Goal: Information Seeking & Learning: Check status

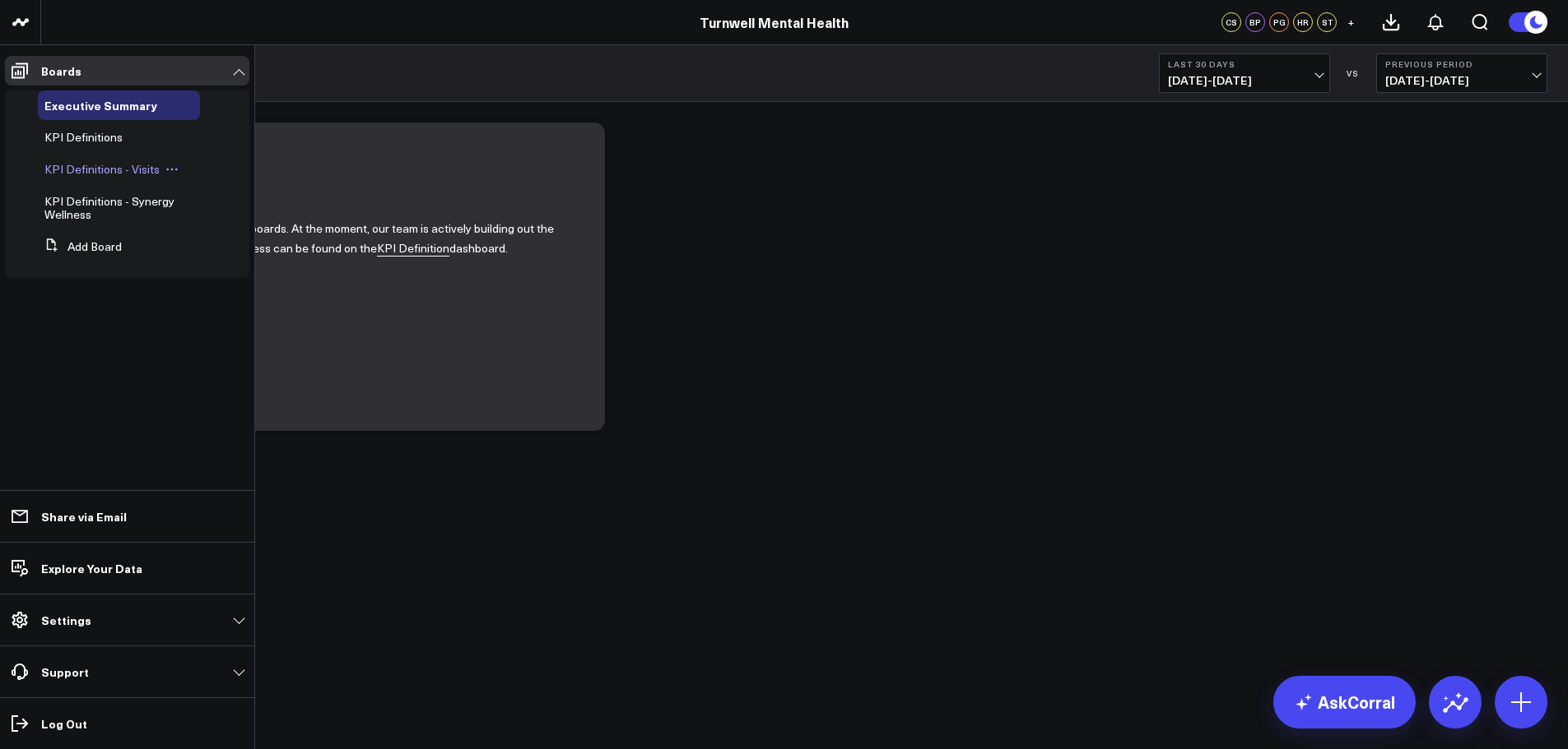
click at [142, 171] on span "KPI Definitions - Visits" at bounding box center [102, 169] width 115 height 16
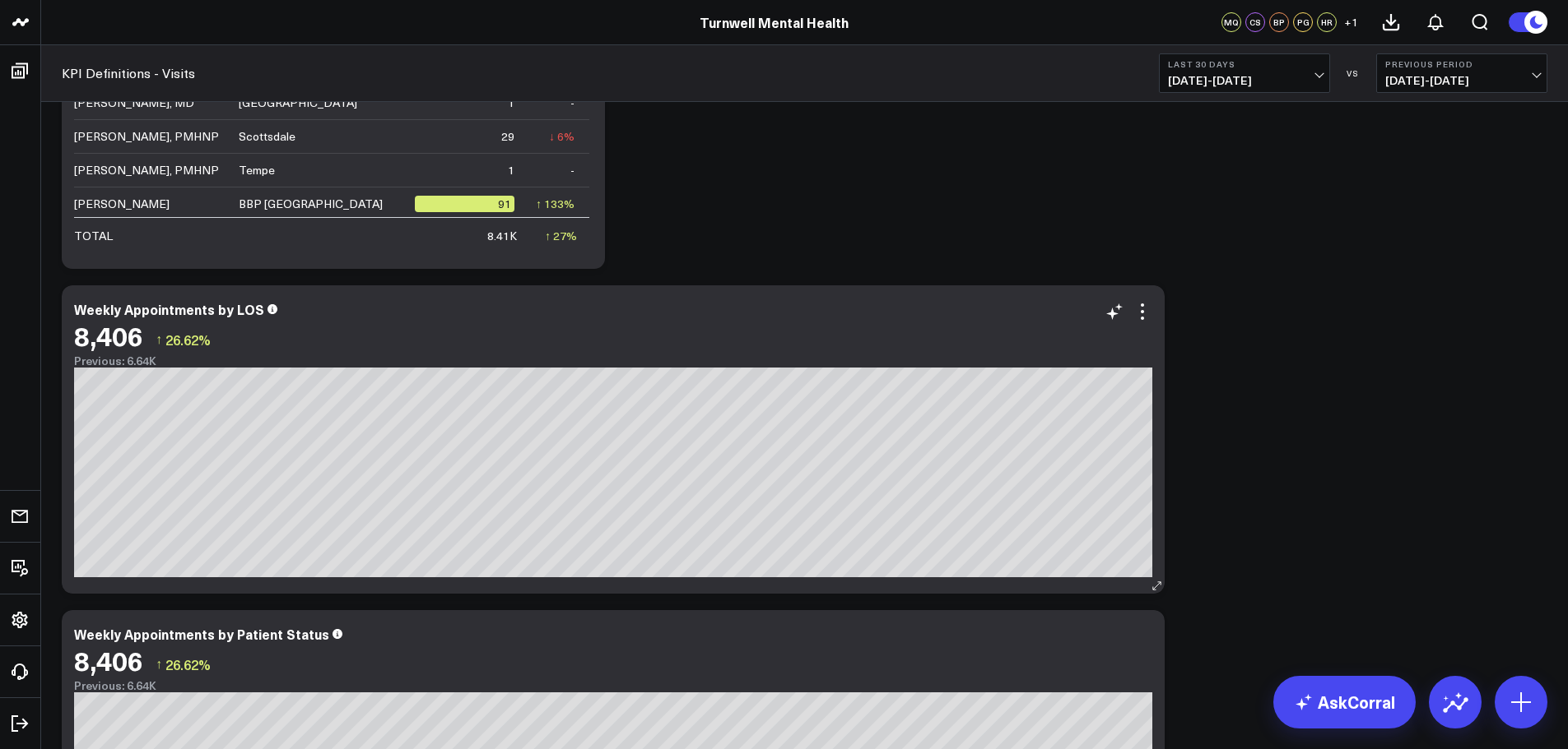
scroll to position [905, 0]
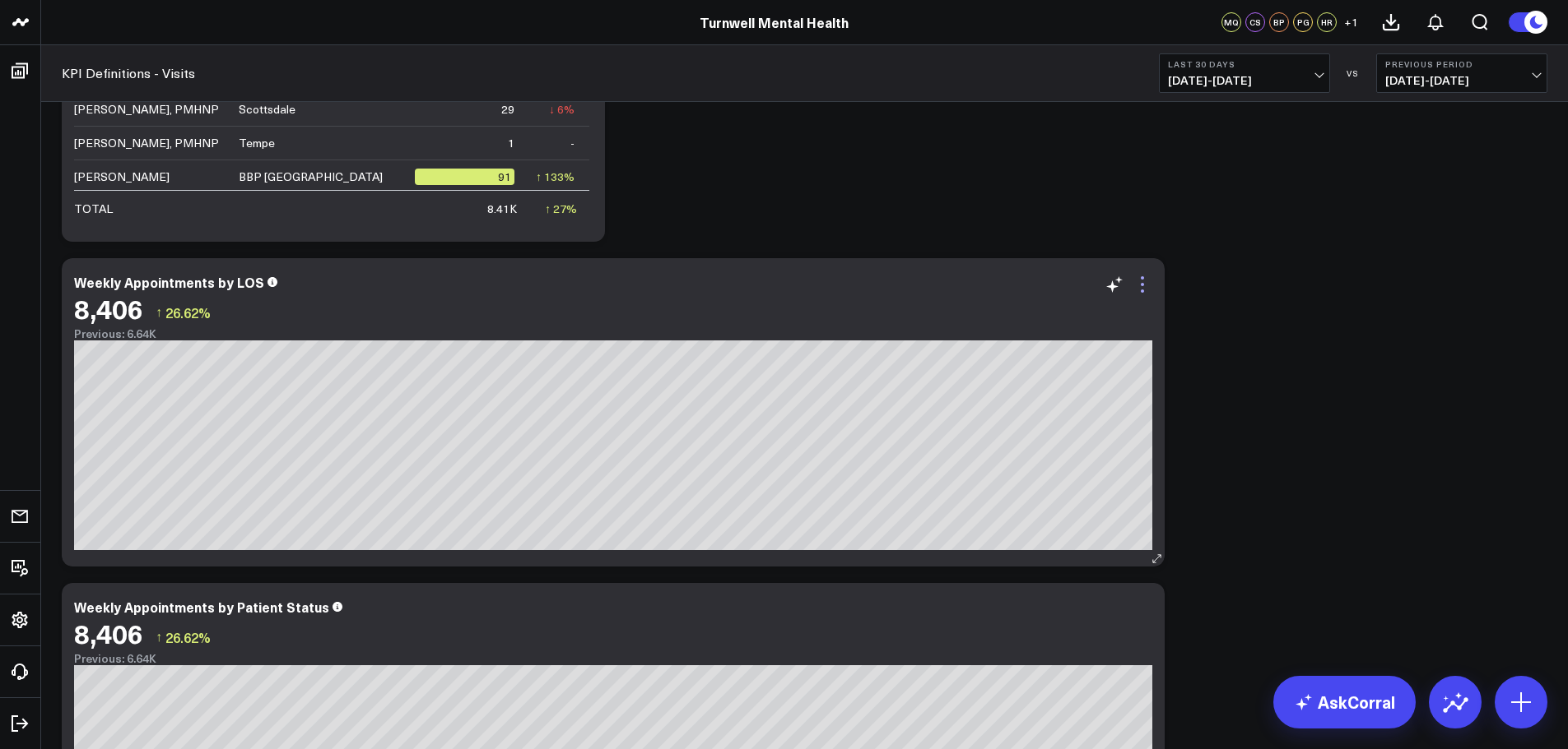
click at [1139, 285] on icon at bounding box center [1142, 285] width 20 height 20
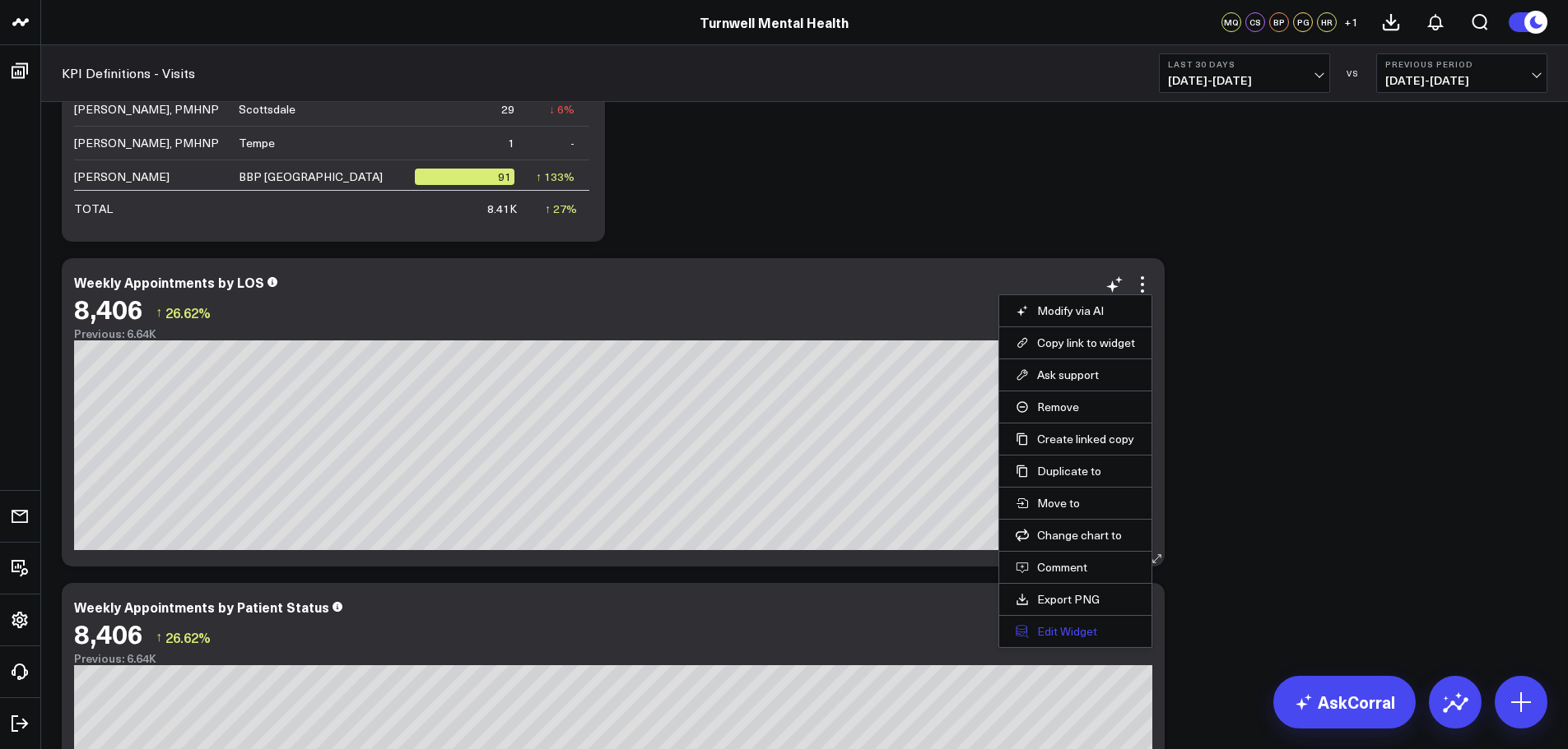
click at [1085, 625] on button "Edit Widget" at bounding box center [1075, 632] width 119 height 15
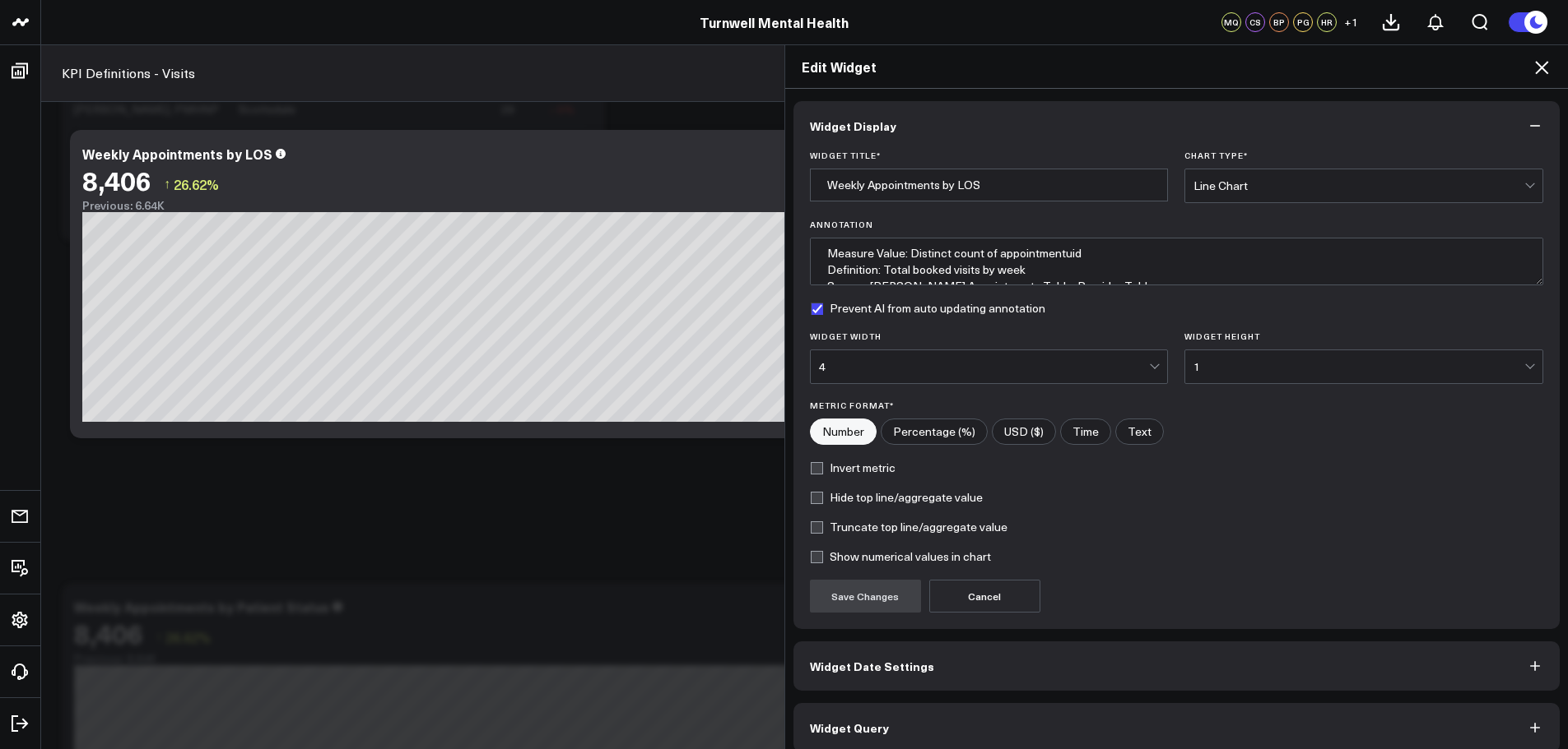
scroll to position [15, 0]
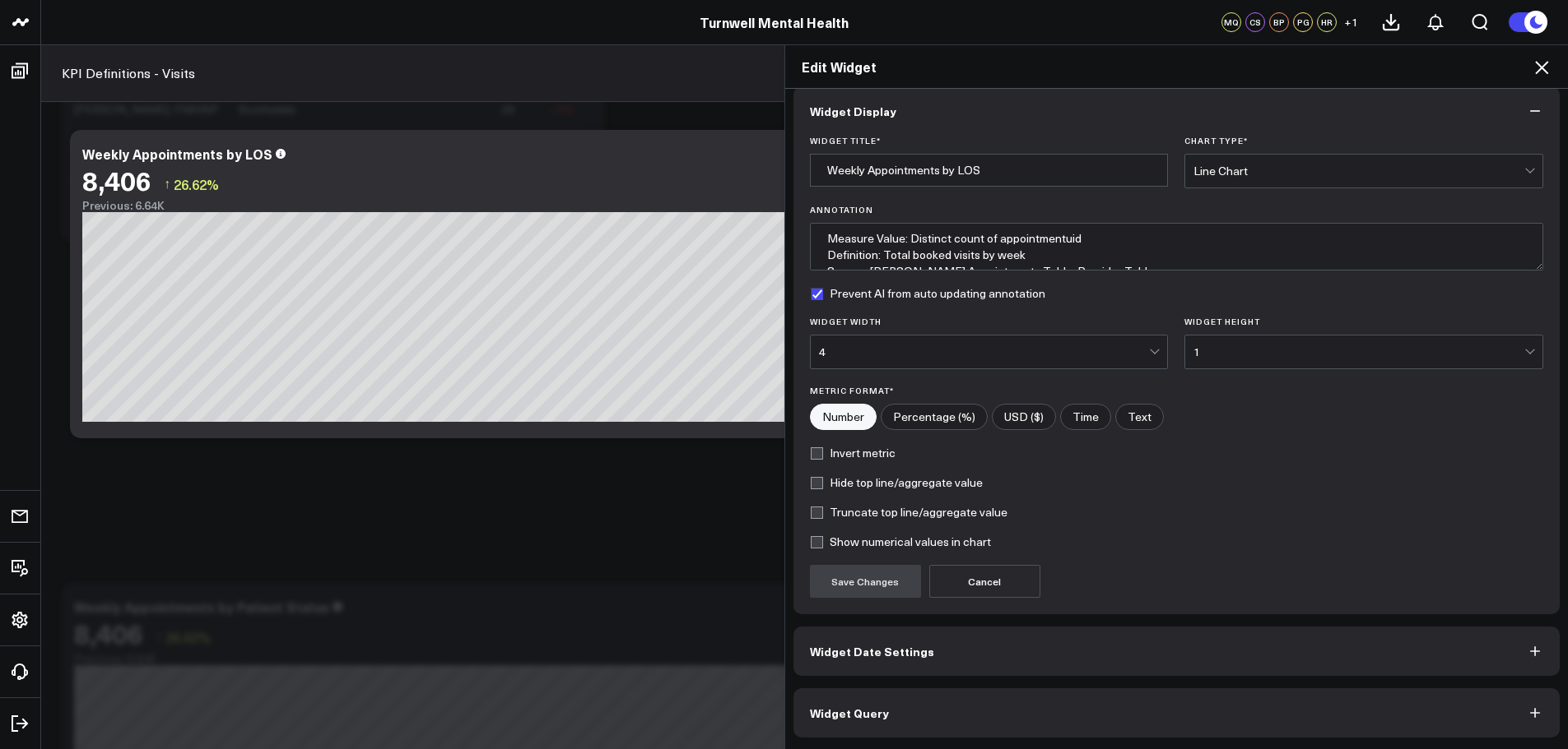
click at [1023, 667] on button "Widget Date Settings" at bounding box center [1177, 651] width 767 height 49
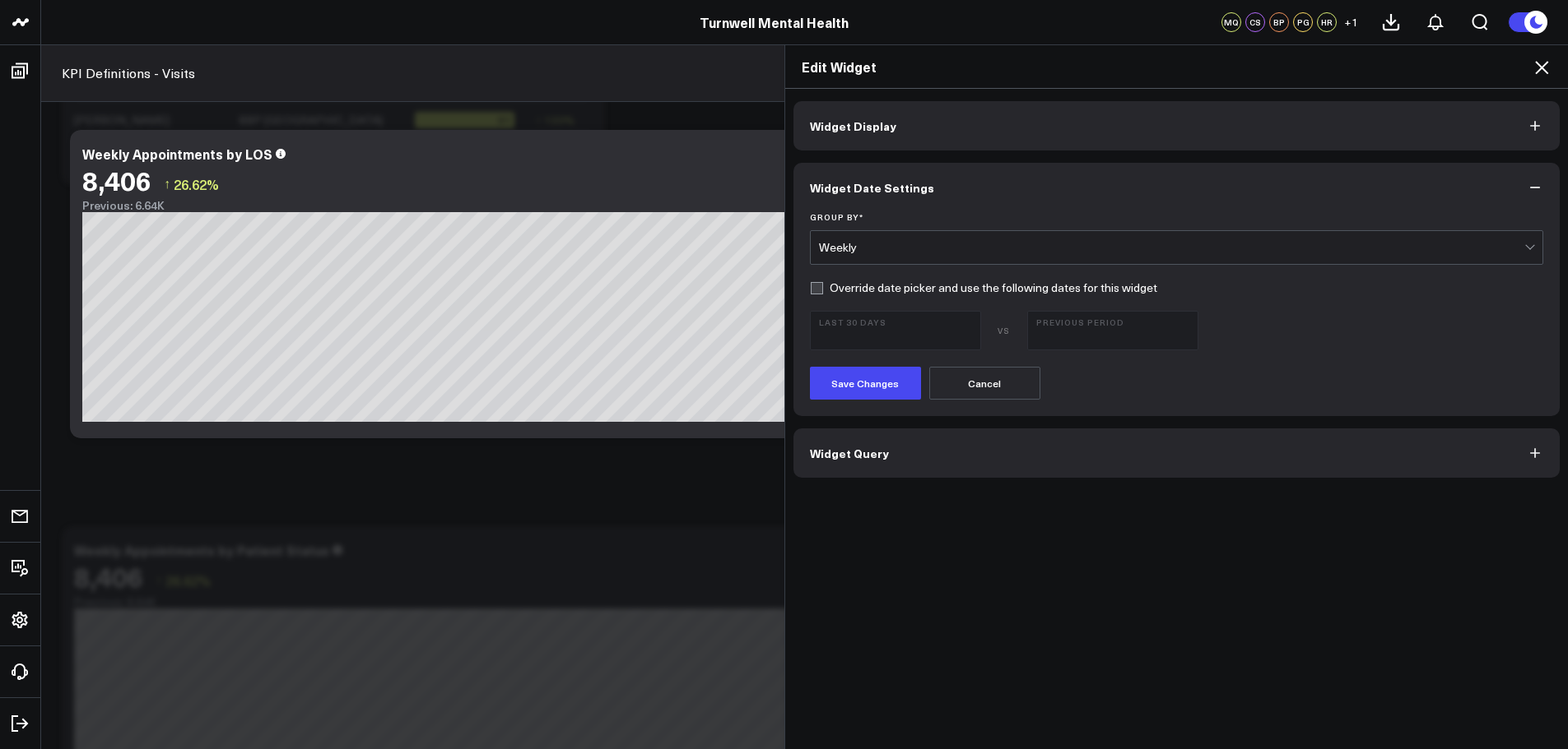
scroll to position [987, 0]
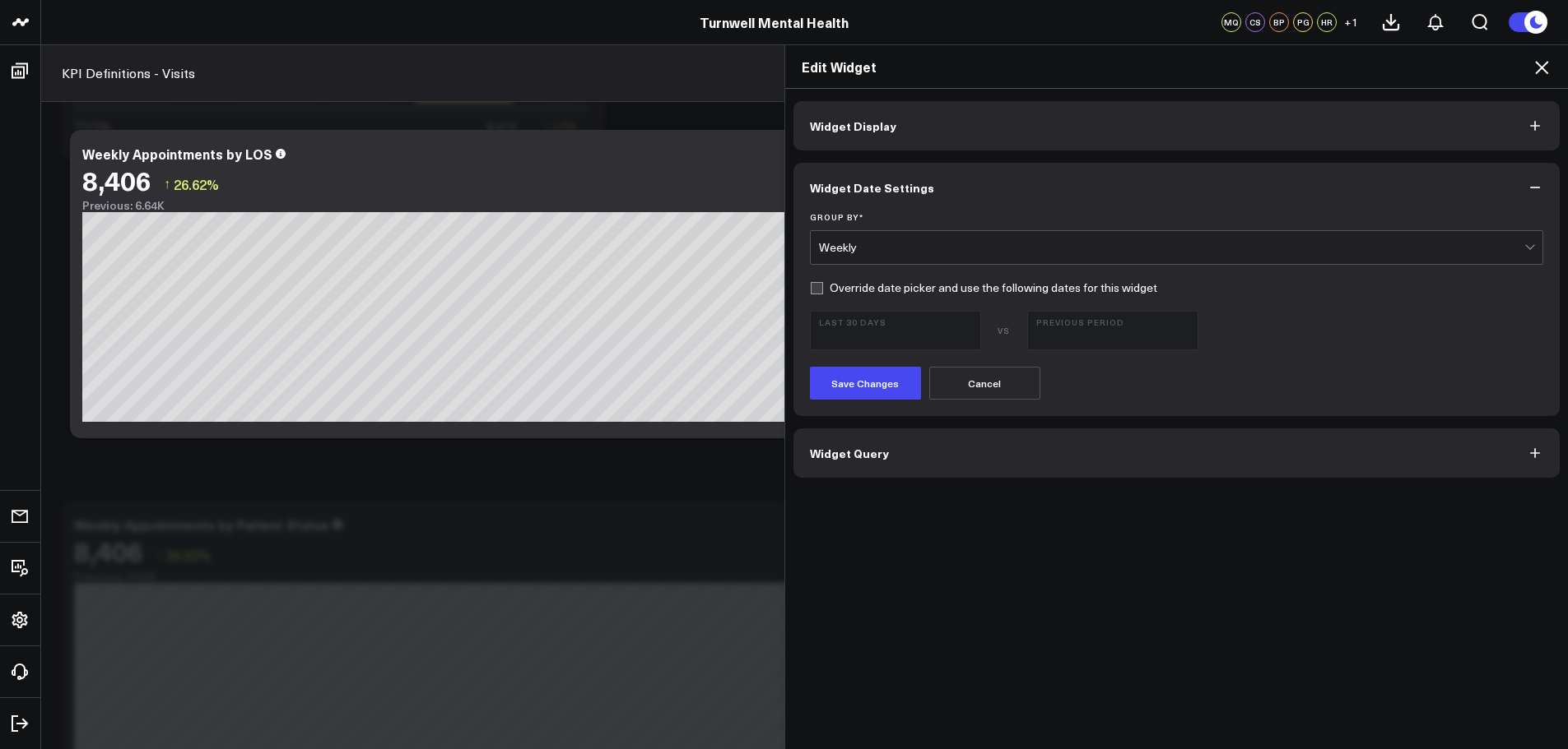
drag, startPoint x: 982, startPoint y: 458, endPoint x: 977, endPoint y: 465, distance: 8.6
click at [974, 468] on button "Widget Query" at bounding box center [1177, 453] width 767 height 49
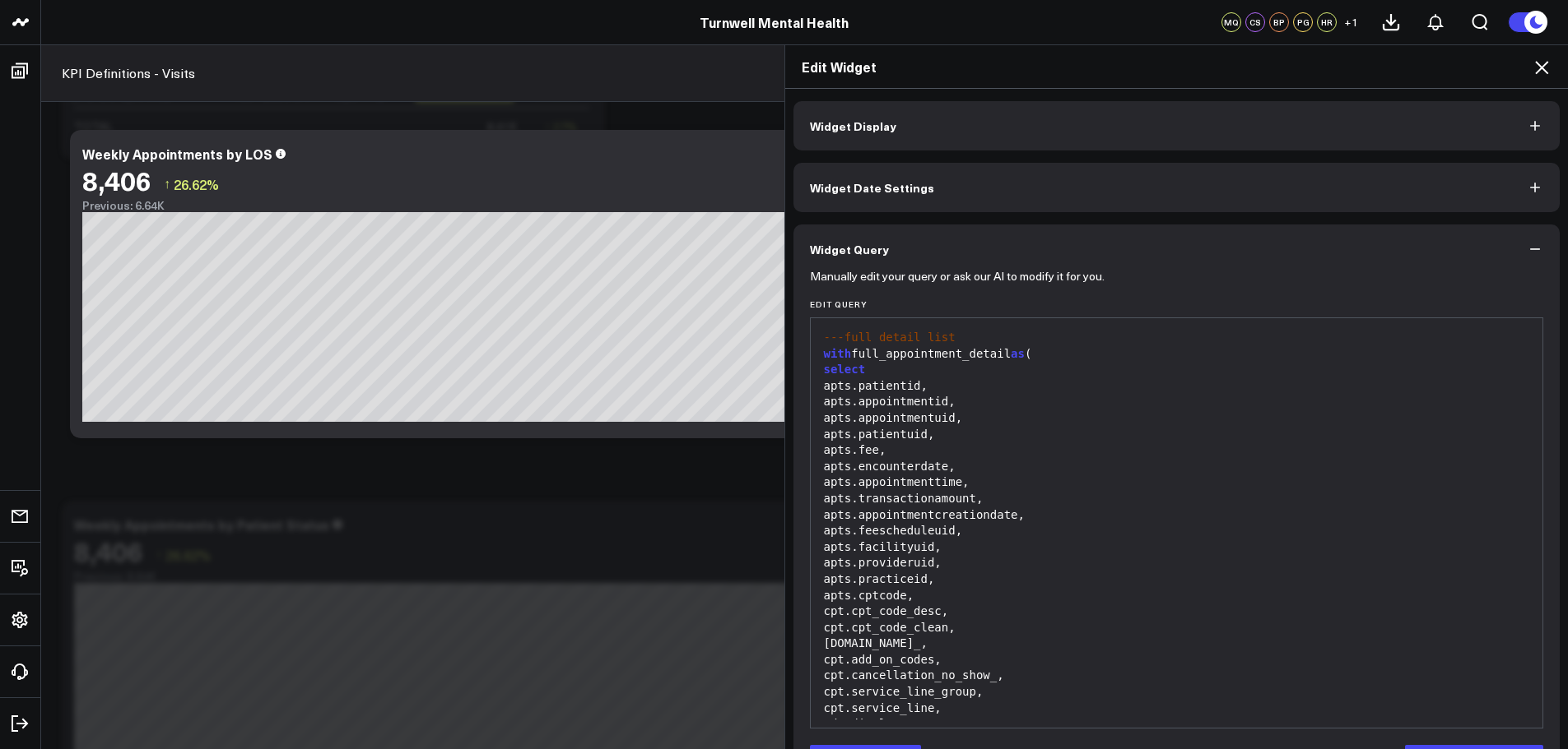
click at [1535, 64] on icon at bounding box center [1541, 67] width 20 height 20
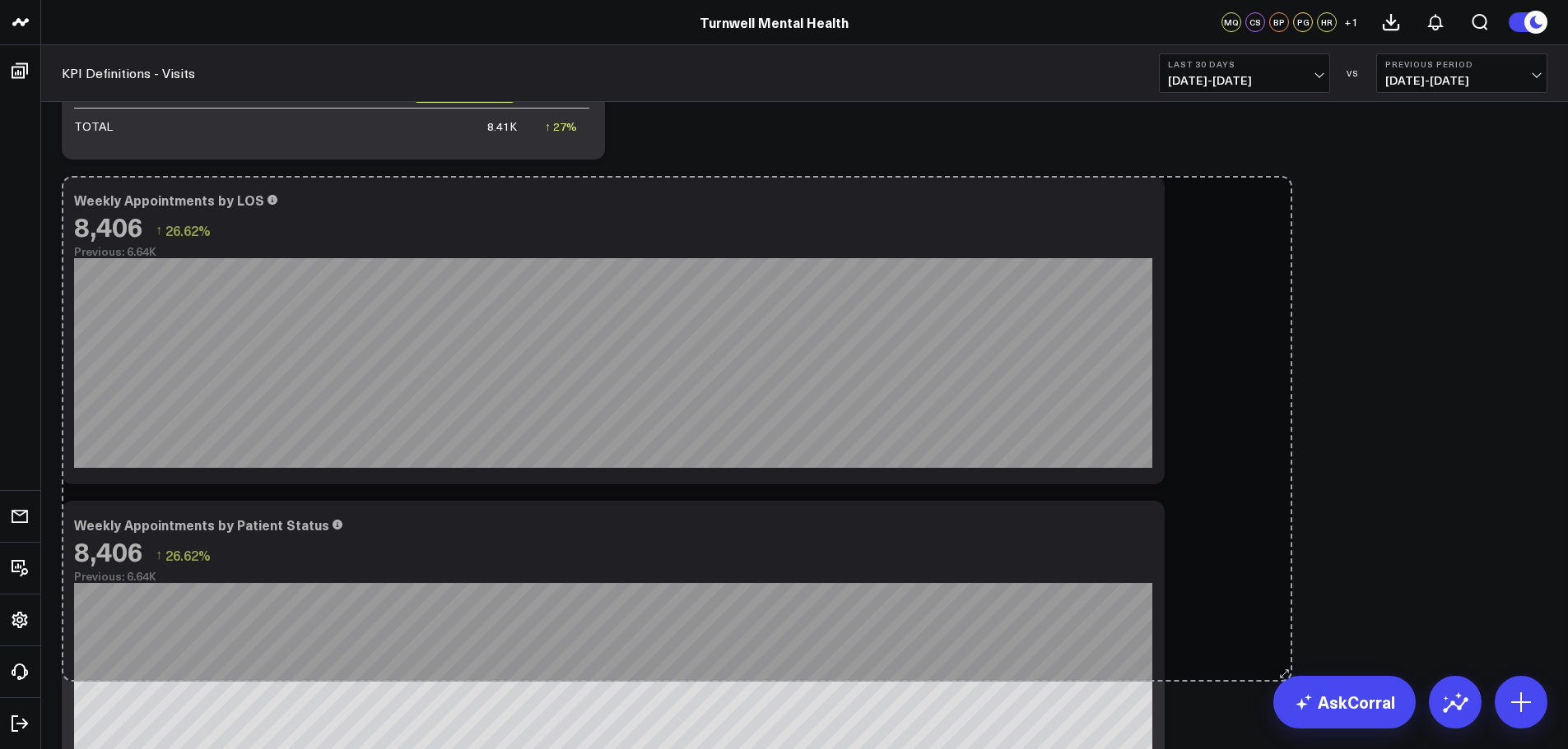
drag, startPoint x: 1154, startPoint y: 478, endPoint x: 1317, endPoint y: 756, distance: 322.3
click at [1317, 748] on html "Turnwell Mental Health Turnwell Mental Health MQ CS BP PG HR + 1 KPI Definition…" at bounding box center [784, 452] width 1568 height 2879
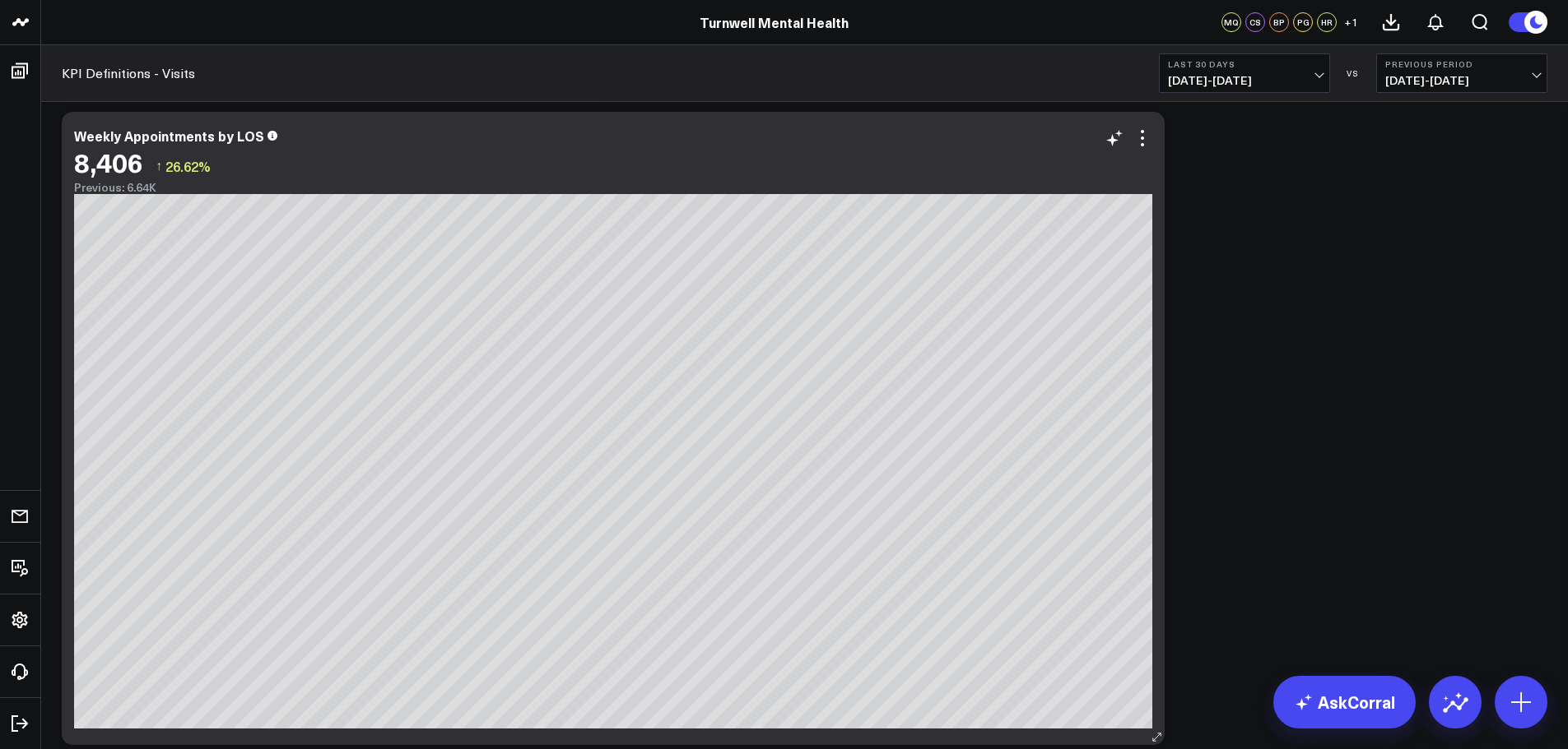
scroll to position [905, 0]
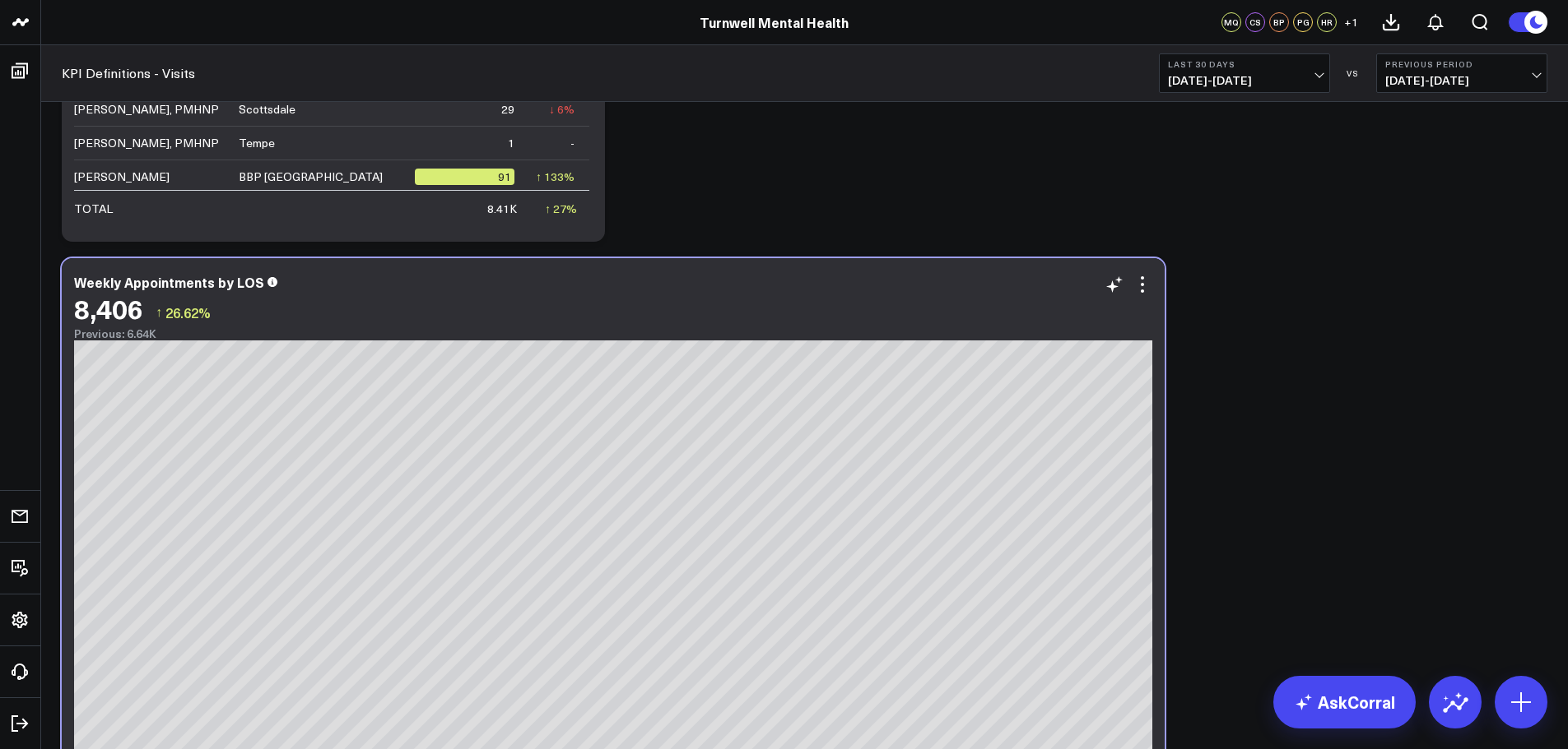
click at [1152, 295] on div "Weekly Appointments by LOS 8,406 ↑ 26.62% Previous: 6.64K [#c8c8fa fontSize:9px…" at bounding box center [613, 574] width 1103 height 633
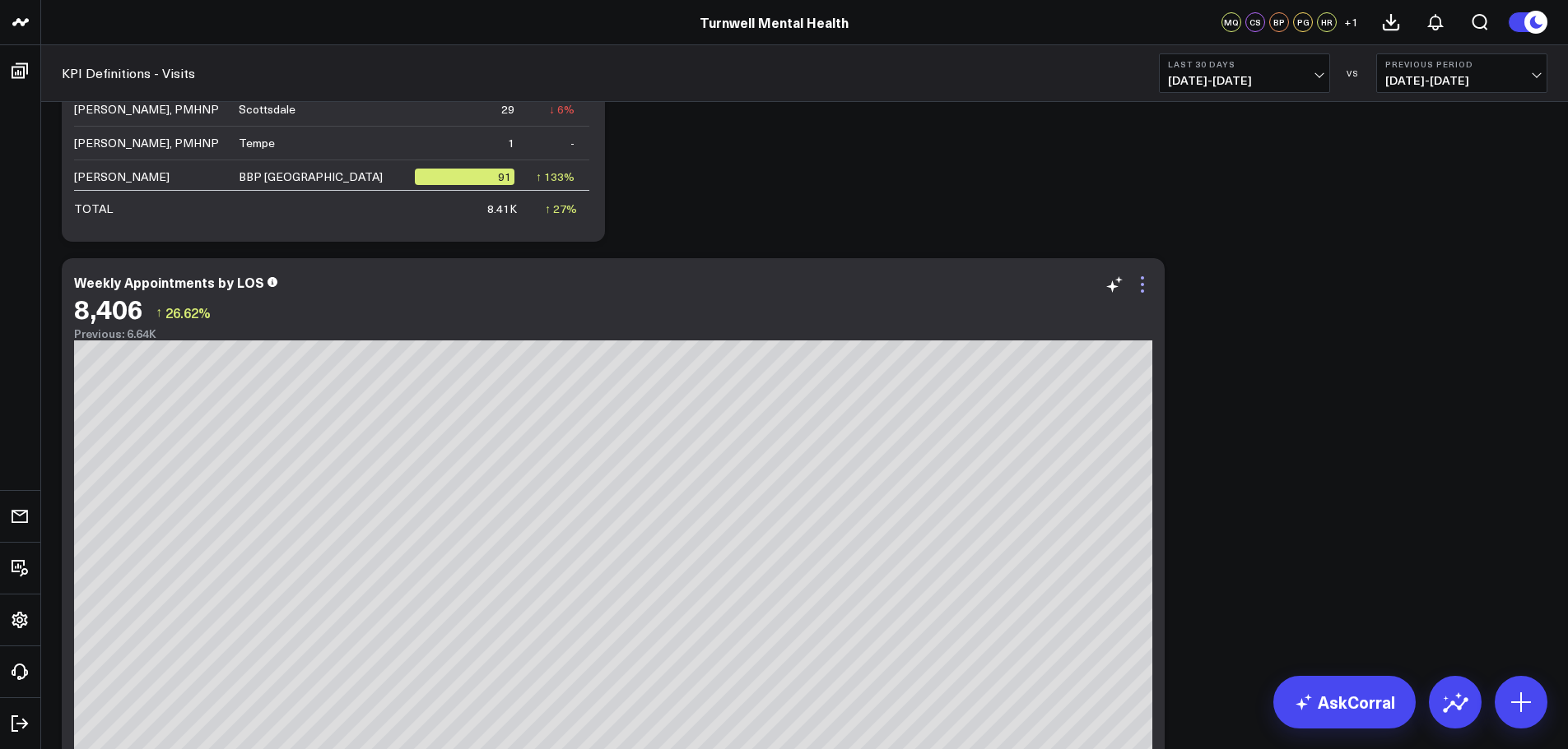
click at [1150, 292] on icon at bounding box center [1142, 285] width 20 height 20
click at [1476, 454] on div "Modify via AI Copy link to widget Ask support Remove Create linked copy Executi…" at bounding box center [804, 737] width 1502 height 2924
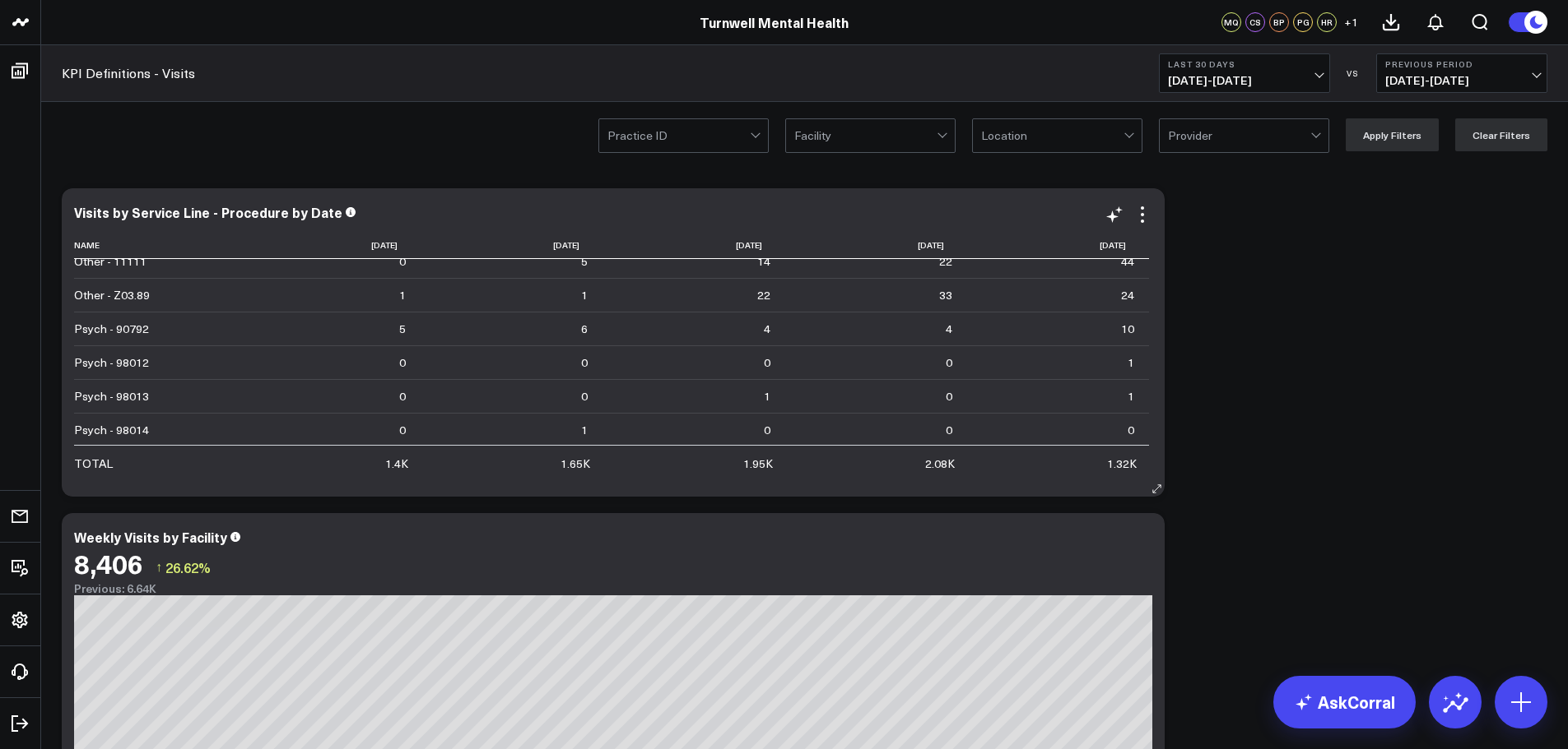
scroll to position [0, 0]
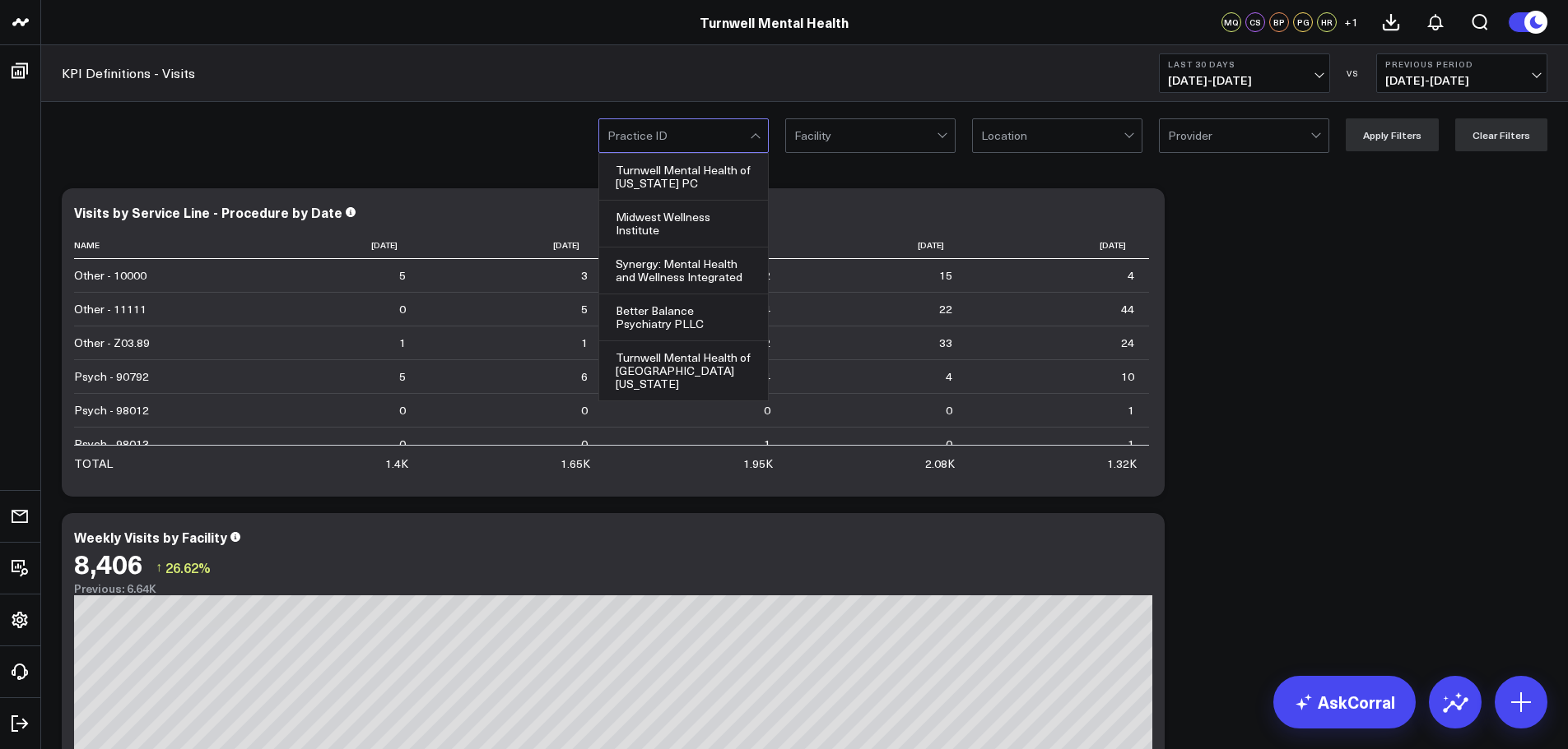
click at [741, 129] on div at bounding box center [678, 136] width 142 height 33
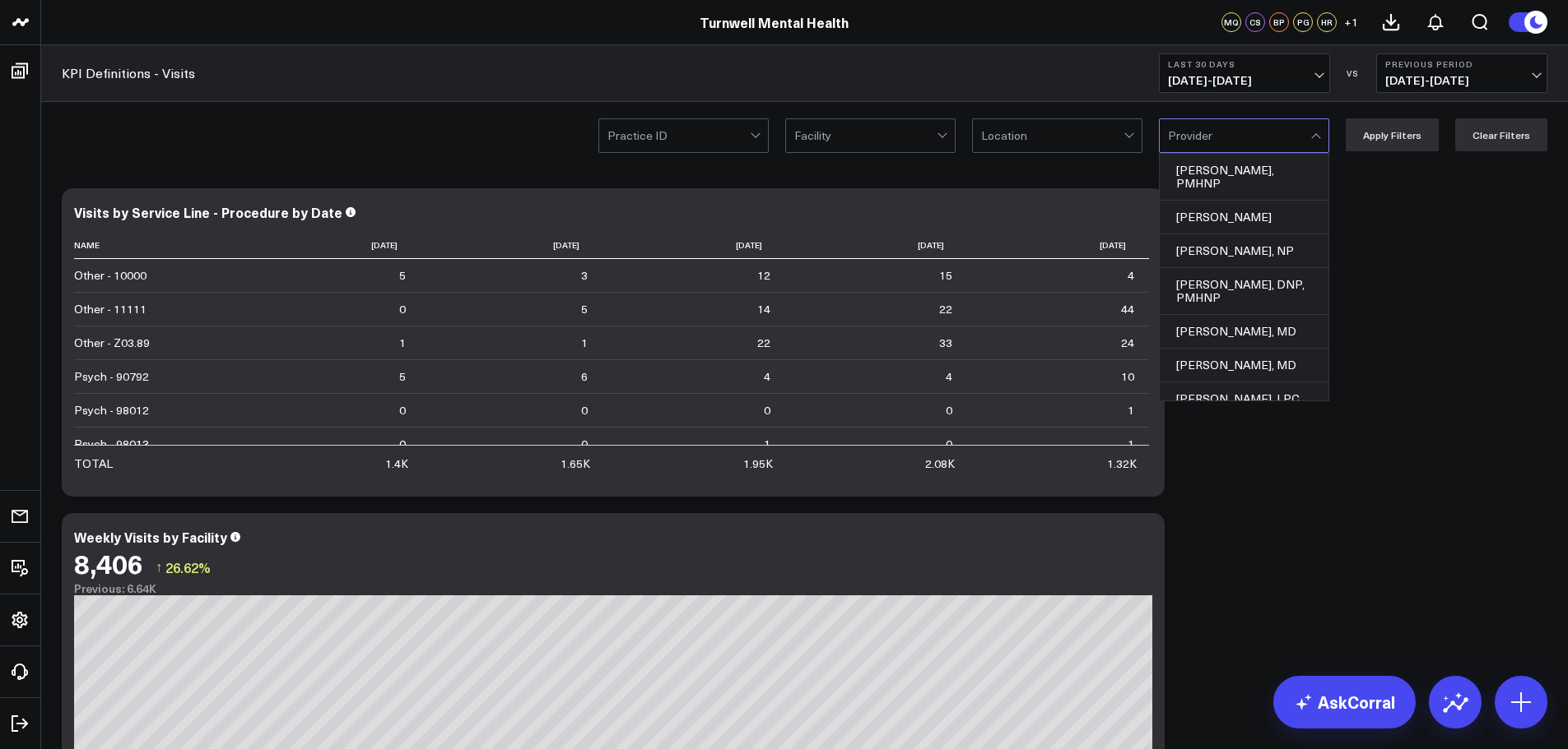
click at [1212, 124] on div at bounding box center [1239, 136] width 142 height 33
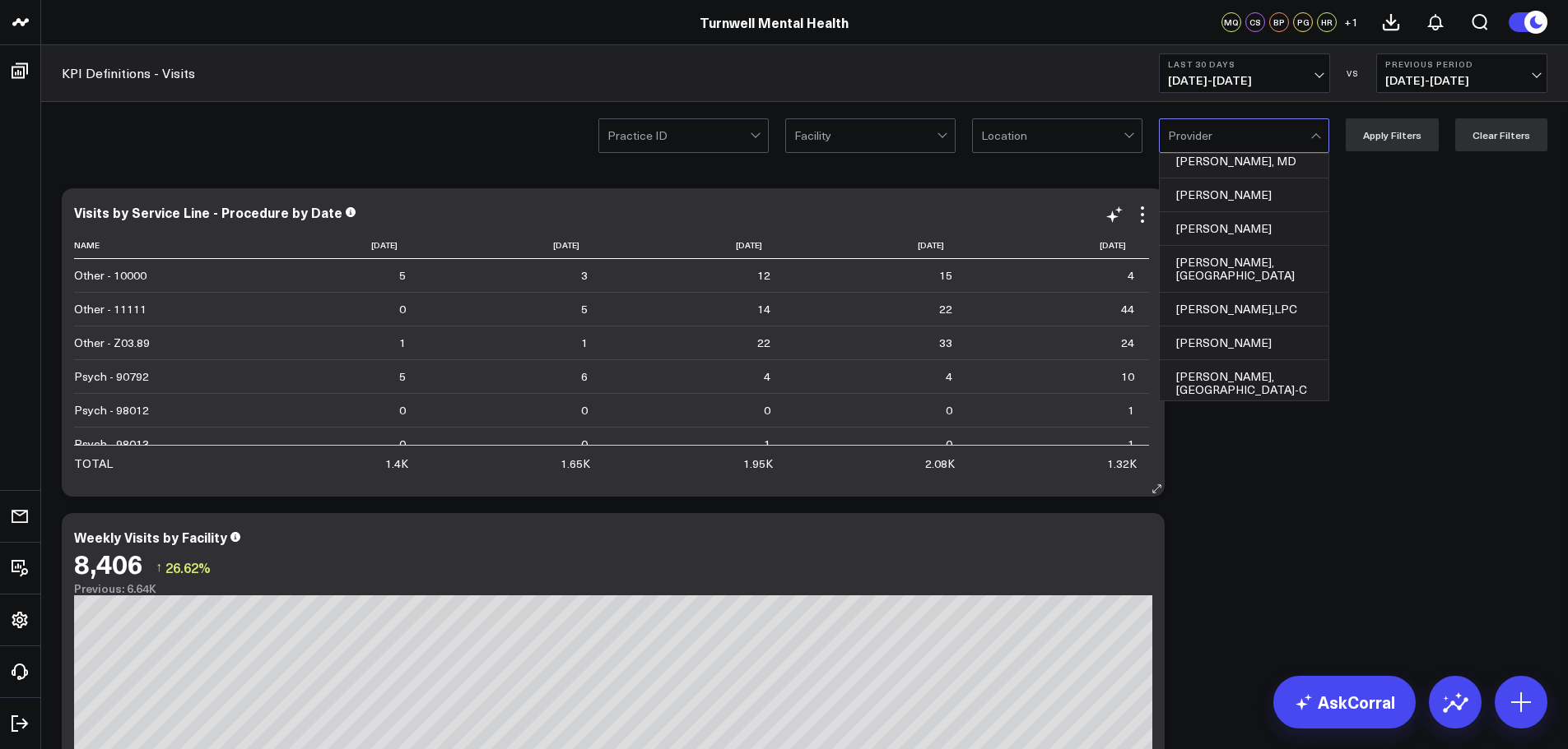
scroll to position [1069, 0]
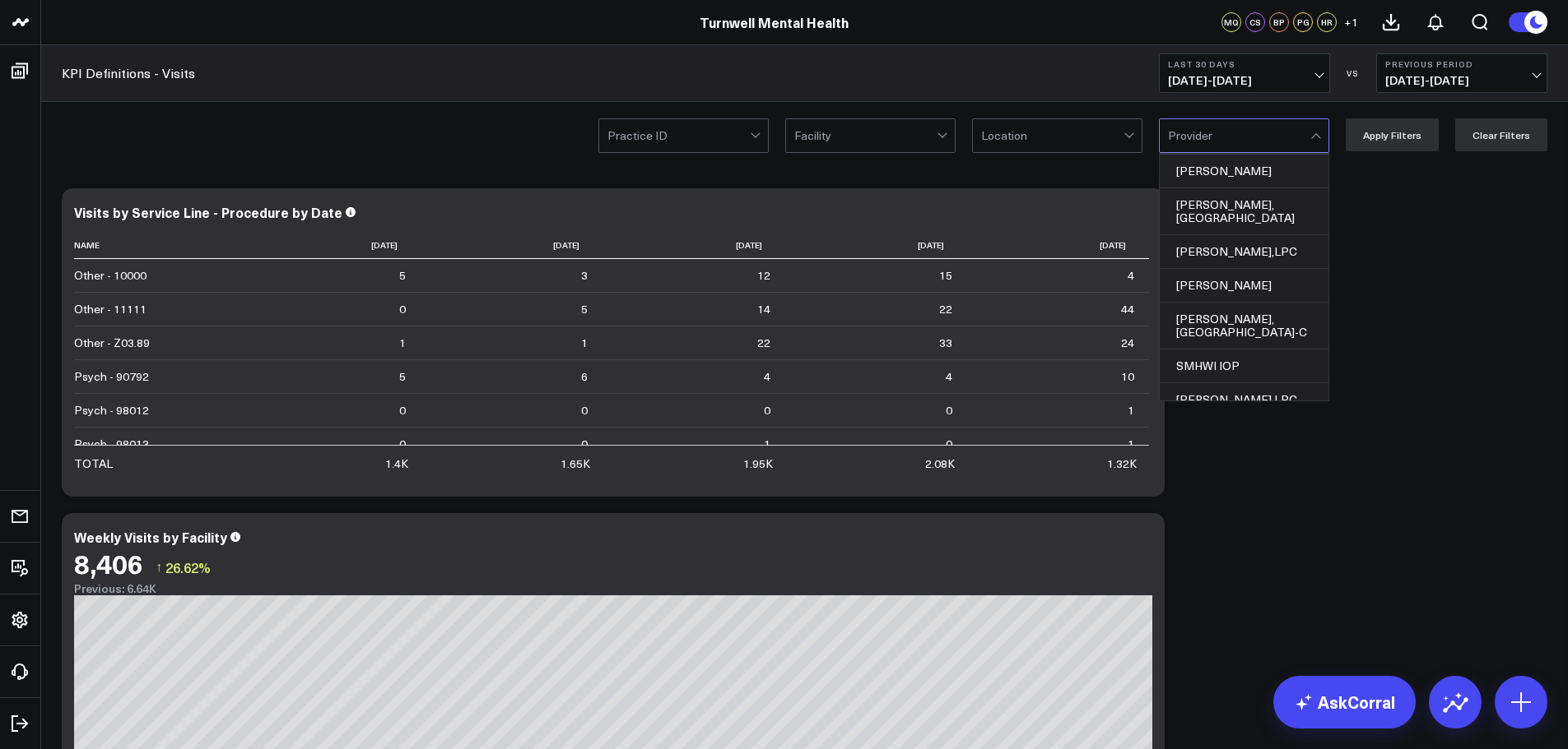
click at [719, 153] on div "Practice ID Facility Location 188 results available. Use Up and Down to choose …" at bounding box center [804, 135] width 1527 height 66
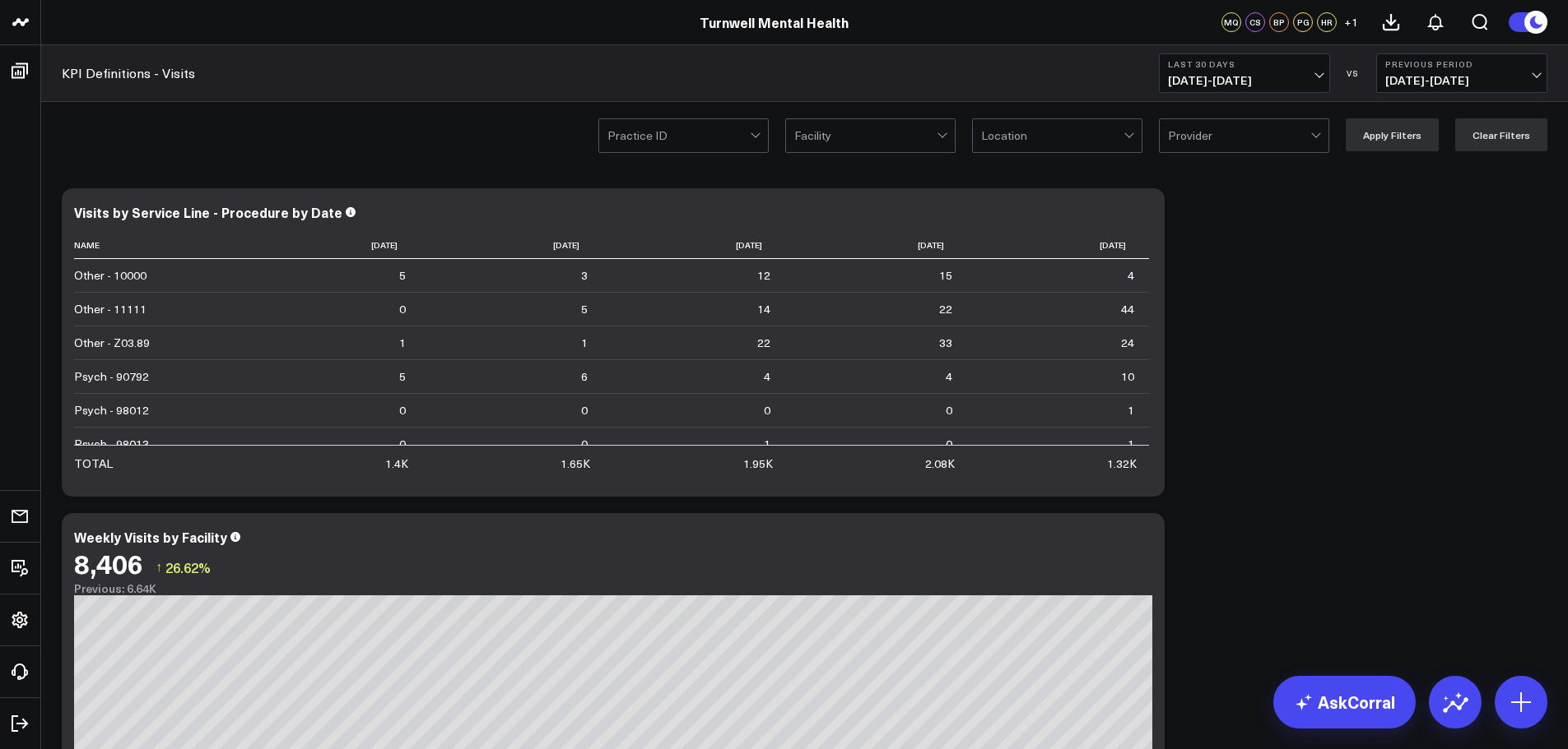
click at [734, 140] on div at bounding box center [678, 136] width 142 height 33
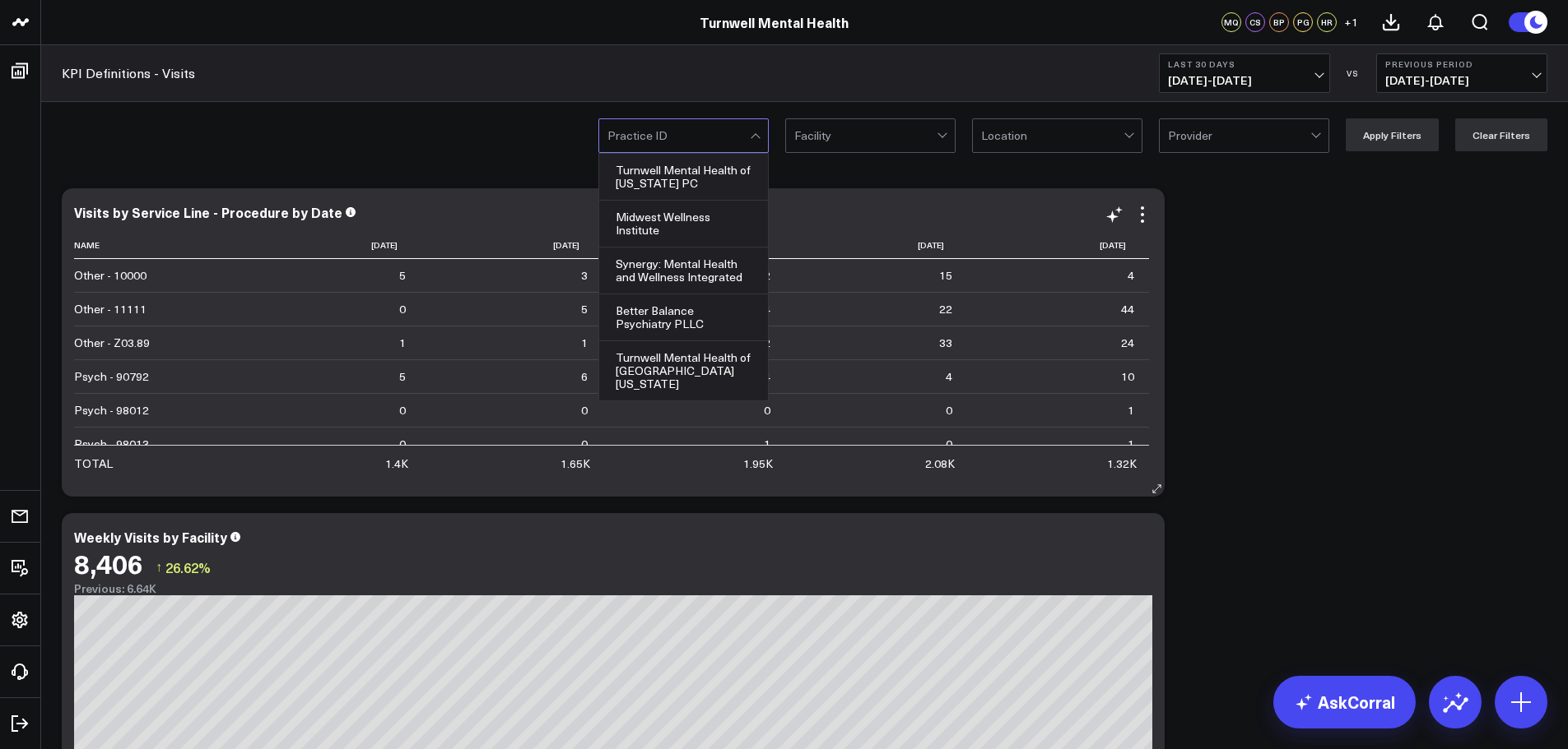
click at [690, 265] on div "Synergy: Mental Health and Wellness Integrated" at bounding box center [684, 271] width 169 height 47
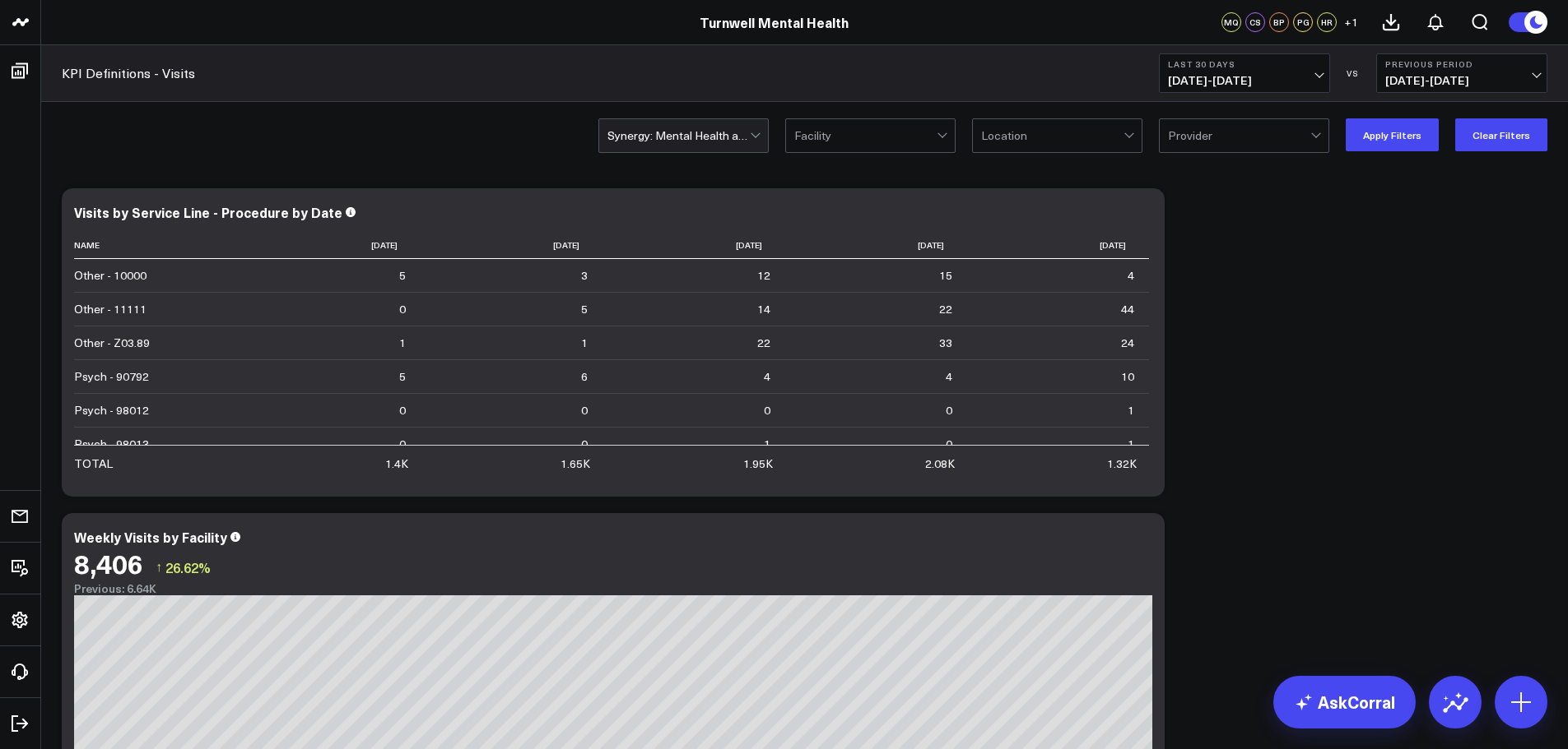
click at [903, 126] on div at bounding box center [865, 136] width 142 height 33
click at [972, 136] on div "Synergy: Mental Health and Wellness Integrated Facility Location Provider Apply…" at bounding box center [1073, 135] width 949 height 33
click at [1003, 129] on div at bounding box center [1052, 136] width 142 height 33
click at [895, 134] on div at bounding box center [865, 136] width 142 height 33
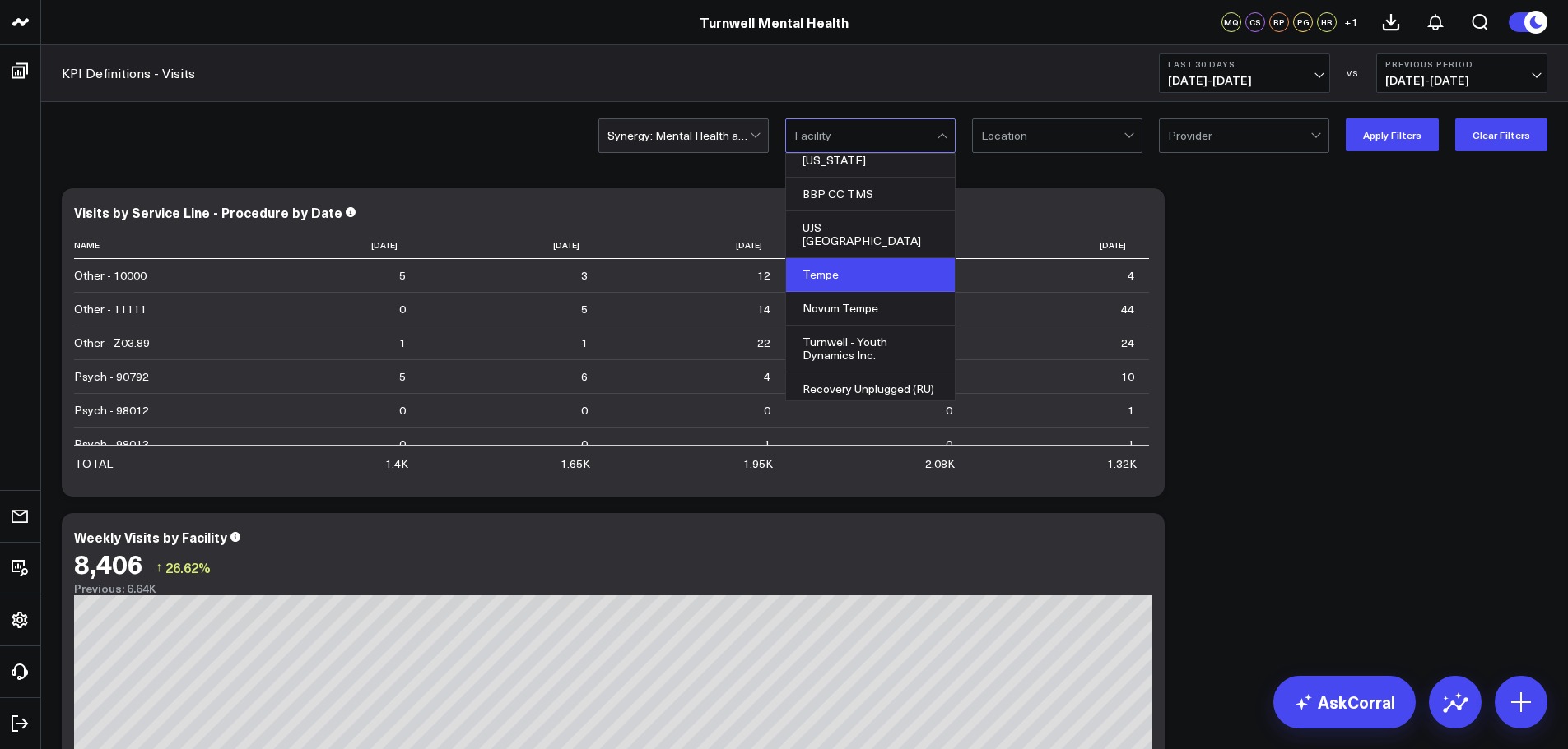
scroll to position [165, 0]
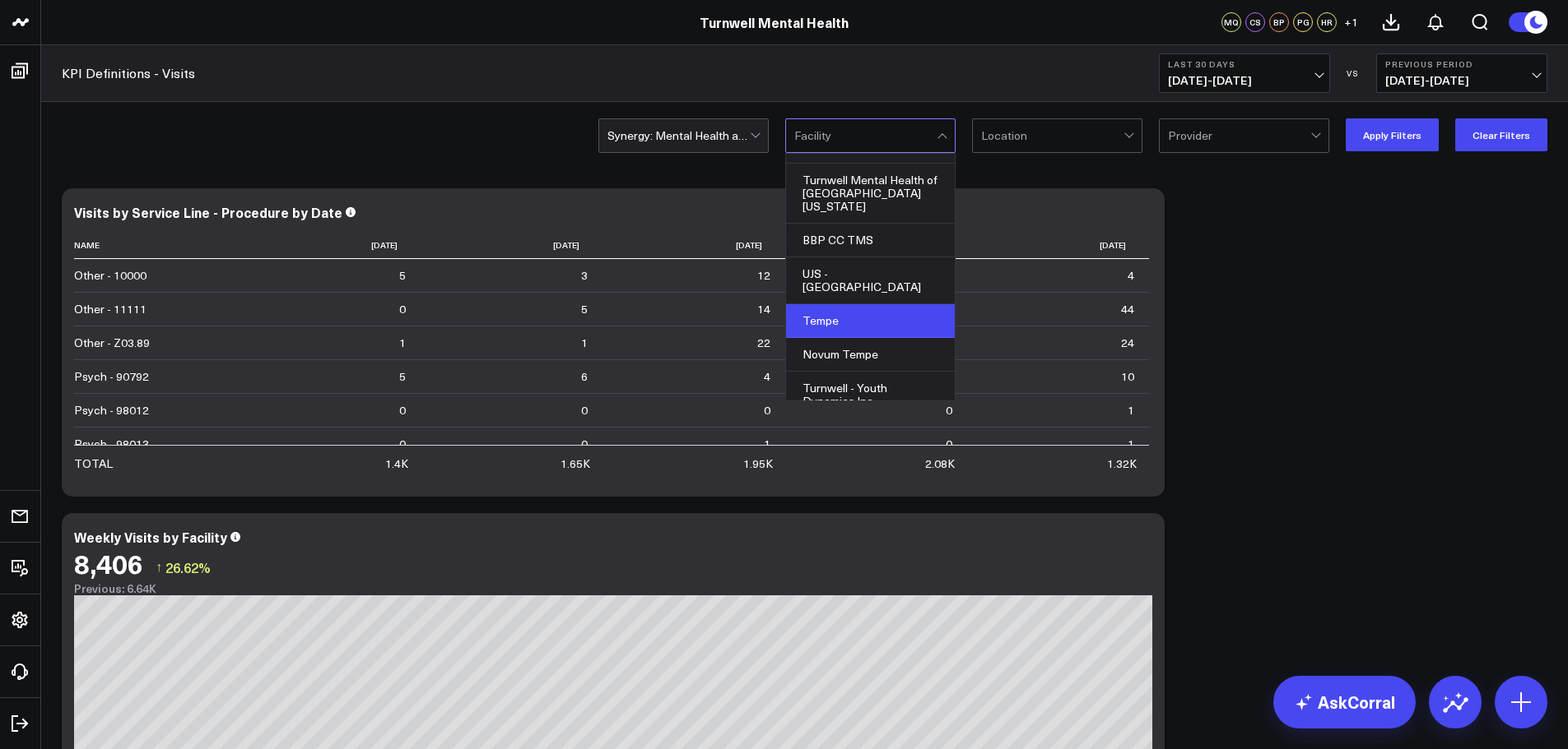
click at [819, 305] on div "Tempe" at bounding box center [870, 321] width 169 height 34
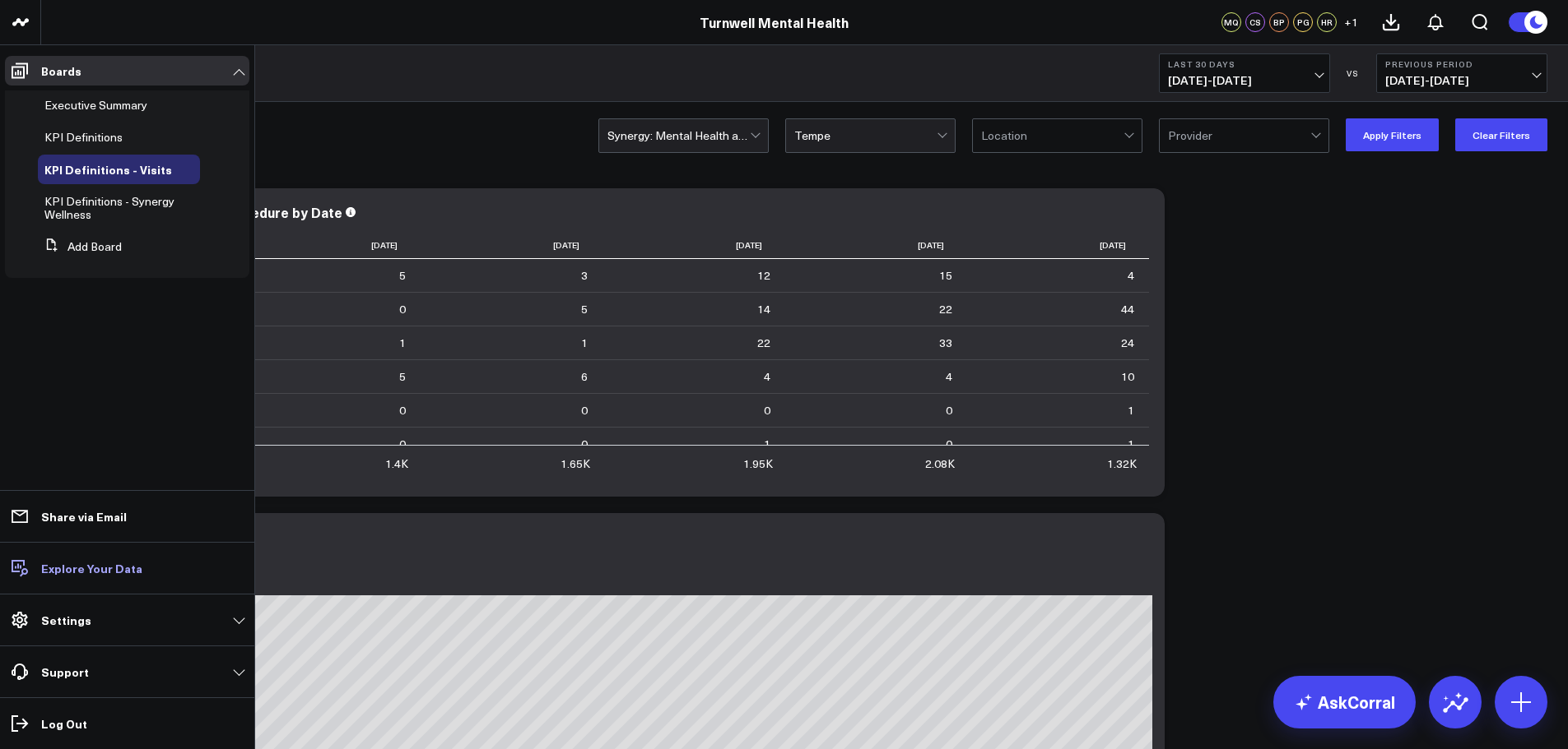
click at [181, 568] on link "Explore Your Data" at bounding box center [127, 568] width 245 height 30
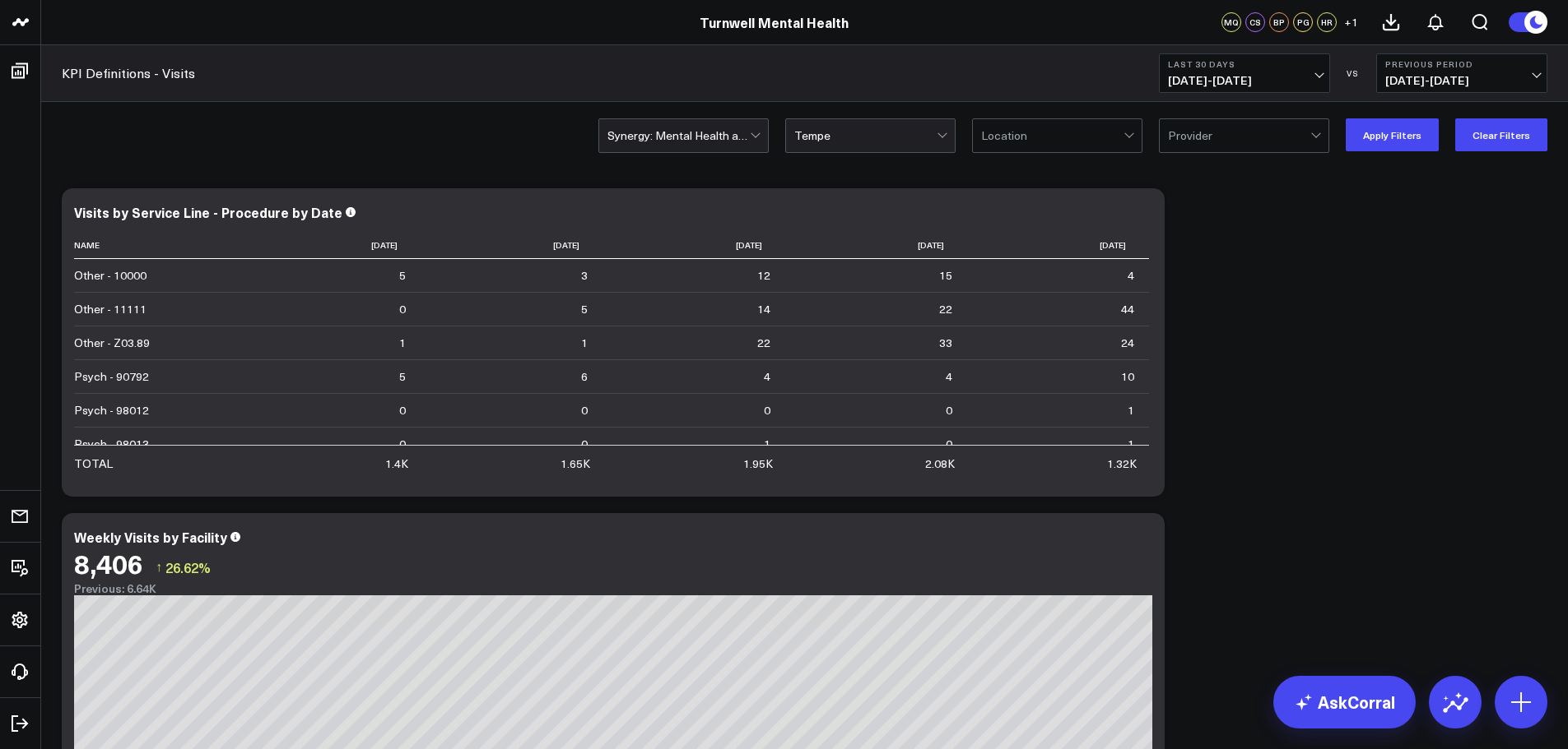
click at [1304, 76] on span "[DATE] - [DATE]" at bounding box center [1245, 81] width 153 height 13
click at [1272, 103] on link "[DATE]" at bounding box center [1245, 109] width 170 height 32
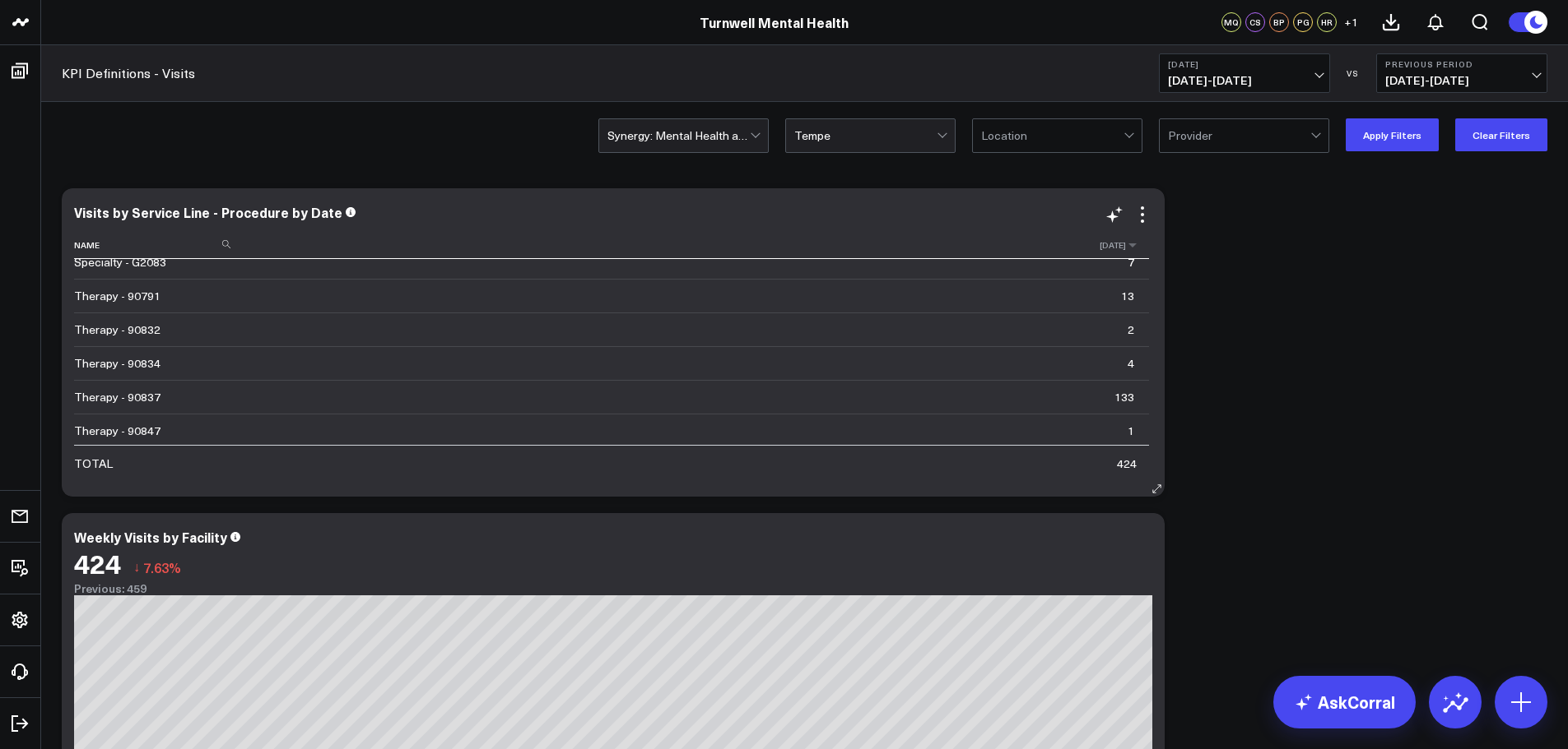
scroll to position [555, 0]
click at [1231, 76] on span "[DATE] - [DATE]" at bounding box center [1245, 81] width 153 height 13
click at [1054, 222] on div "Visits by Service Line - Procedure by Date" at bounding box center [613, 214] width 1078 height 19
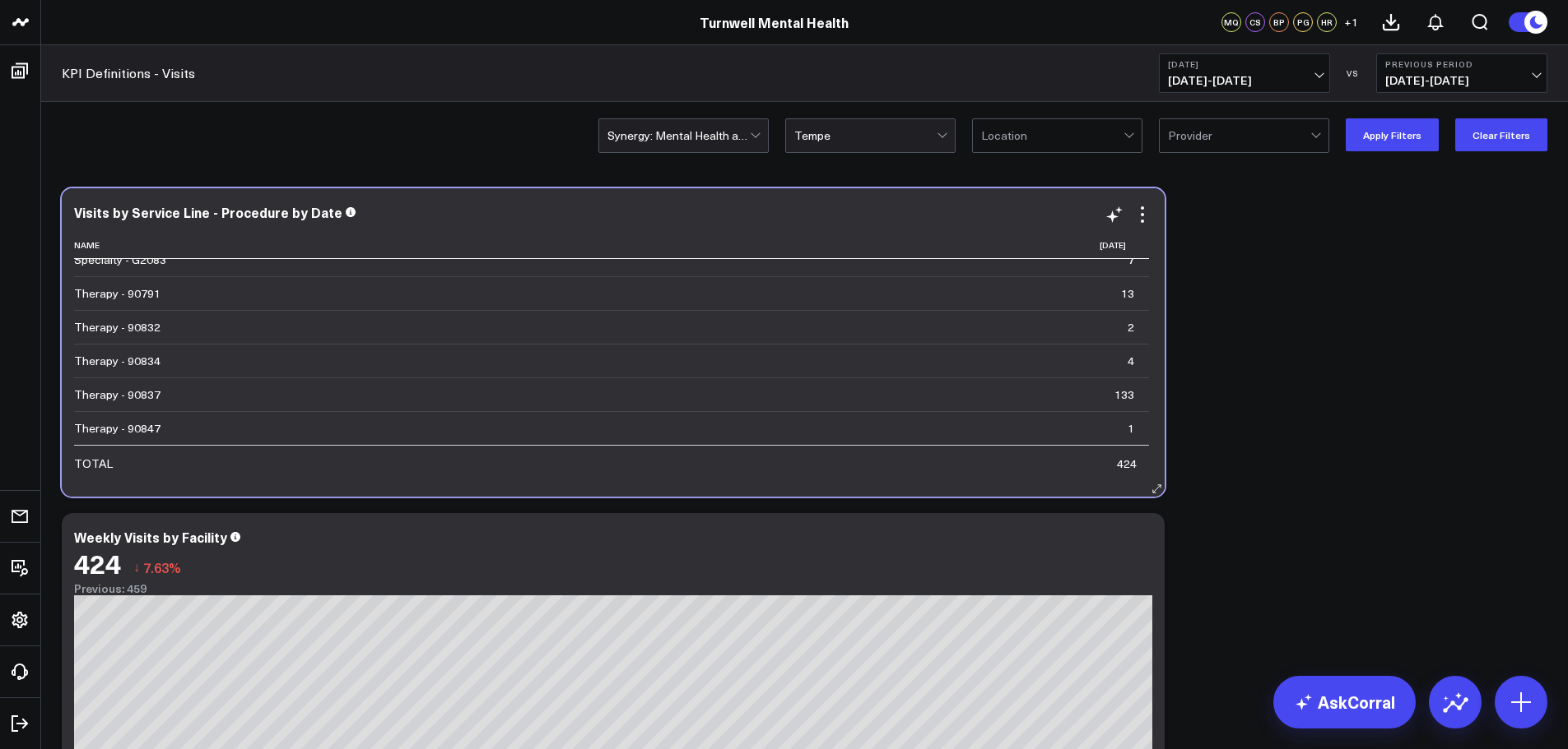
click at [1160, 222] on div "Visits by Service Line - Procedure by Date Name [DATE] Other - 10000 1 Previous…" at bounding box center [613, 342] width 1103 height 309
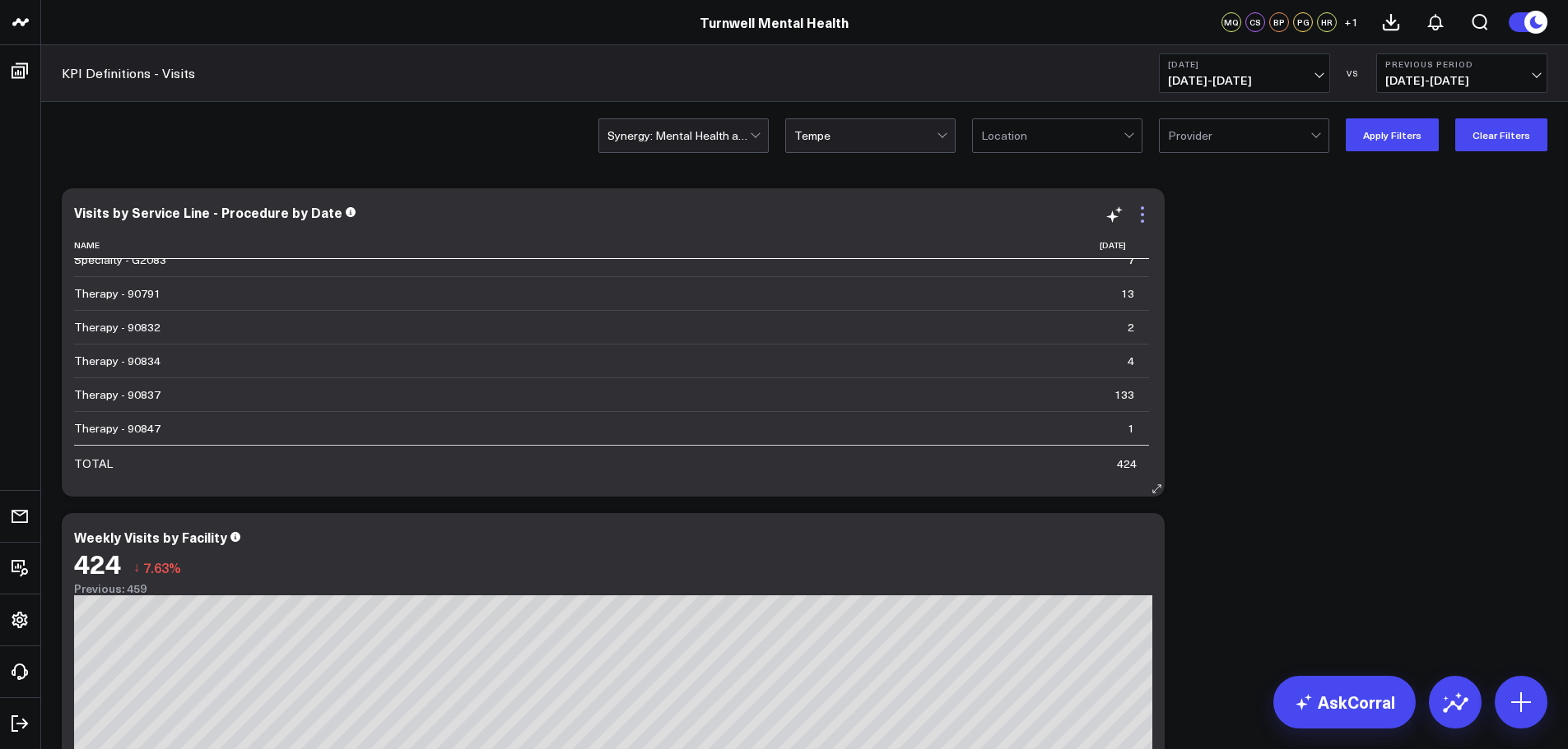
click at [1150, 224] on icon at bounding box center [1142, 215] width 20 height 20
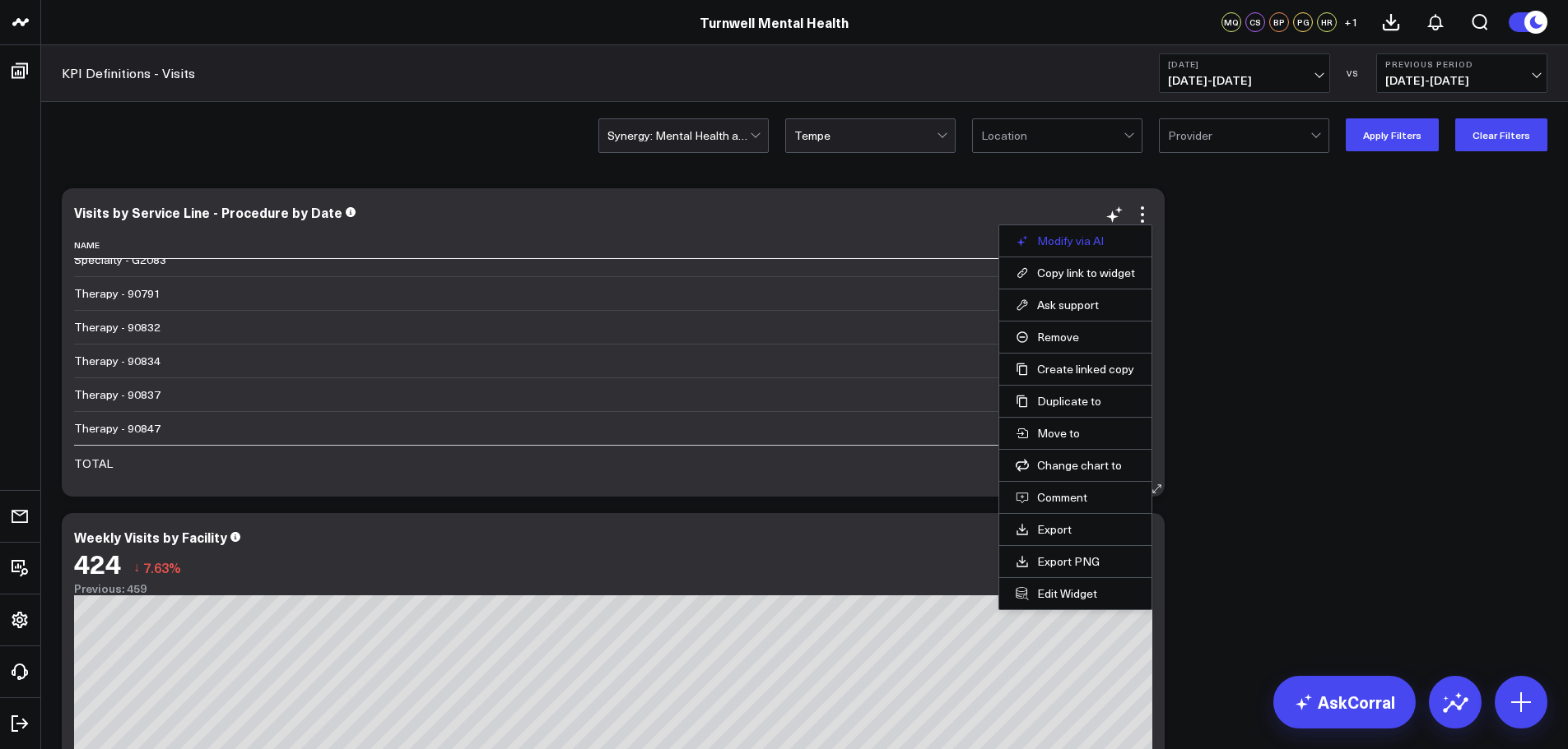
click at [1130, 242] on button "Modify via AI" at bounding box center [1075, 241] width 119 height 15
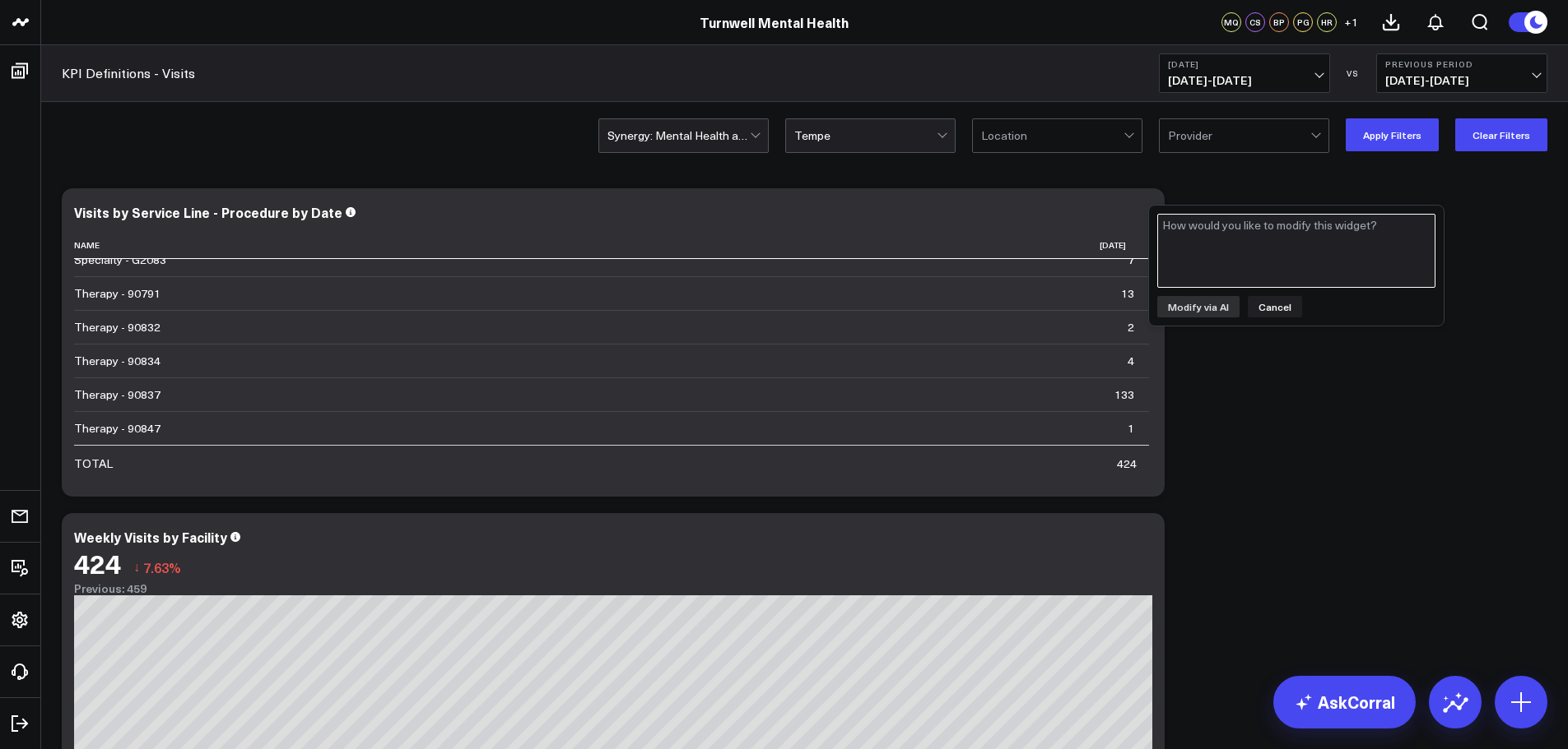
click at [1332, 246] on textarea at bounding box center [1297, 250] width 278 height 74
type textarea "show by day"
click at [1179, 320] on div "show by day Modify via AI Cancel" at bounding box center [1297, 265] width 295 height 120
click at [1200, 300] on button "Modify via AI" at bounding box center [1198, 307] width 82 height 22
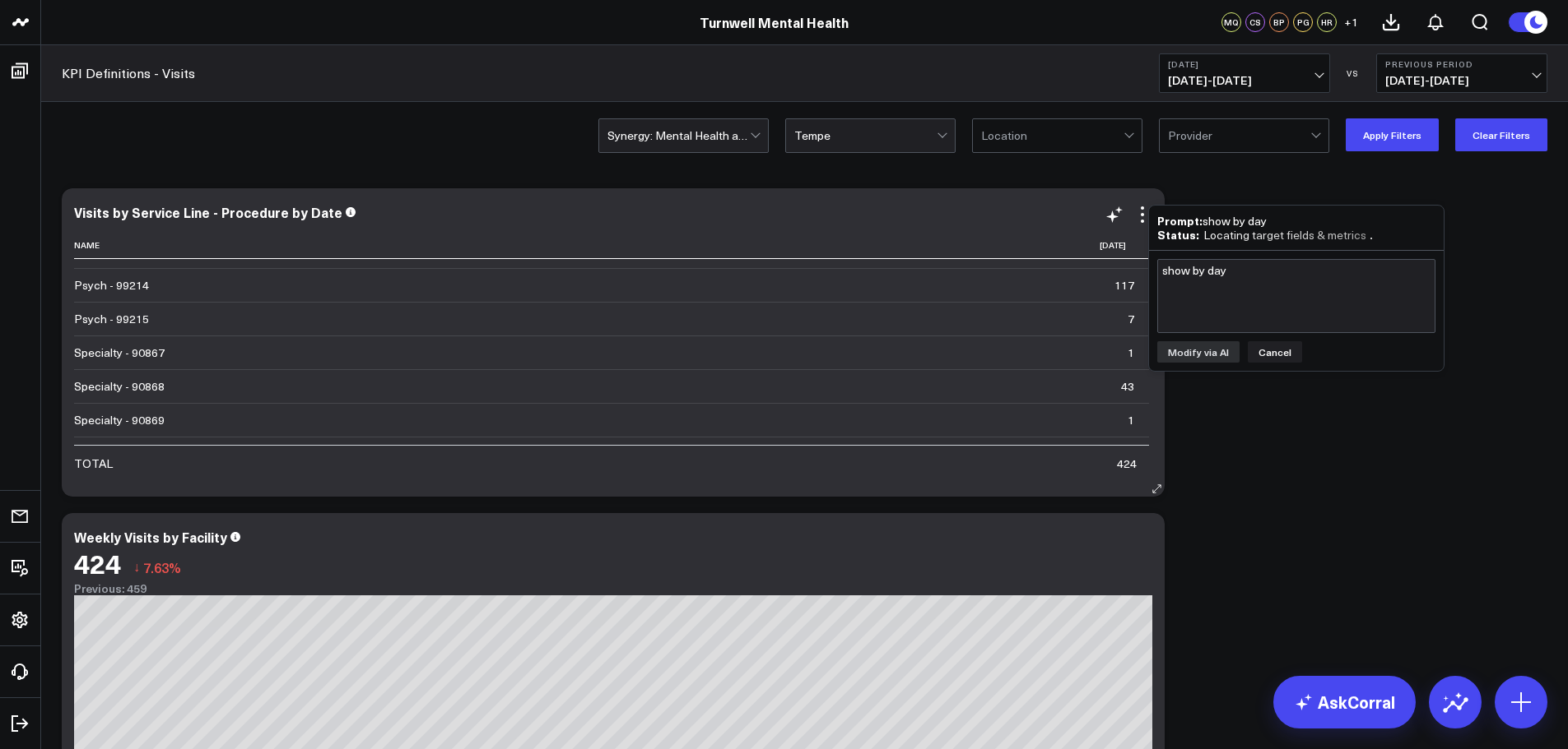
scroll to position [0, 0]
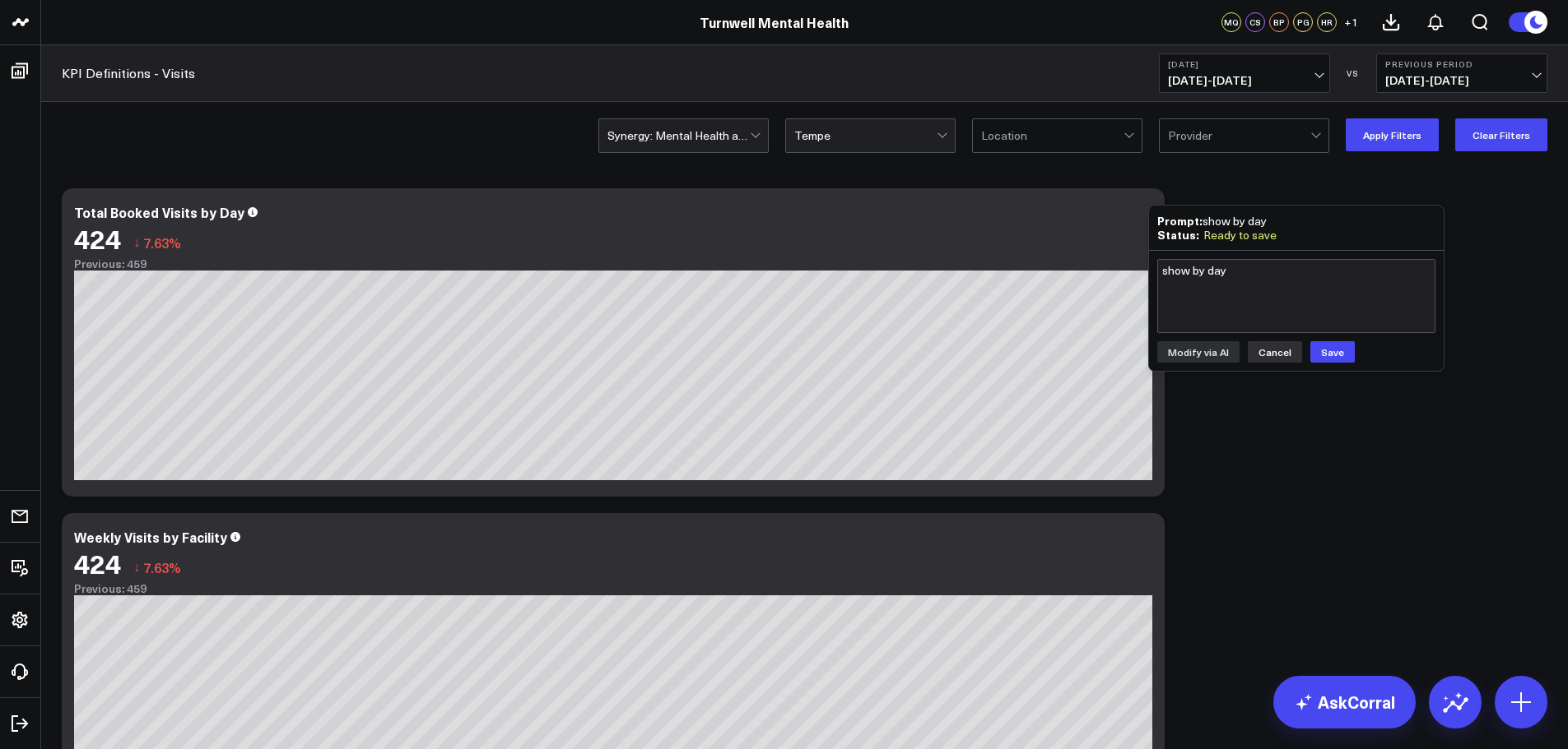
click at [1264, 352] on button "Cancel" at bounding box center [1274, 352] width 54 height 22
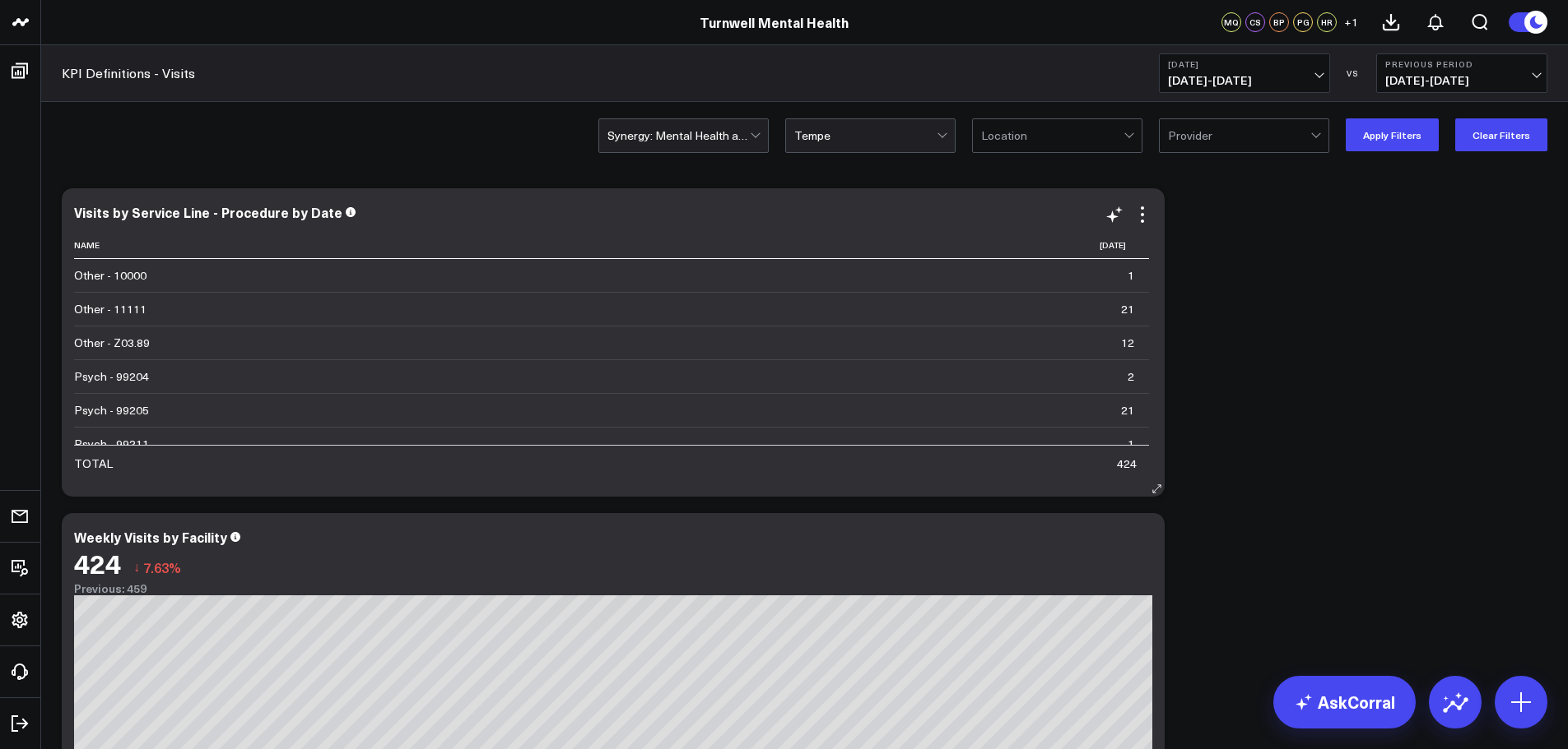
click at [346, 223] on div "Visits by Service Line - Procedure by Date" at bounding box center [613, 214] width 1078 height 19
click at [343, 215] on div "Visits by Service Line - Procedure by Date" at bounding box center [613, 212] width 1078 height 15
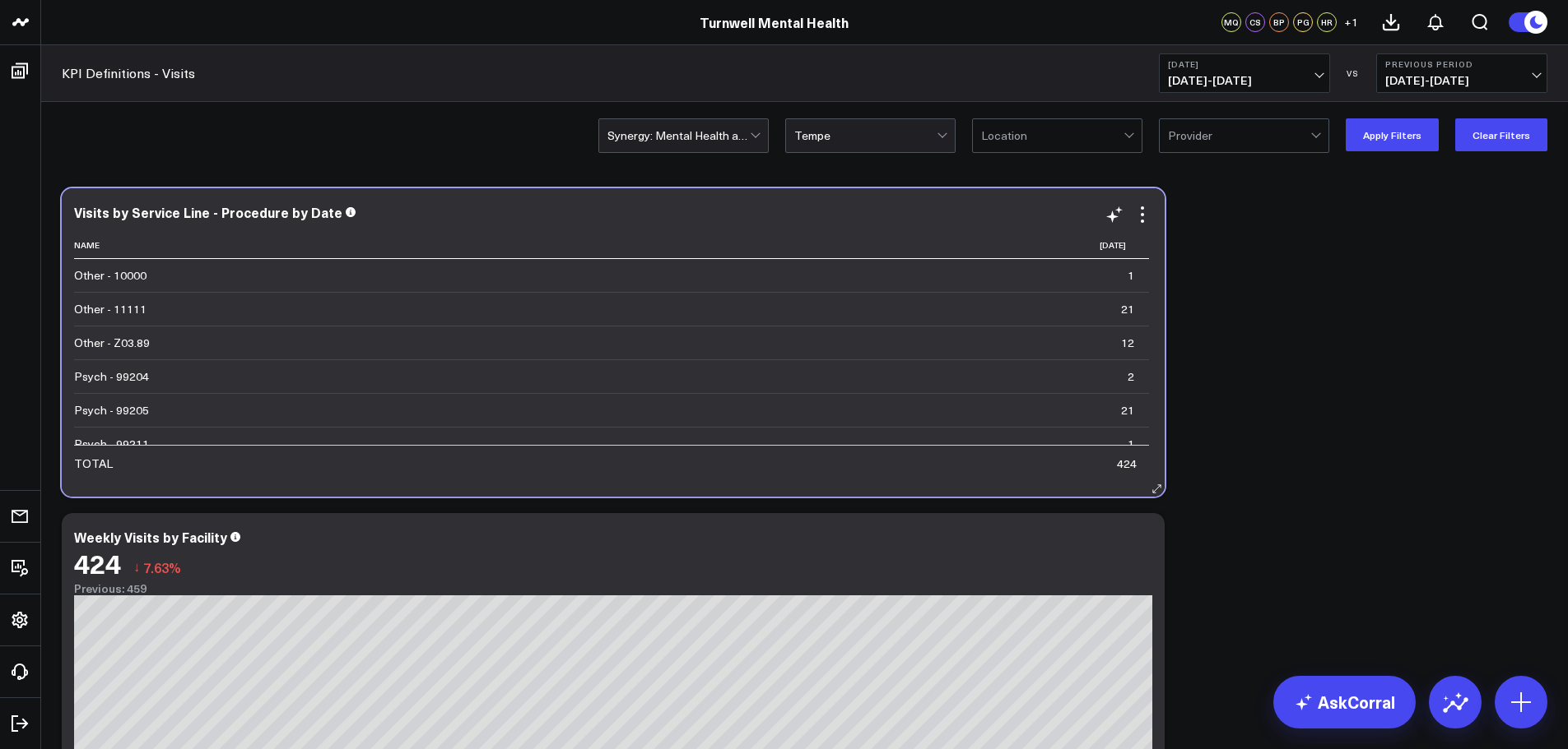
click at [346, 218] on span at bounding box center [351, 211] width 10 height 16
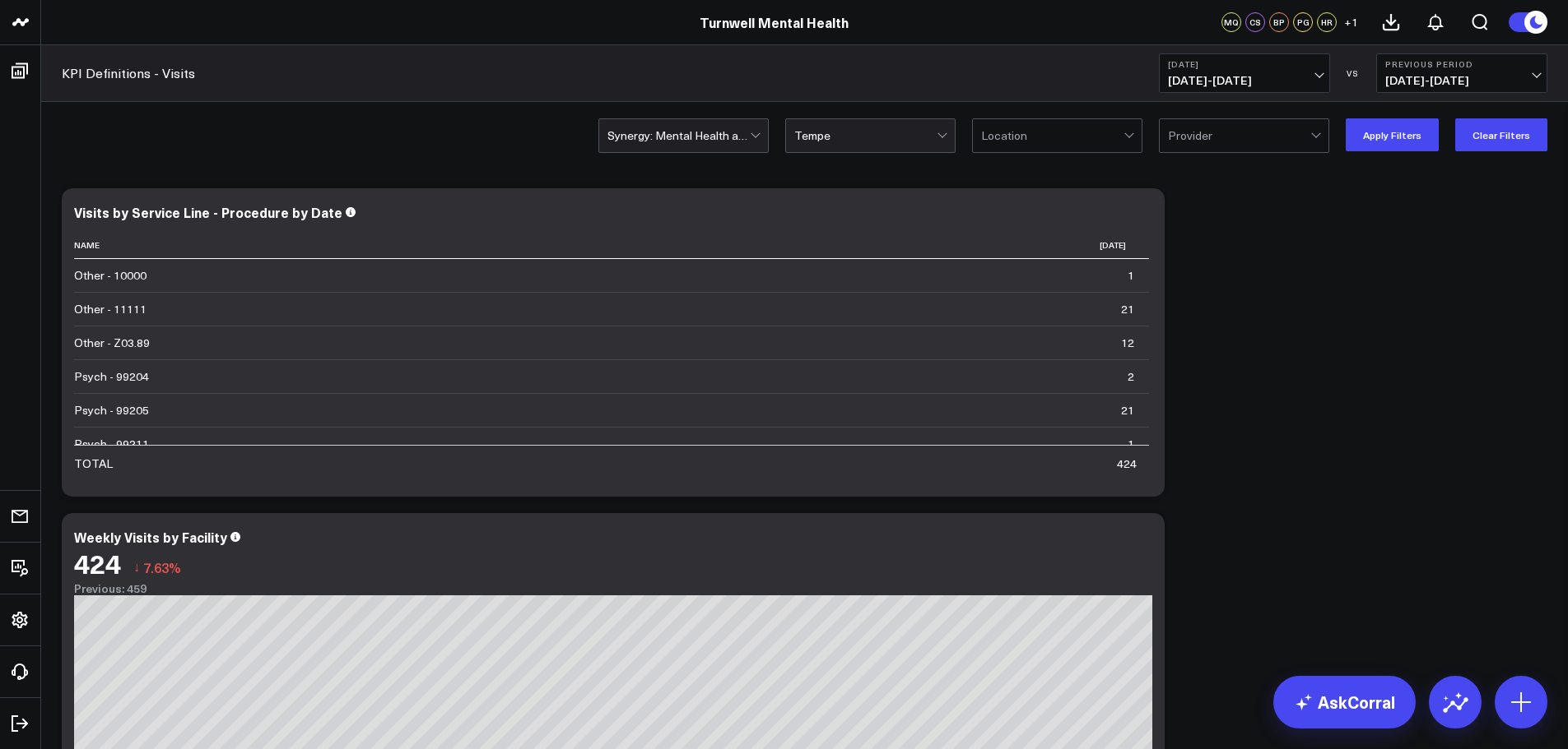
click at [1242, 75] on span "[DATE] - [DATE]" at bounding box center [1245, 81] width 153 height 13
click at [1191, 141] on link "Last 7 Days" at bounding box center [1245, 141] width 170 height 32
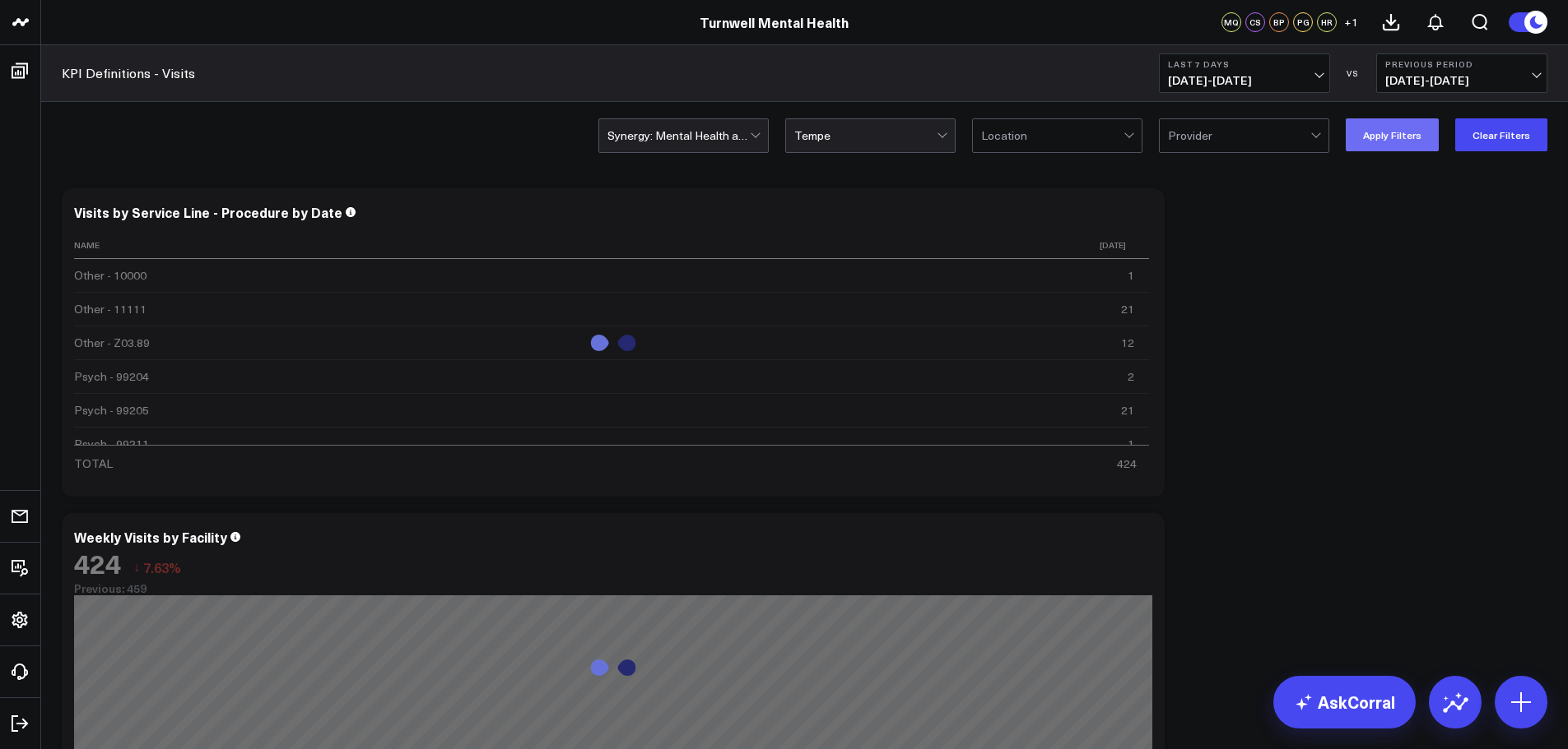
click at [1436, 135] on button "Apply Filters" at bounding box center [1392, 135] width 93 height 33
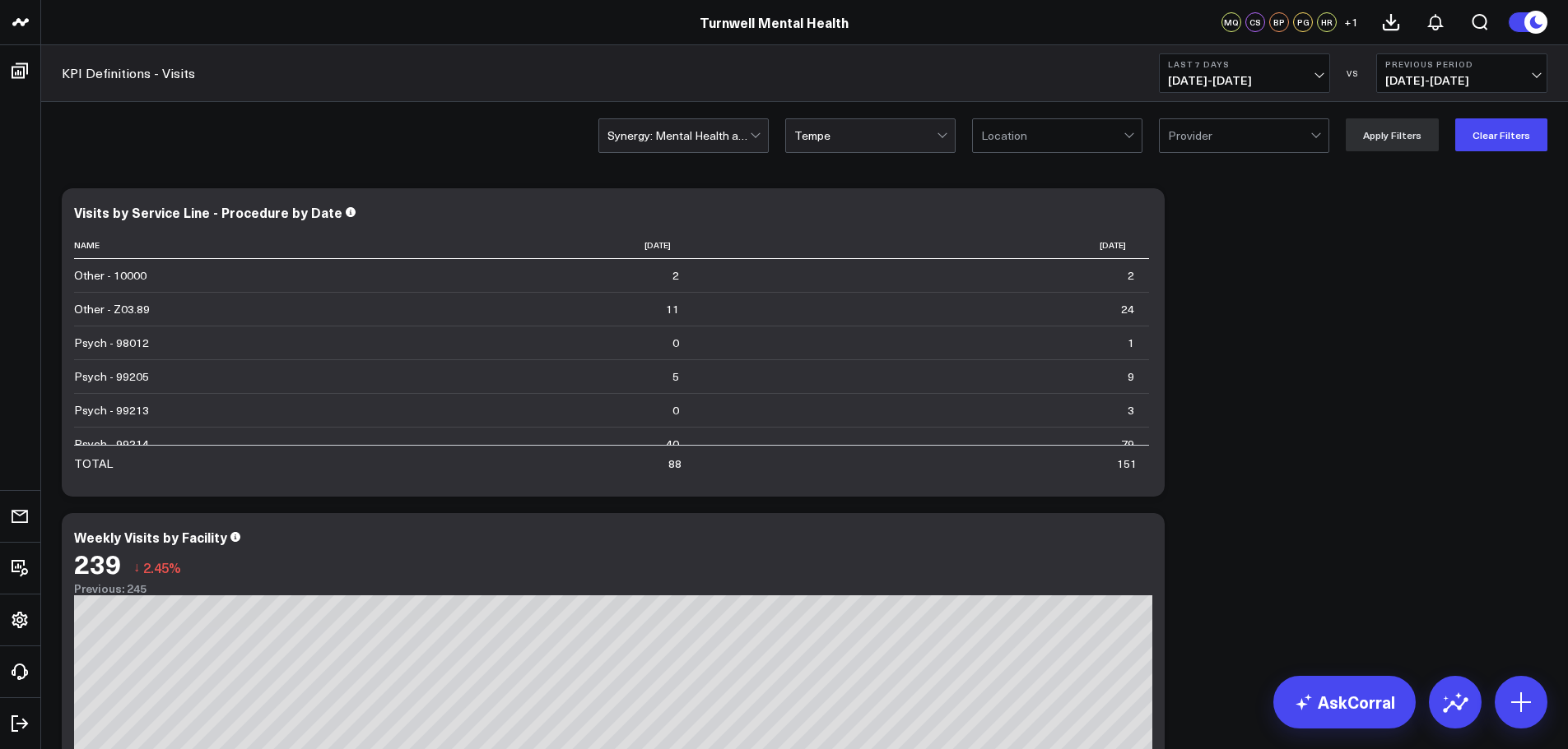
click at [678, 253] on th "[DATE]" at bounding box center [466, 246] width 455 height 27
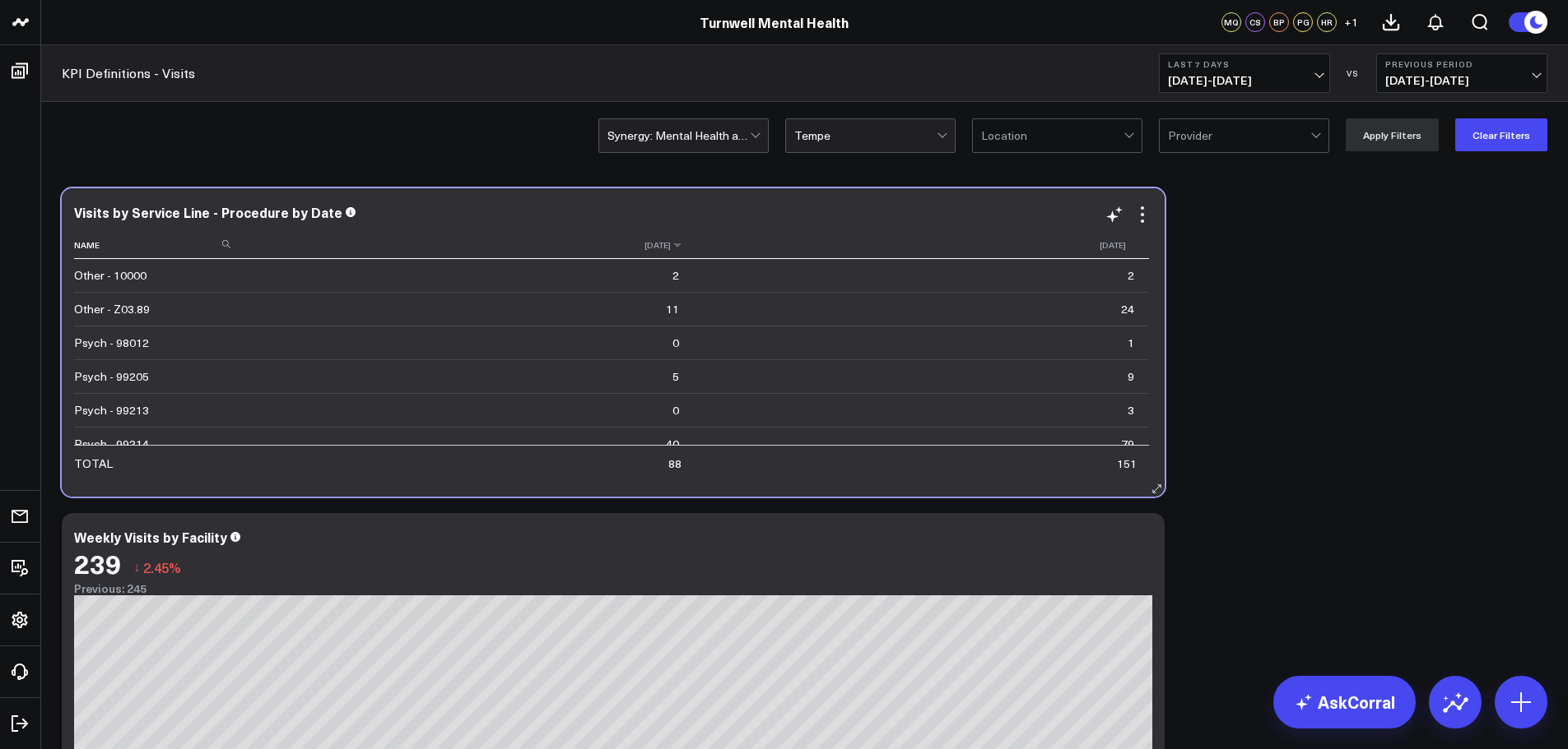
click at [674, 255] on th "[DATE]" at bounding box center [466, 246] width 455 height 27
click at [674, 249] on icon at bounding box center [678, 246] width 13 height 10
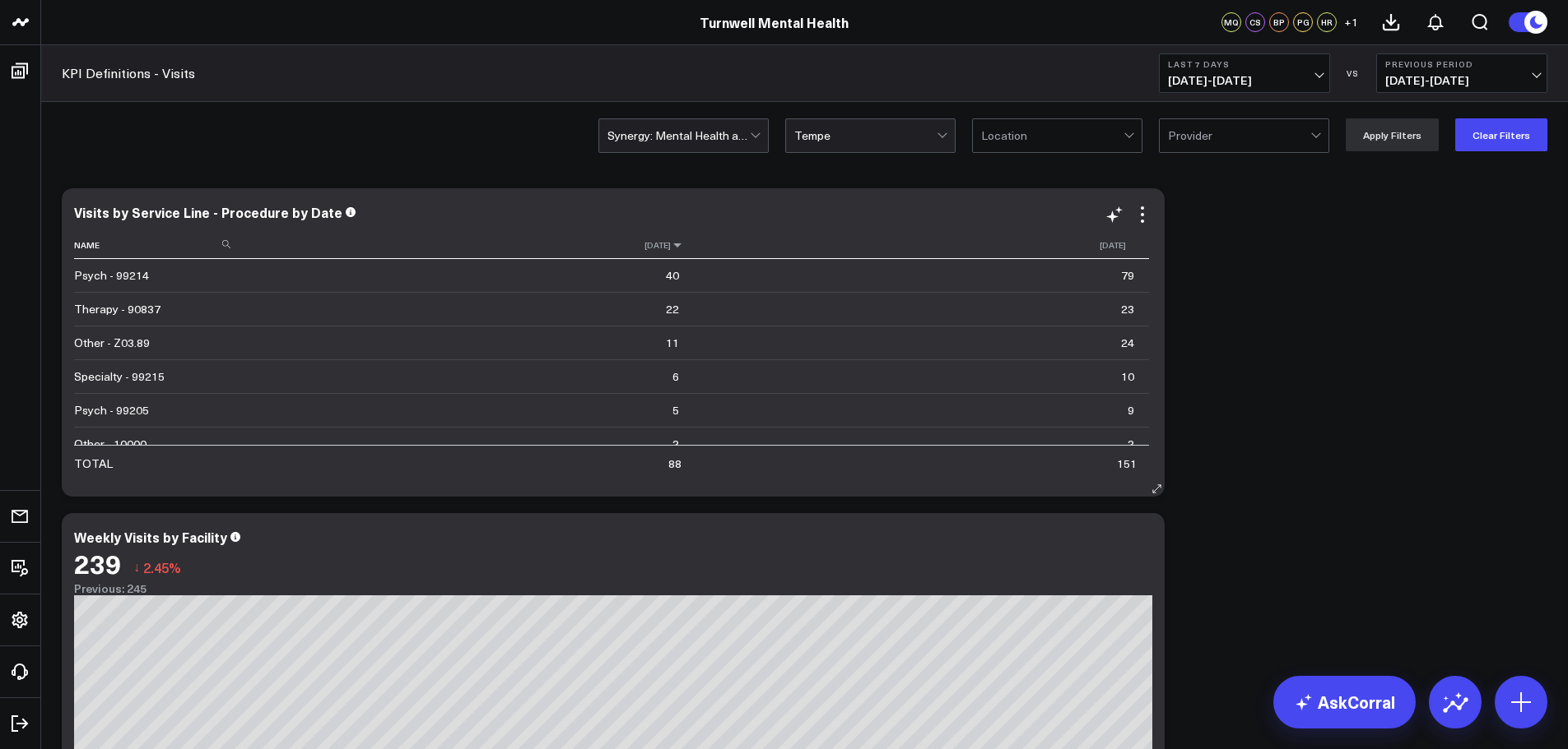
click at [674, 249] on icon at bounding box center [678, 246] width 13 height 10
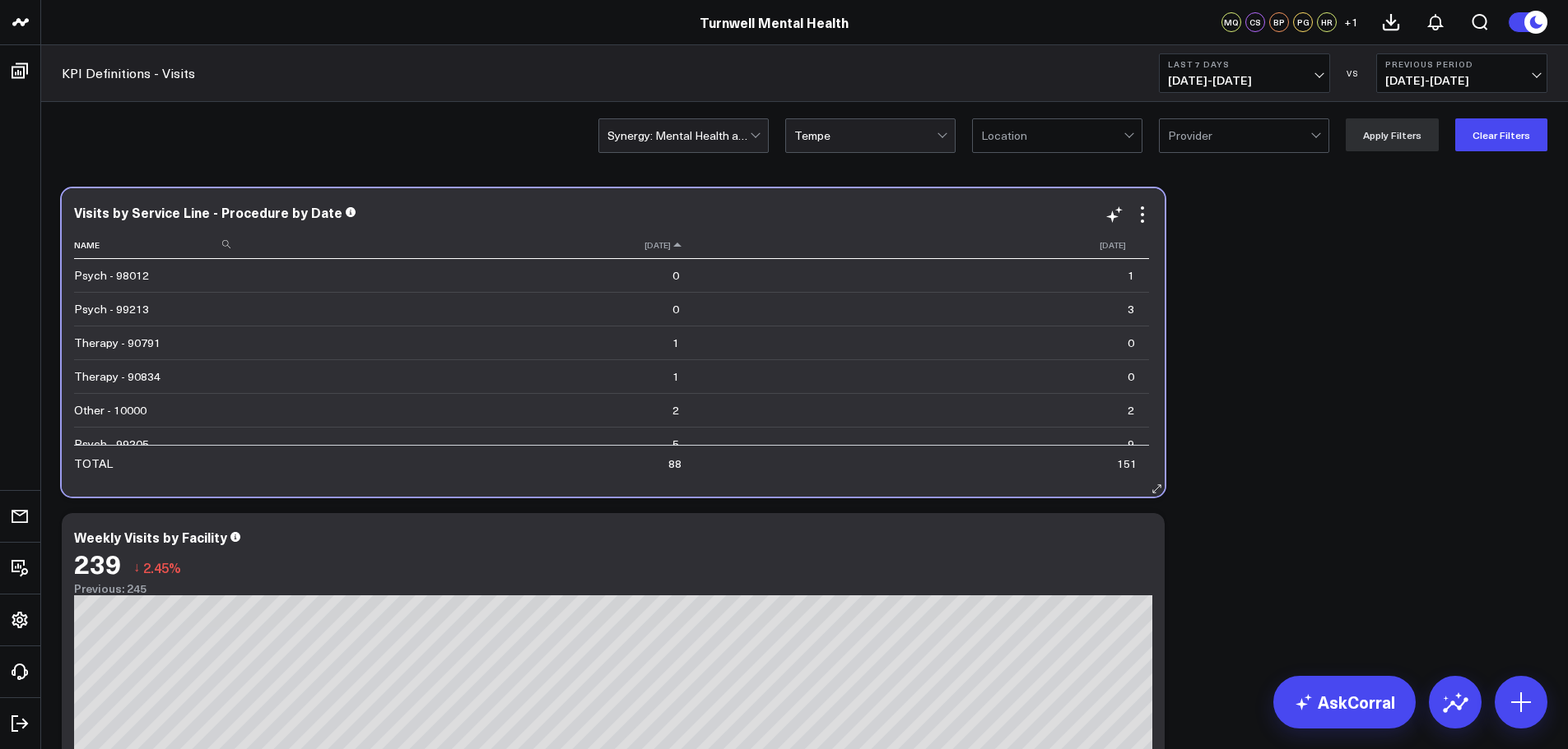
click at [674, 249] on icon at bounding box center [678, 246] width 13 height 10
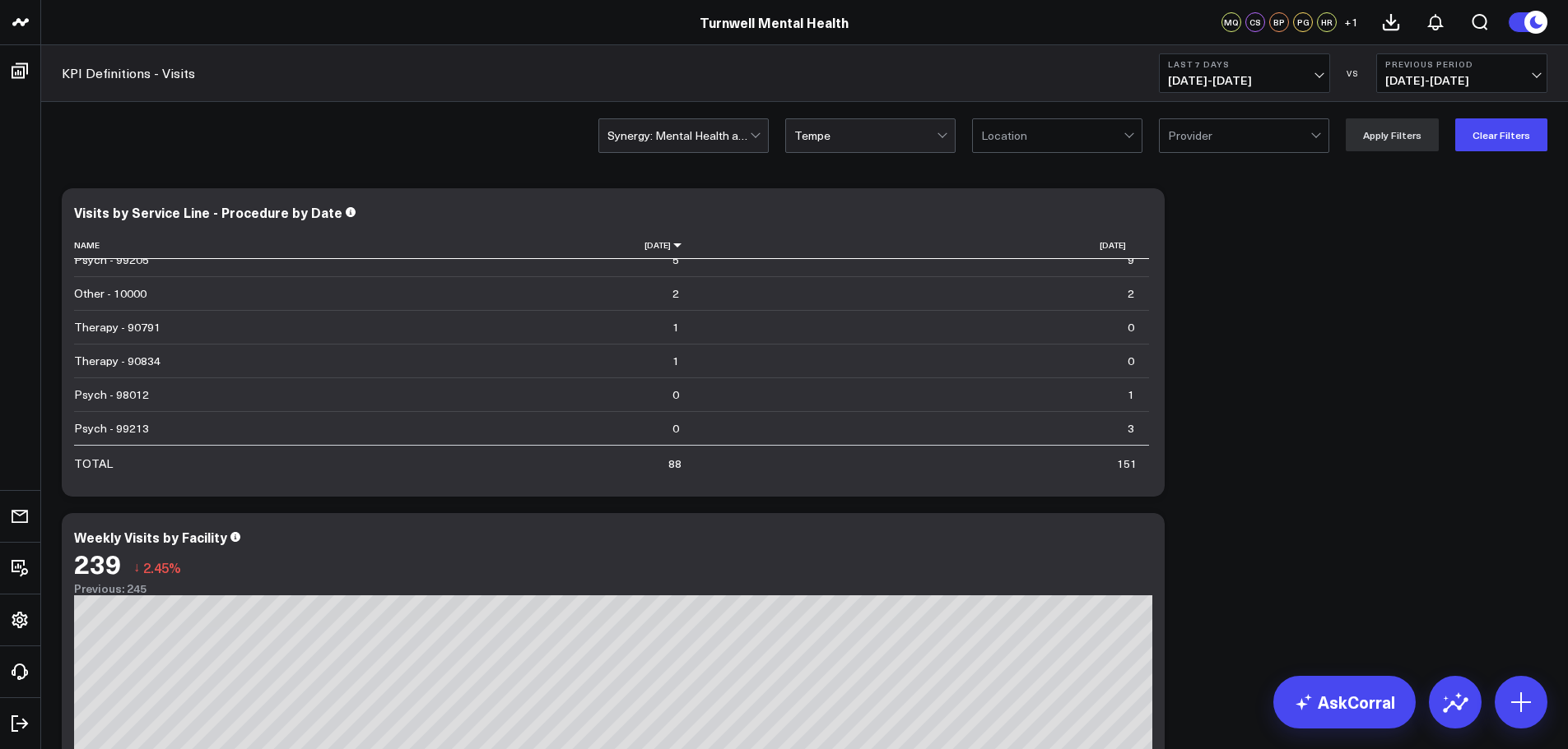
click at [1027, 140] on div at bounding box center [1052, 136] width 142 height 33
click at [1177, 146] on div at bounding box center [1239, 136] width 142 height 33
click at [816, 141] on div at bounding box center [865, 136] width 142 height 33
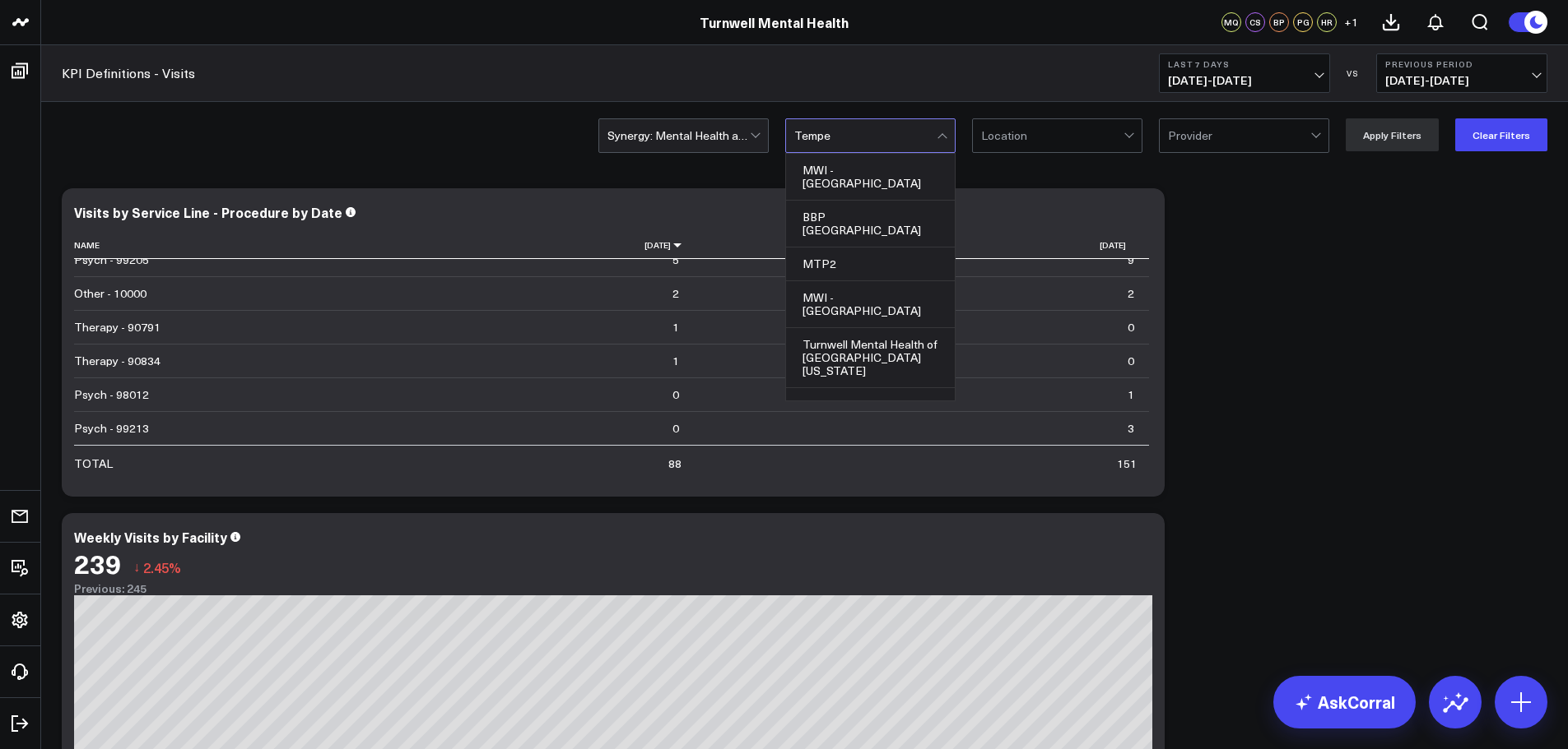
scroll to position [60, 0]
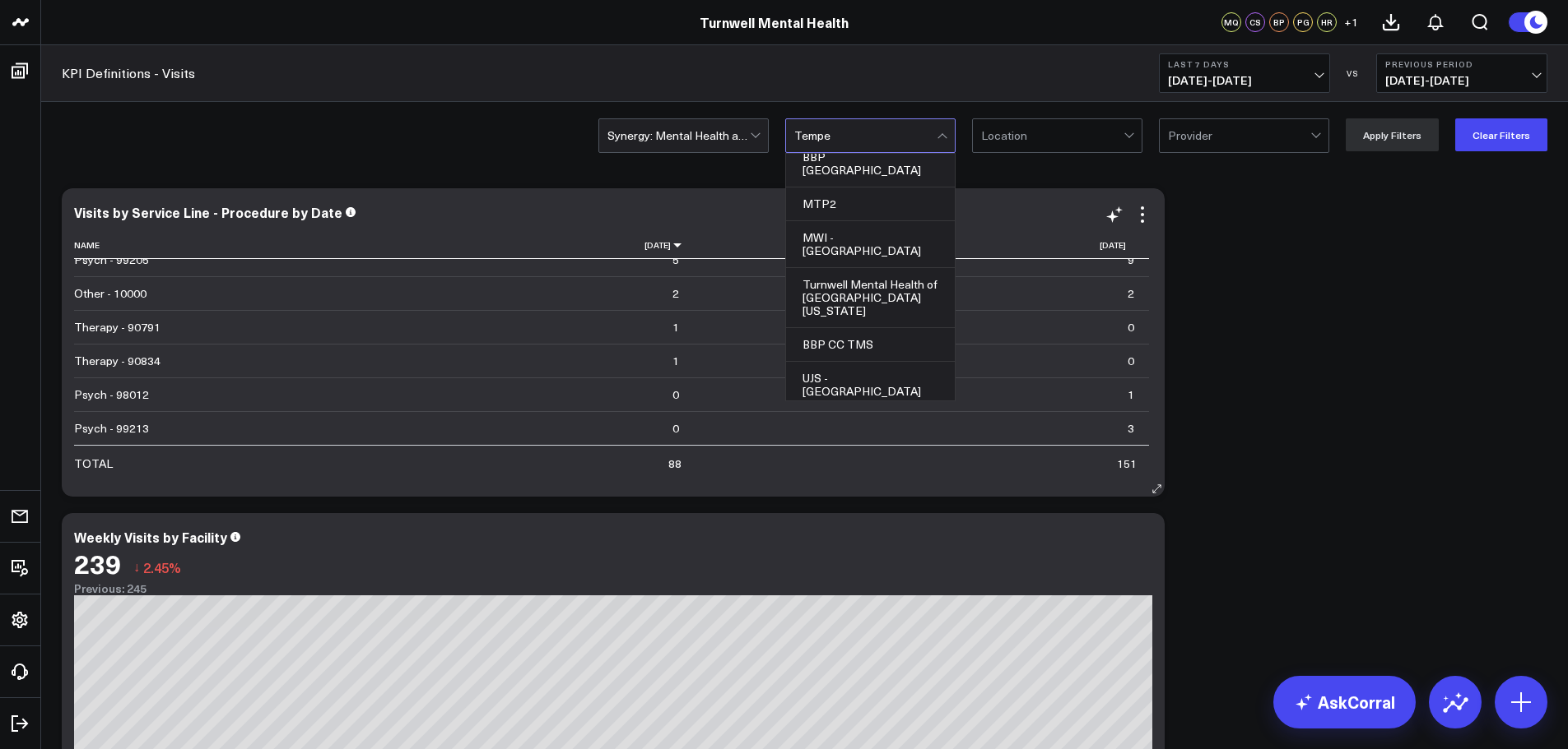
click at [698, 201] on div "Visits by Service Line - Procedure by Date Name [DATE] [DATE] Psych - 99214 40 …" at bounding box center [613, 342] width 1103 height 309
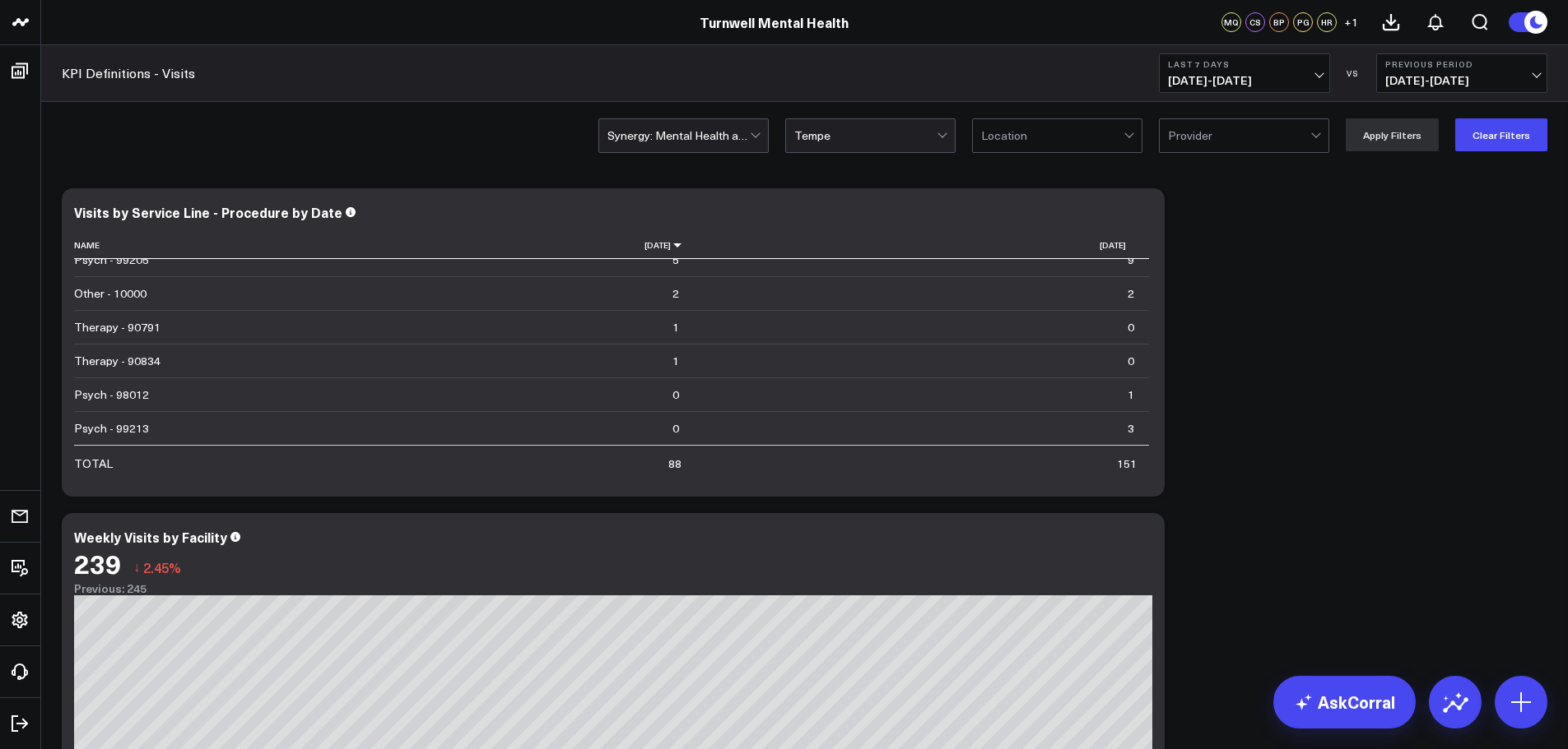
click at [760, 130] on div at bounding box center [756, 136] width 14 height 33
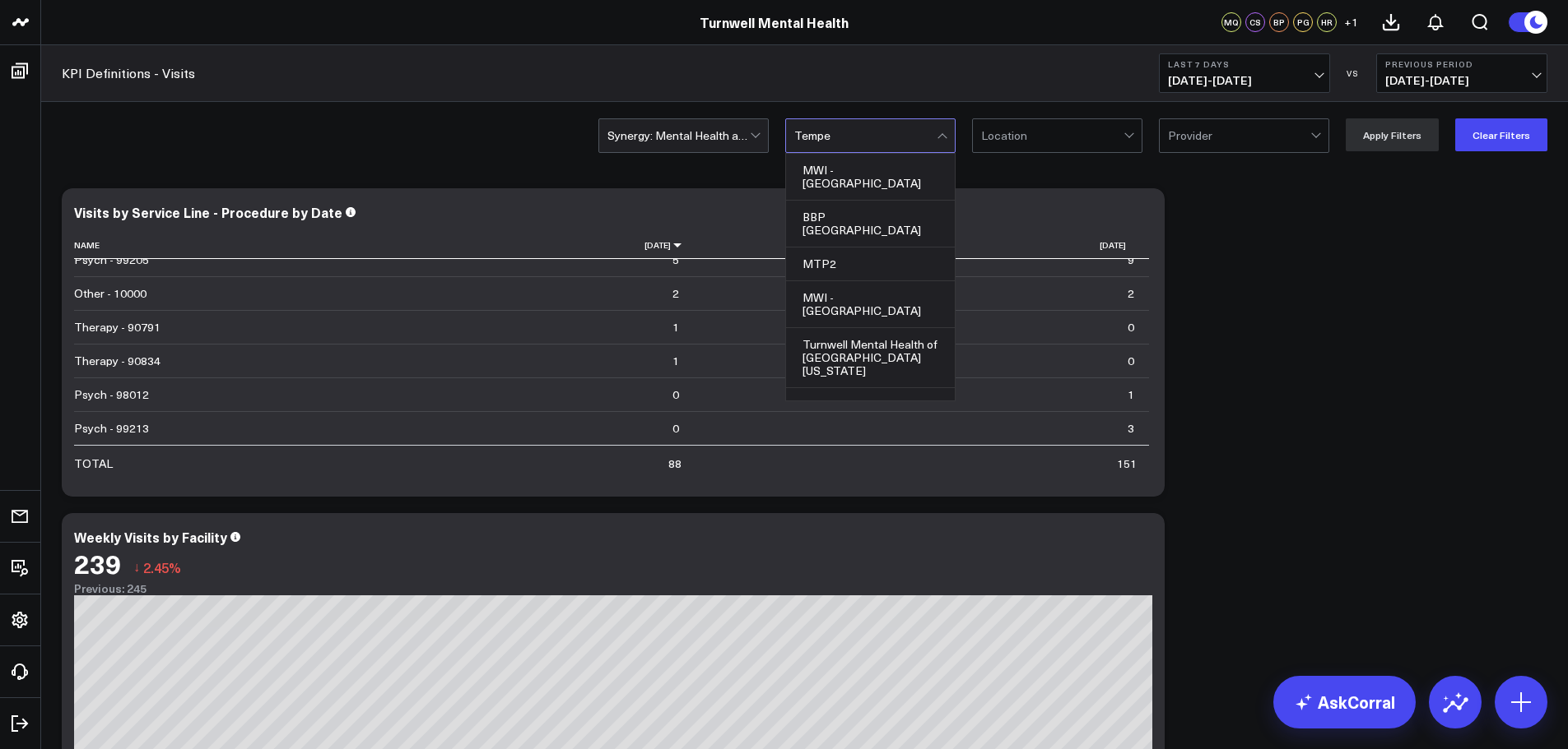
click at [874, 141] on div at bounding box center [865, 136] width 142 height 33
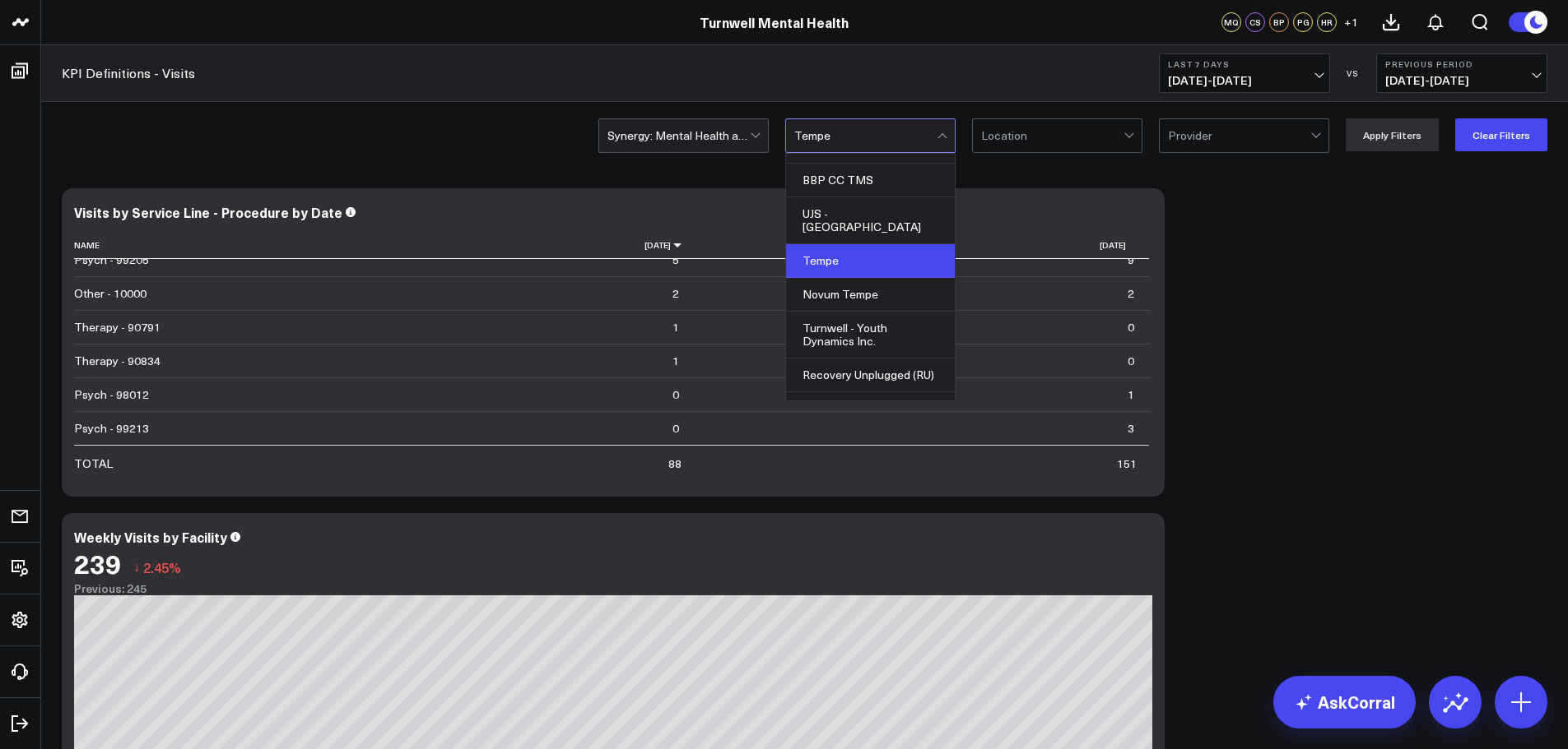
scroll to position [247, 0]
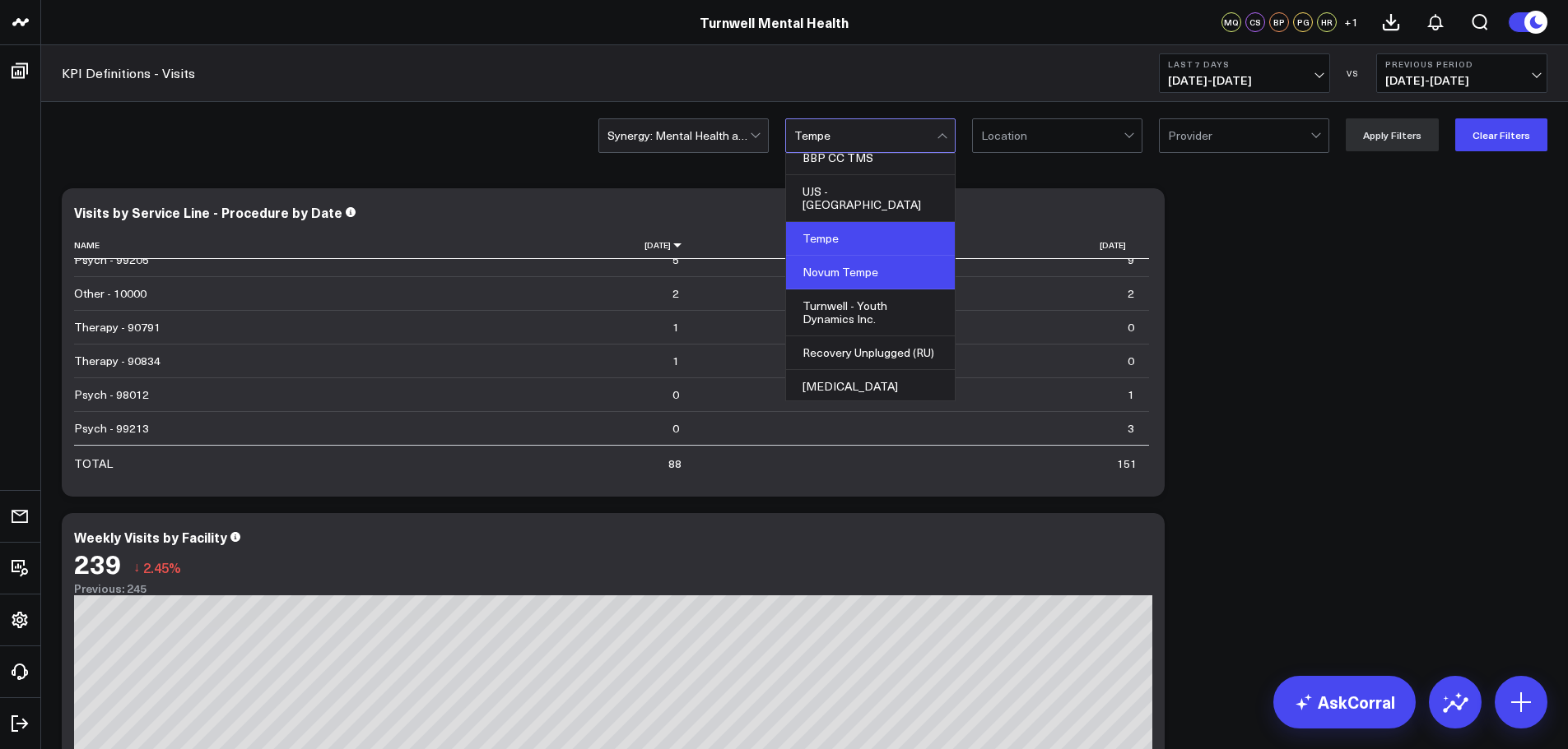
click at [815, 255] on div "Novum Tempe" at bounding box center [870, 272] width 169 height 34
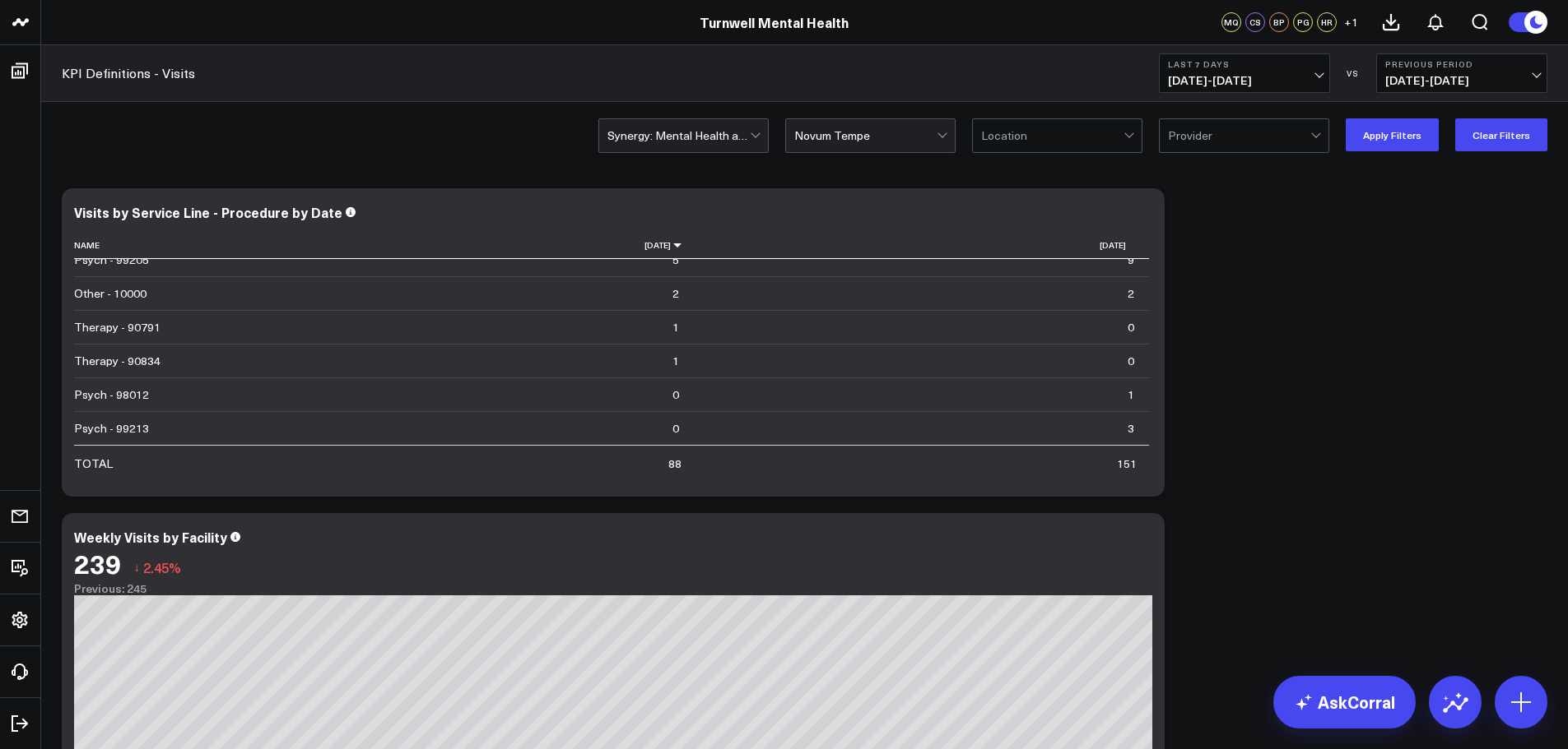
click at [1401, 151] on div "Synergy: Mental Health and Wellness Integrated option Novum Tempe, selected. No…" at bounding box center [804, 135] width 1527 height 66
click at [1392, 143] on button "Apply Filters" at bounding box center [1392, 135] width 93 height 33
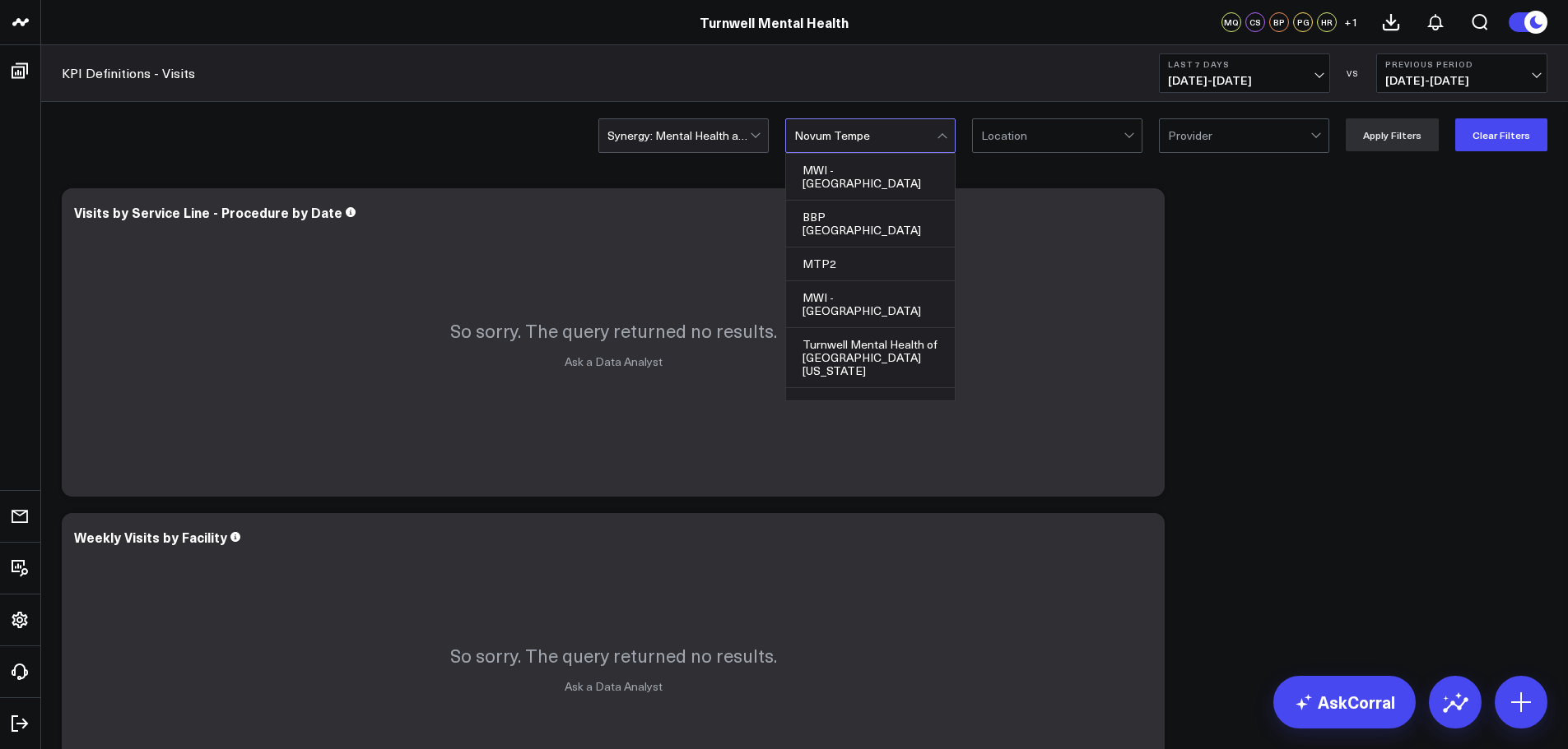
click at [871, 144] on div at bounding box center [865, 136] width 142 height 33
click at [865, 134] on div at bounding box center [865, 136] width 142 height 33
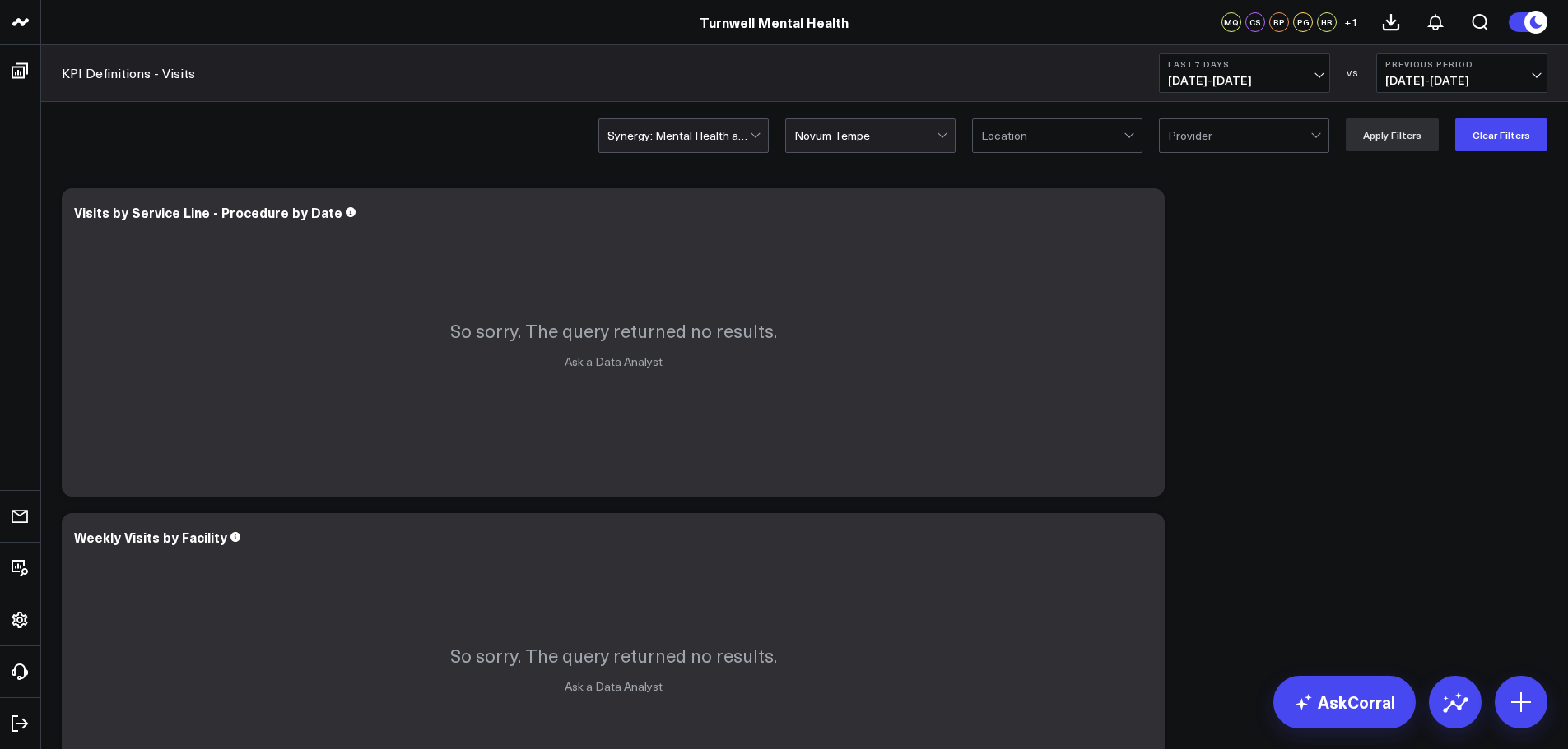
click at [922, 141] on div at bounding box center [865, 136] width 142 height 33
type input "tempe"
click at [899, 164] on div "Tempe" at bounding box center [870, 171] width 169 height 34
click at [1383, 140] on button "Apply Filters" at bounding box center [1392, 135] width 93 height 33
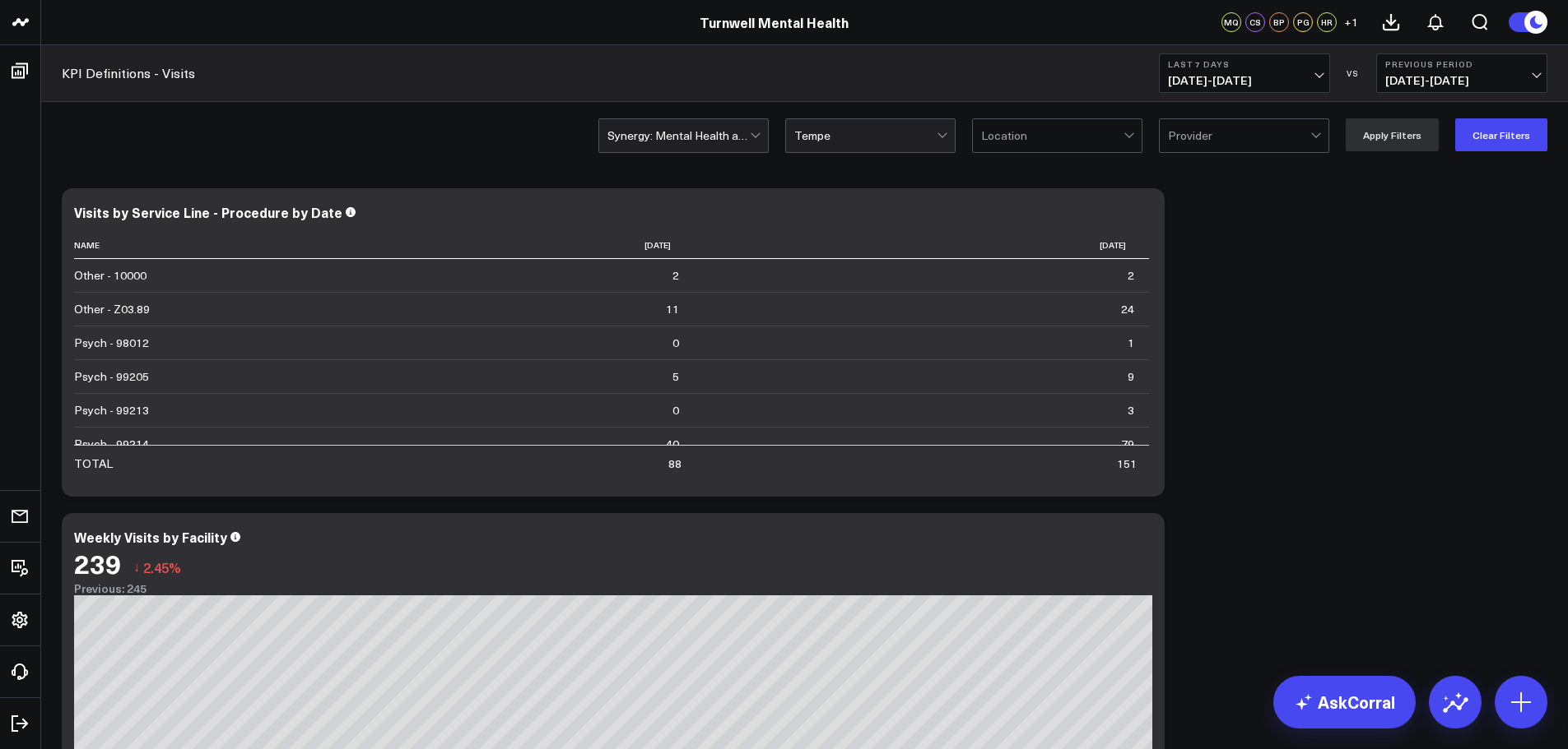
click at [844, 122] on div at bounding box center [865, 136] width 142 height 33
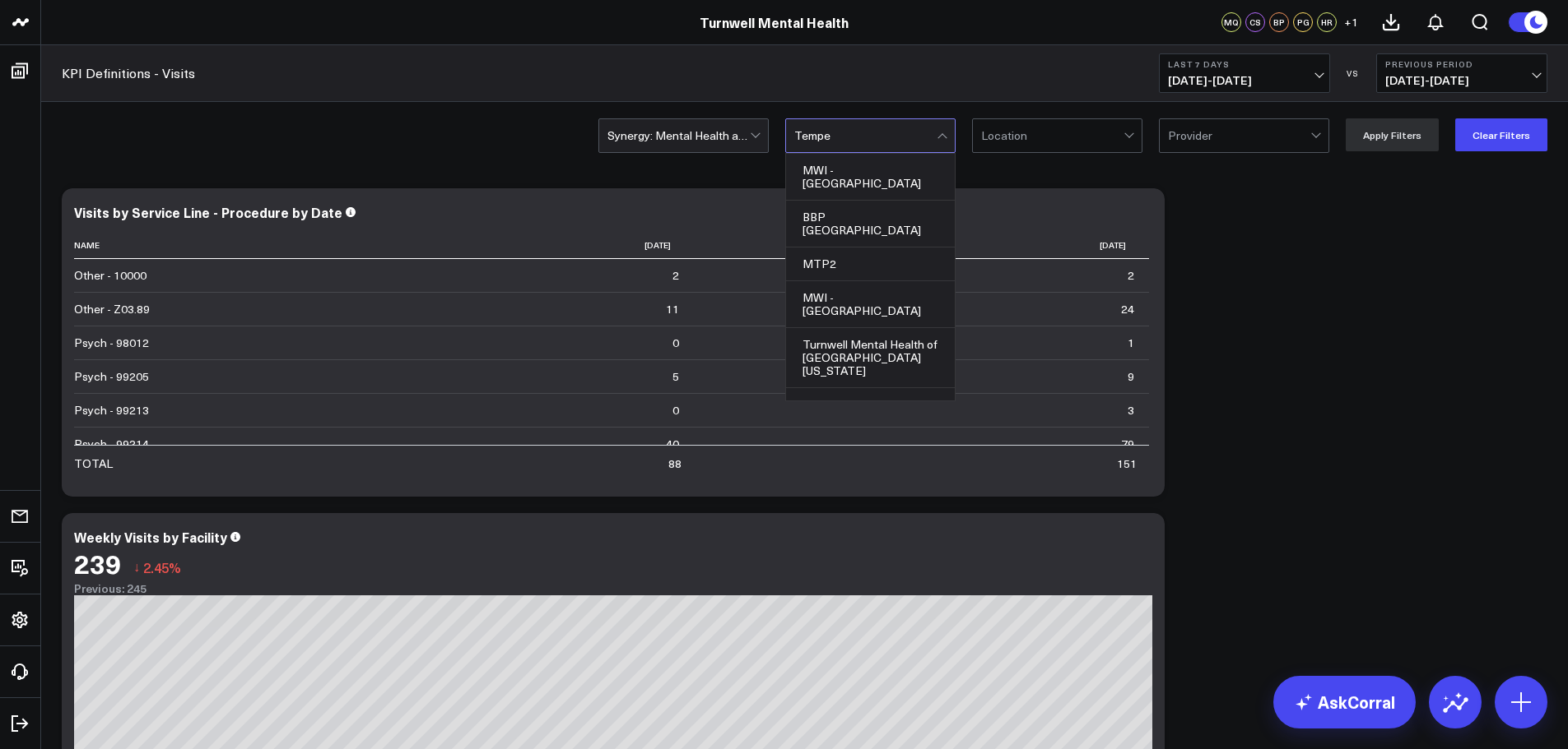
scroll to position [60, 0]
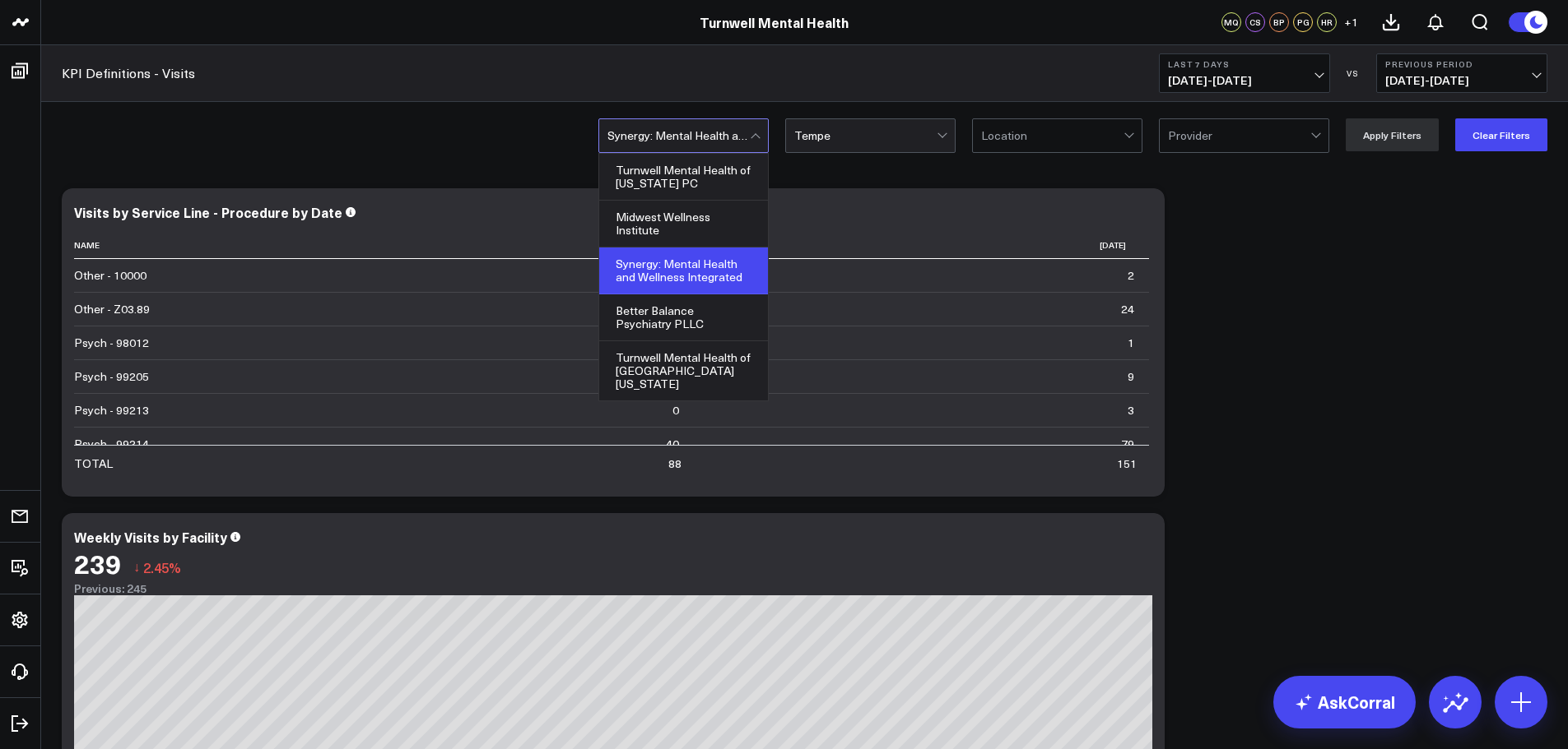
click at [716, 145] on div at bounding box center [678, 136] width 142 height 33
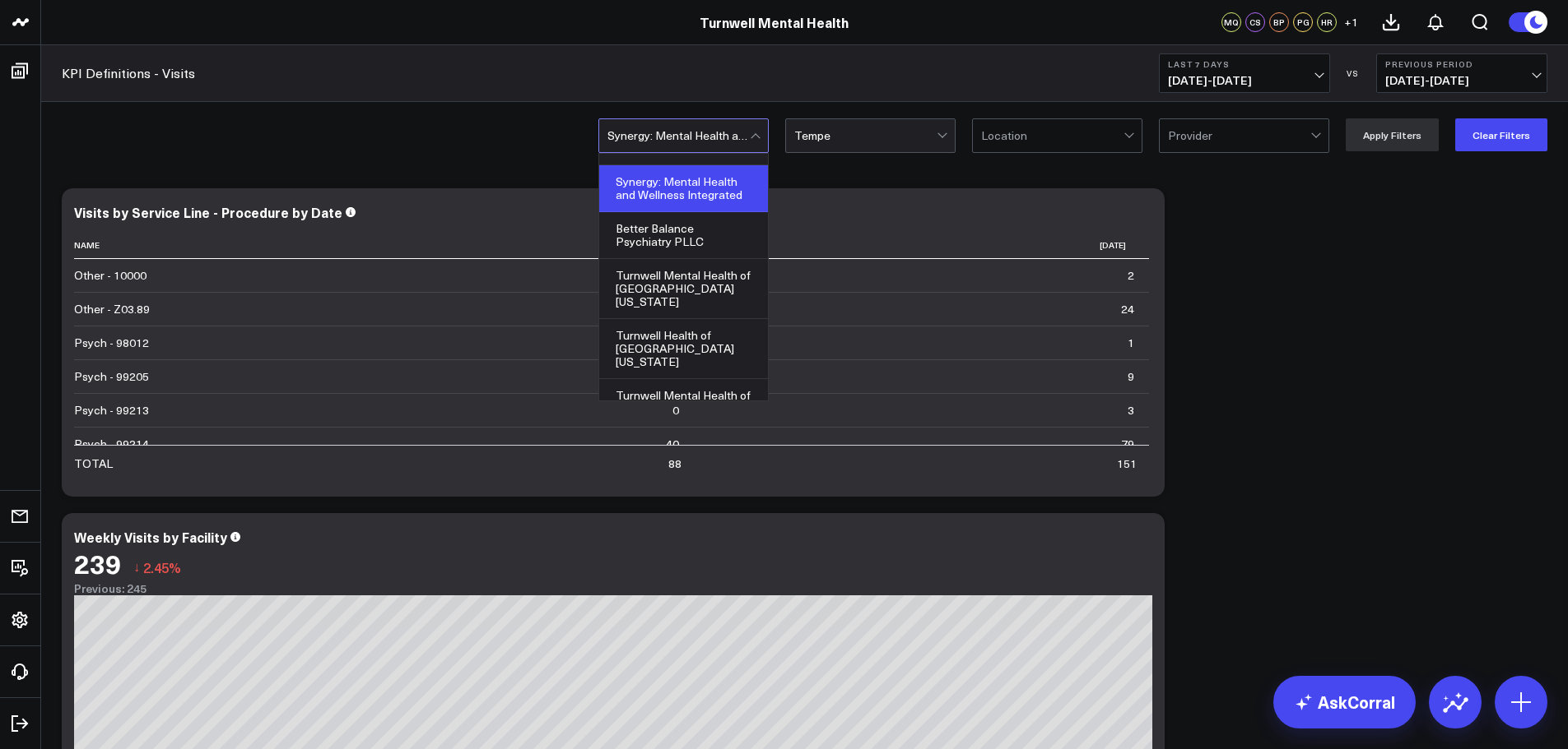
scroll to position [161, 0]
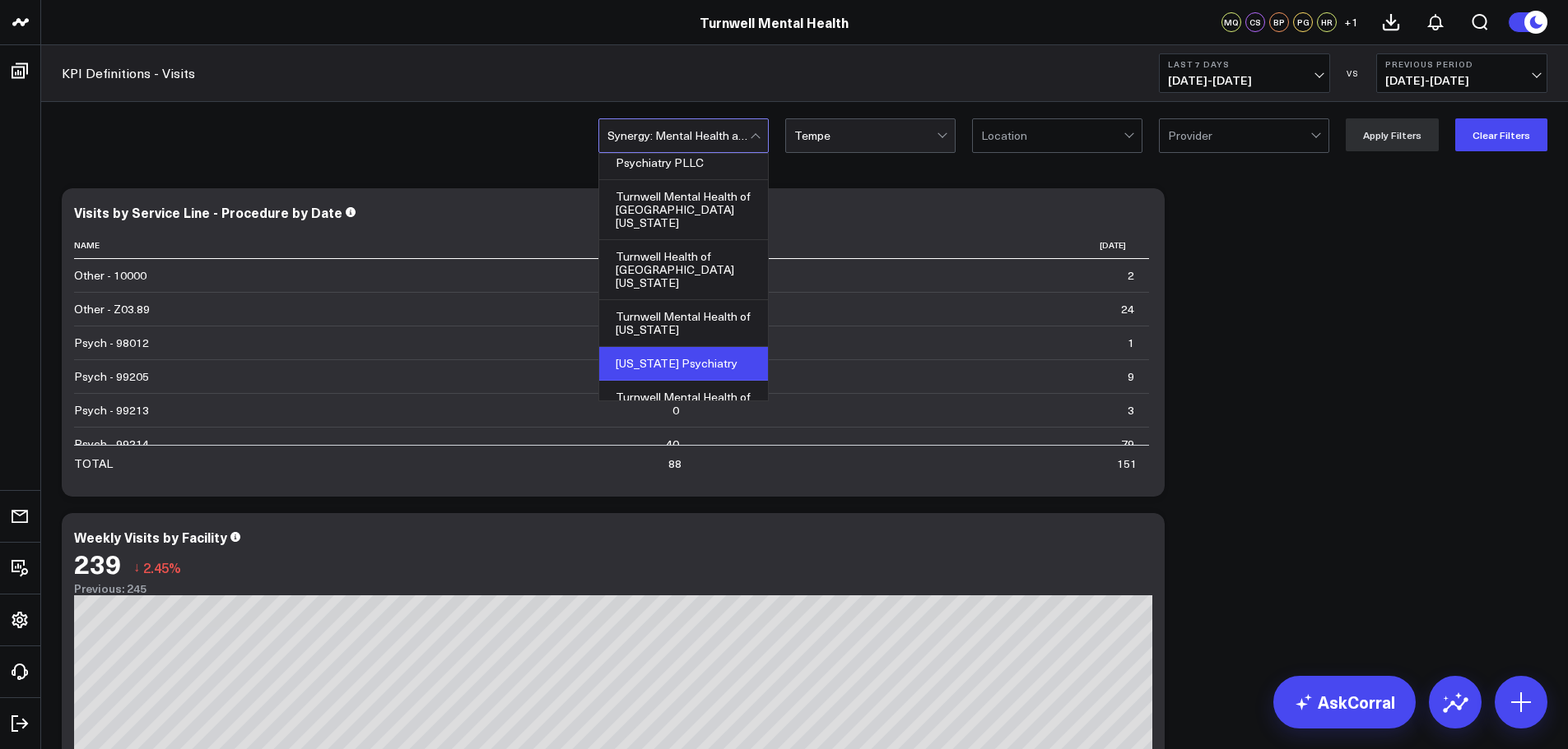
click at [665, 347] on div "[US_STATE] Psychiatry" at bounding box center [684, 364] width 169 height 34
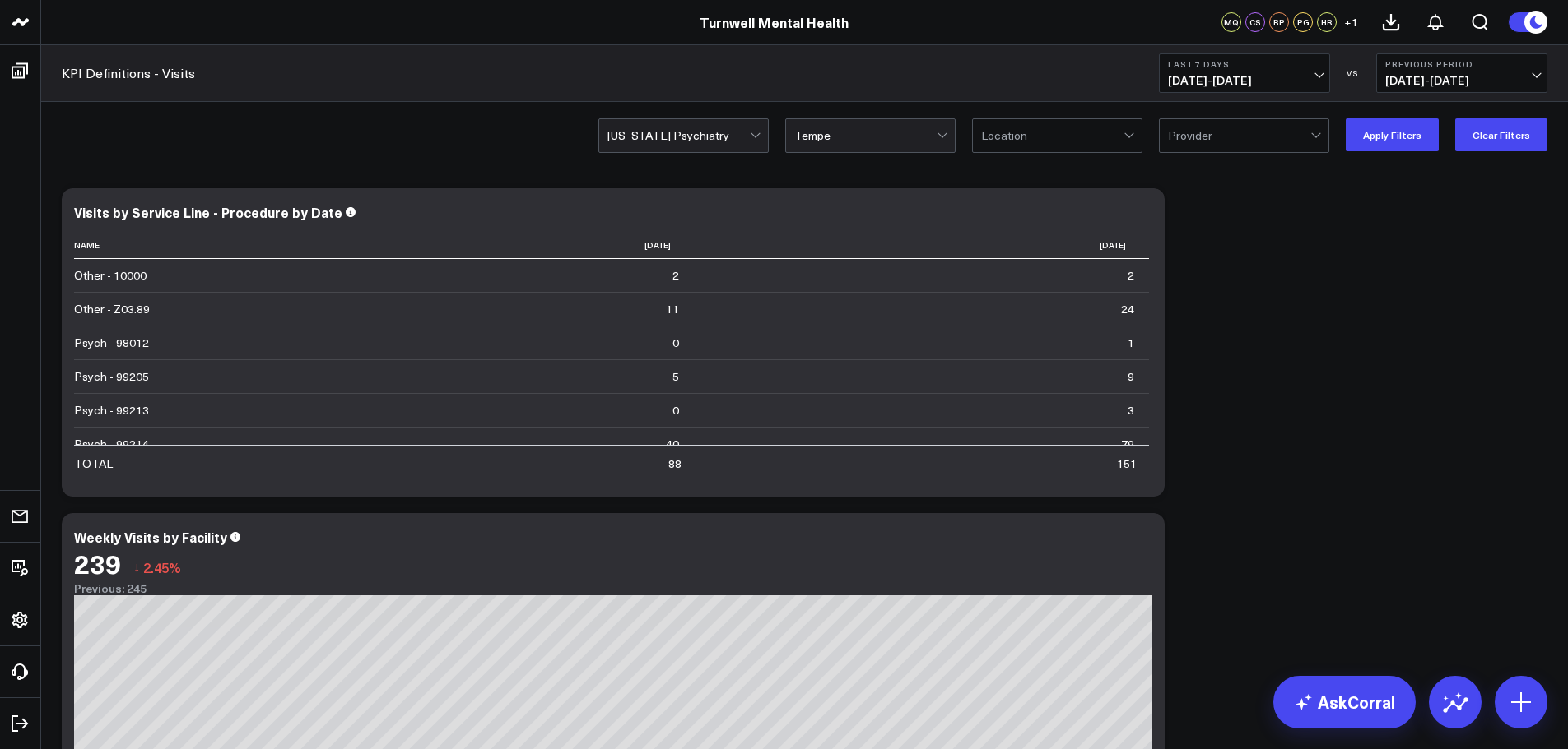
click at [859, 131] on div at bounding box center [865, 136] width 142 height 33
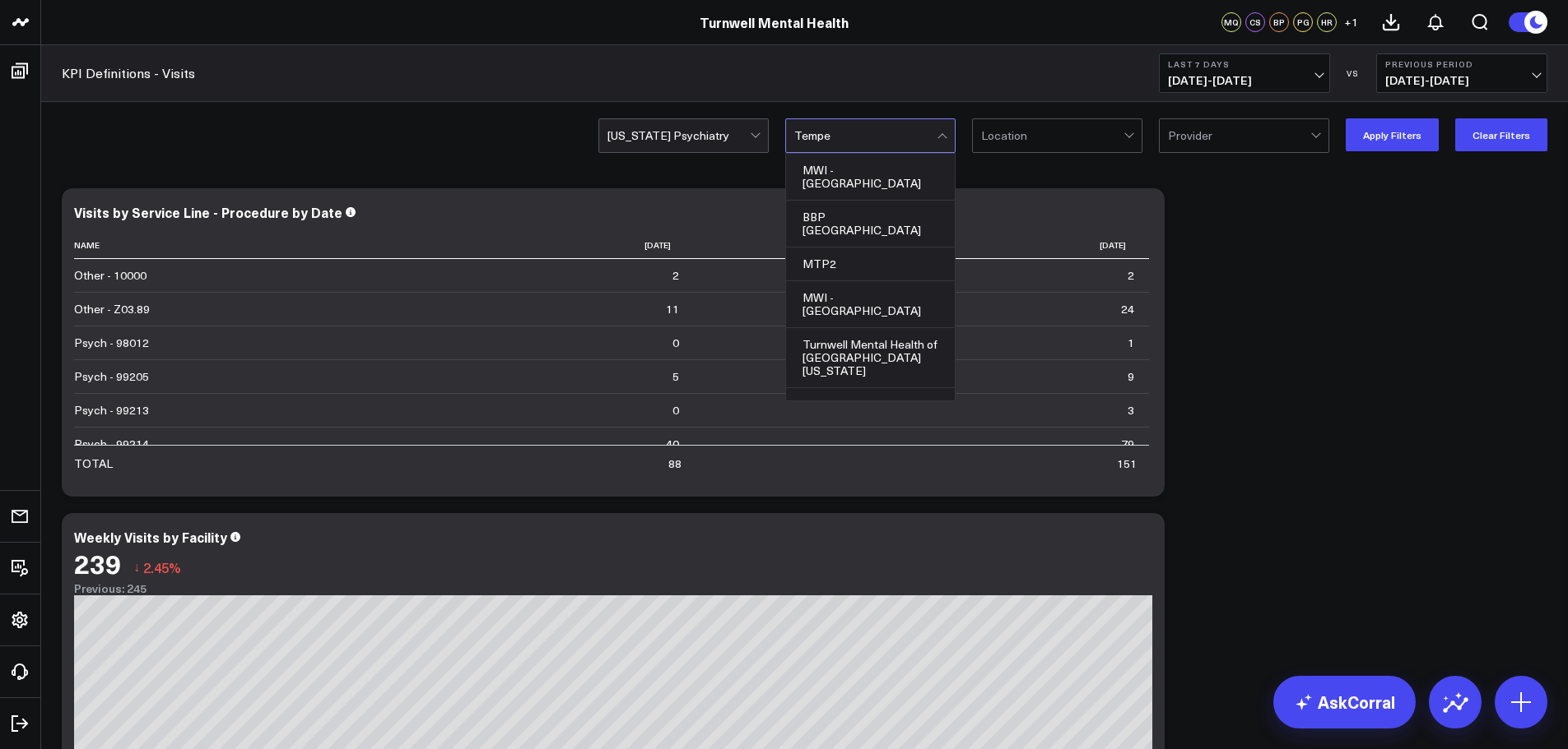
scroll to position [60, 0]
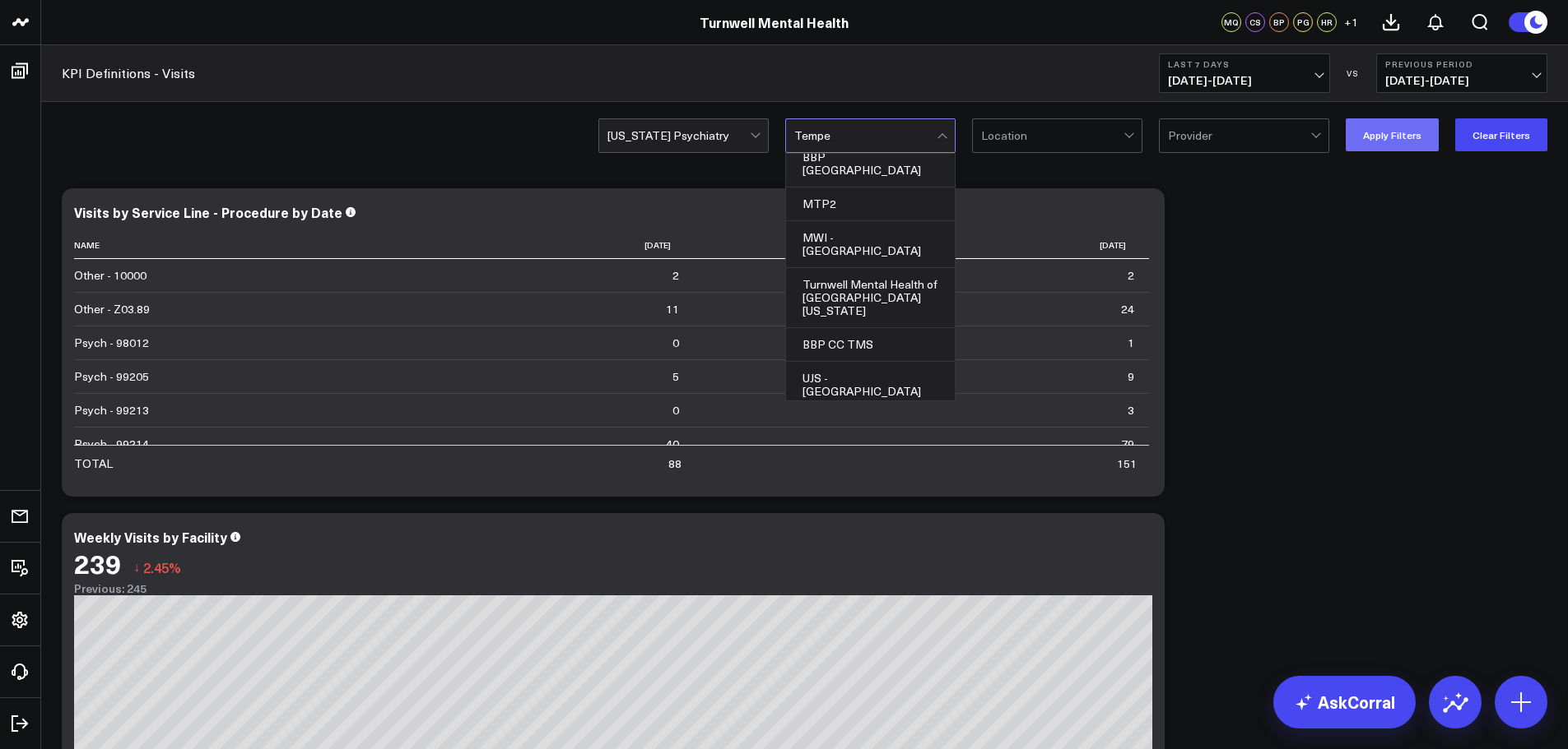
click at [1375, 139] on button "Apply Filters" at bounding box center [1392, 135] width 93 height 33
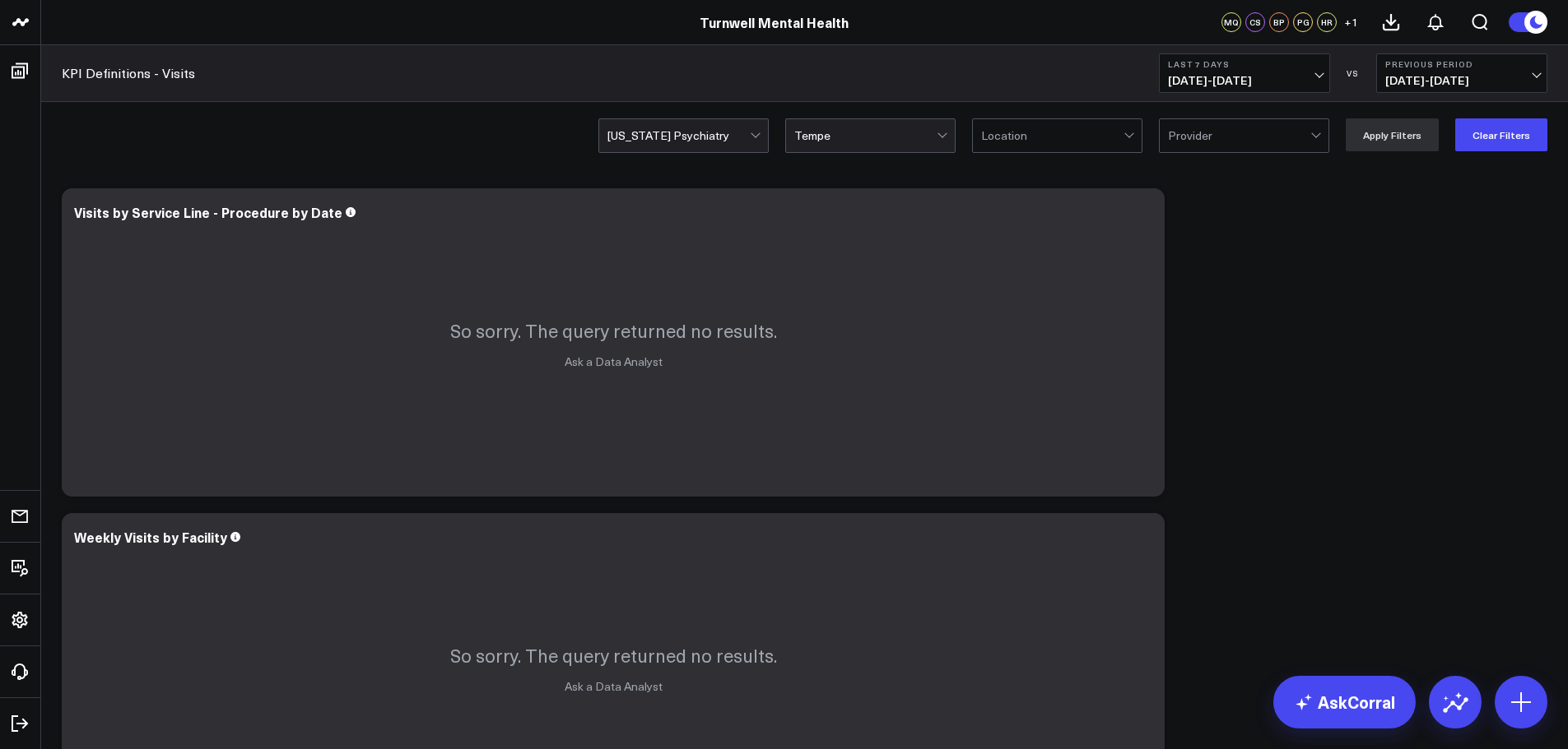
click at [839, 136] on div at bounding box center [865, 136] width 142 height 33
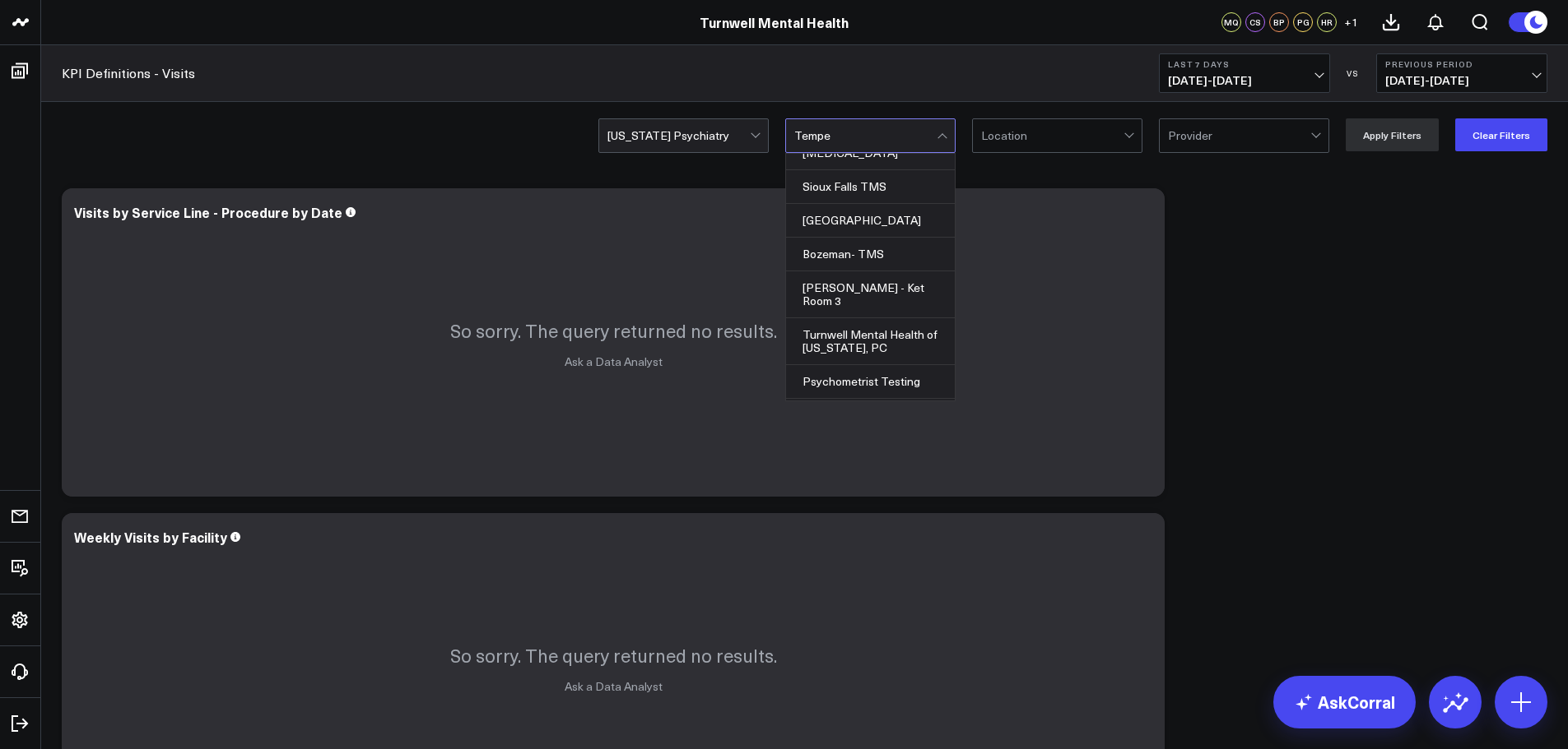
scroll to position [553, 0]
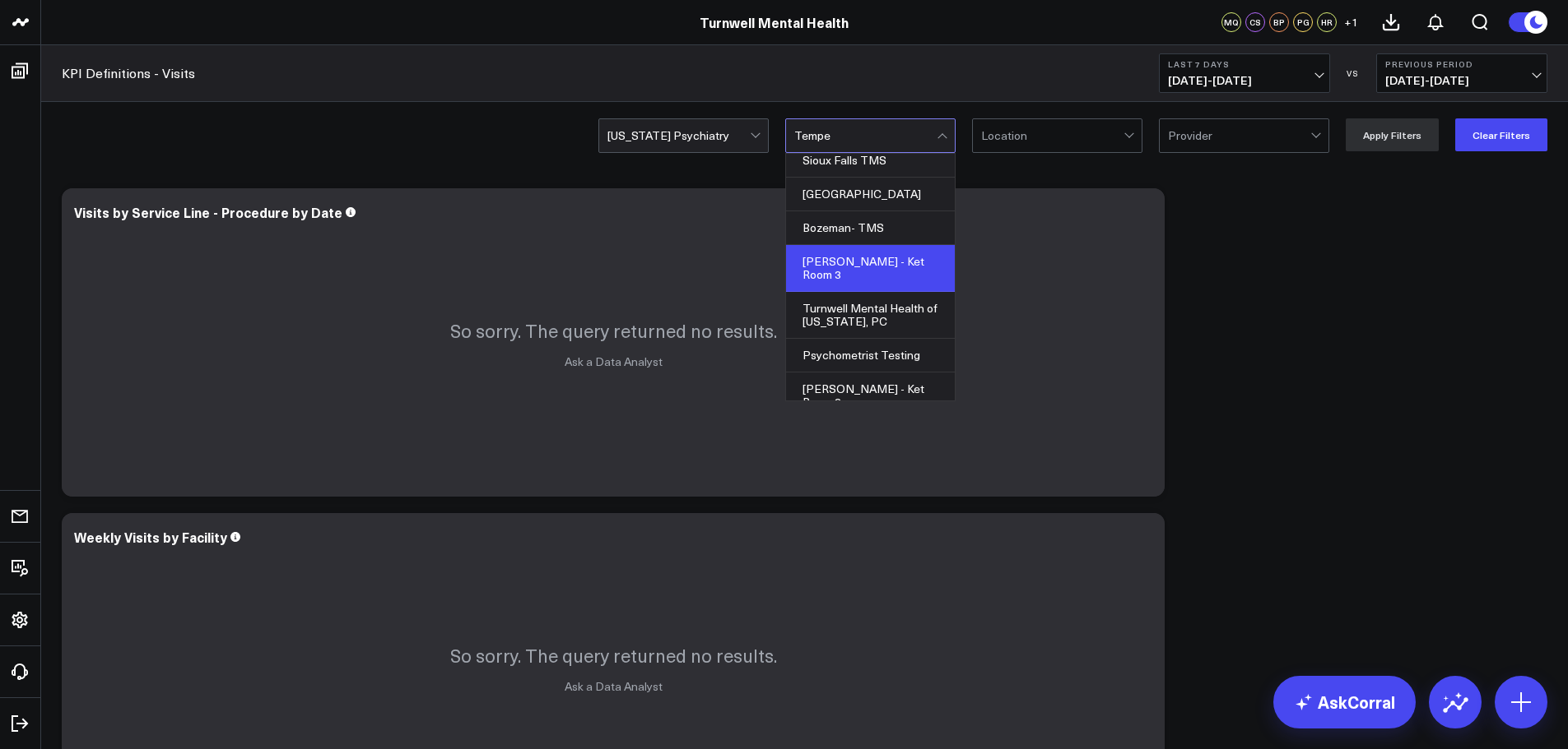
click at [890, 246] on div "[PERSON_NAME] - Ket Room 3" at bounding box center [870, 269] width 169 height 47
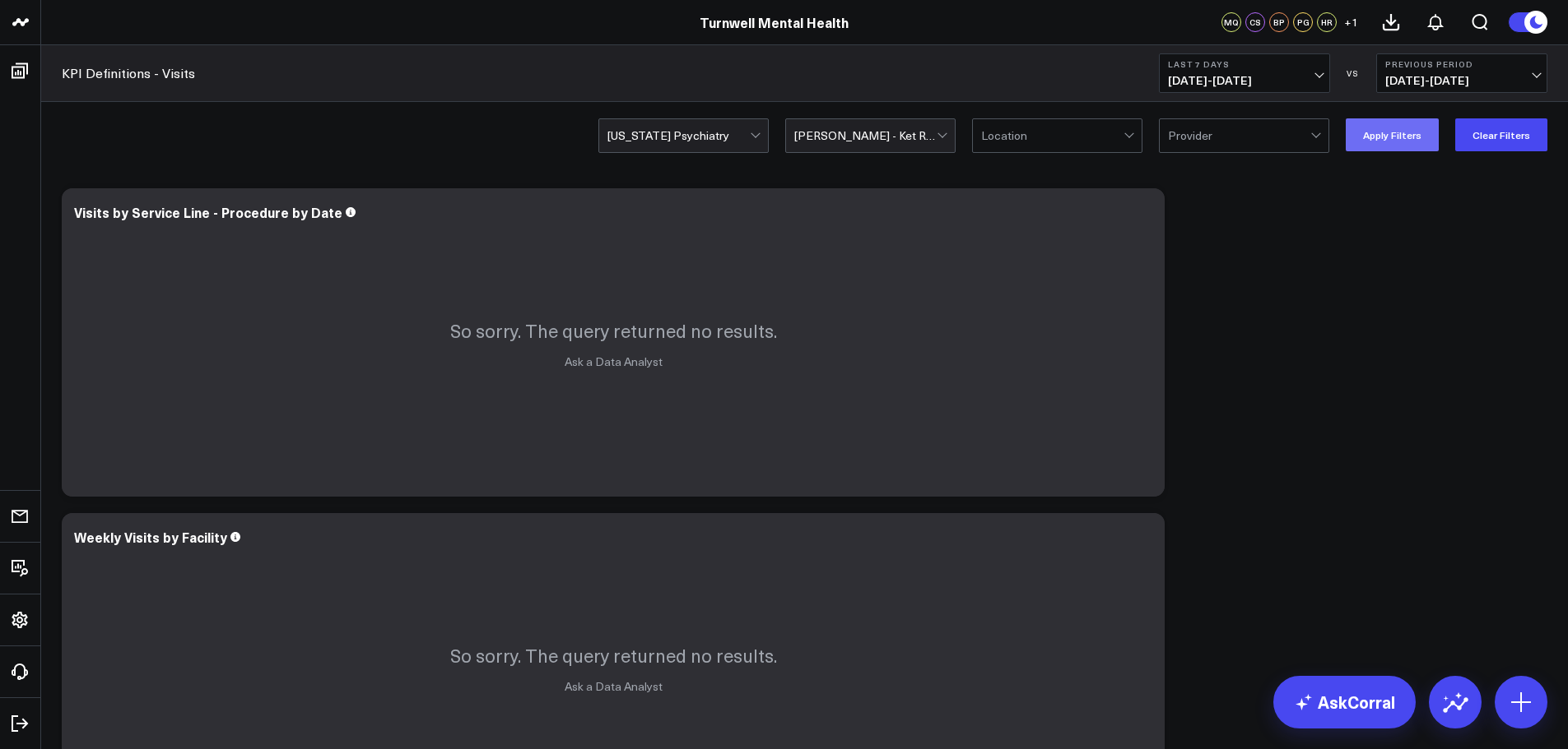
click at [1391, 141] on button "Apply Filters" at bounding box center [1392, 135] width 93 height 33
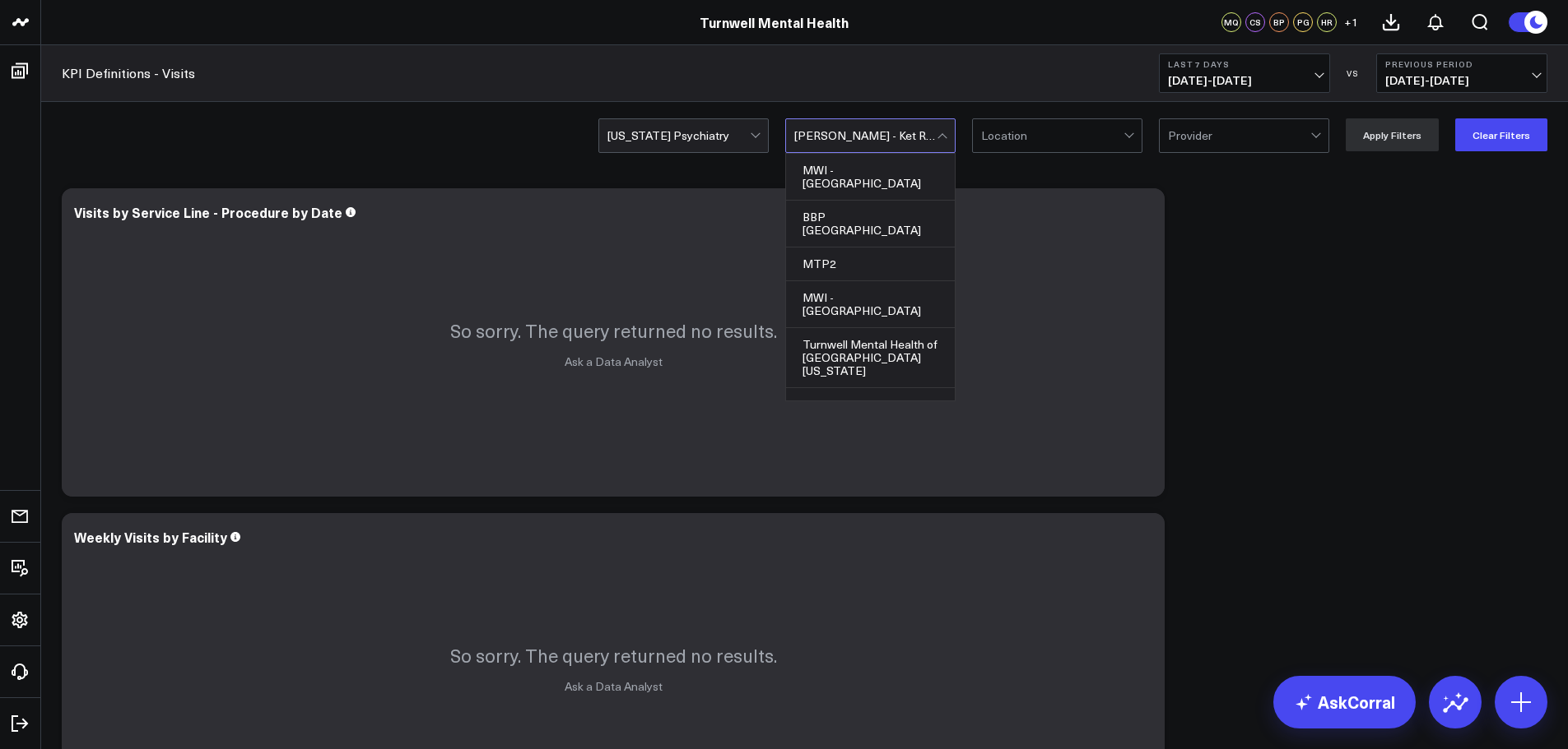
click at [926, 141] on div at bounding box center [865, 136] width 142 height 33
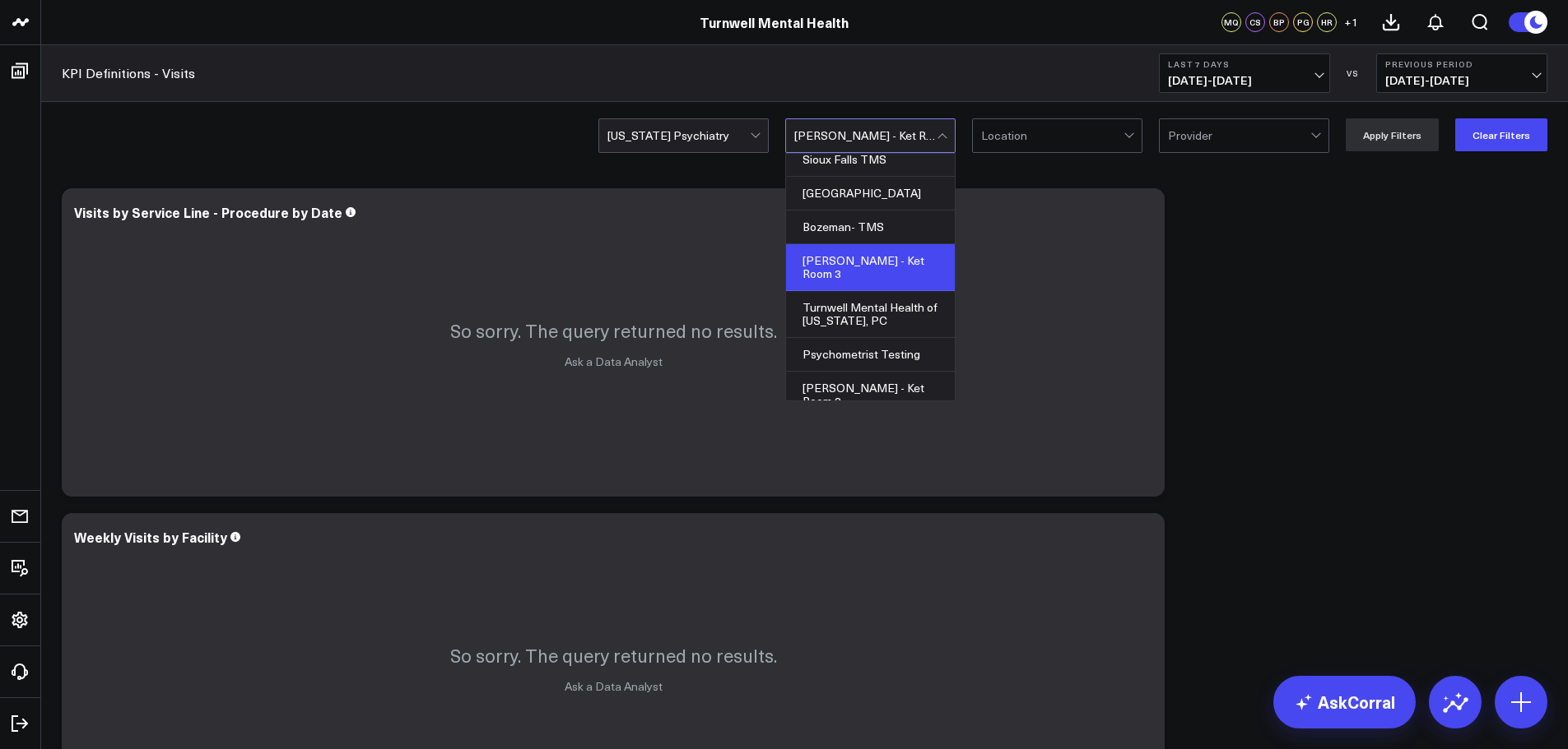
scroll to position [637, 0]
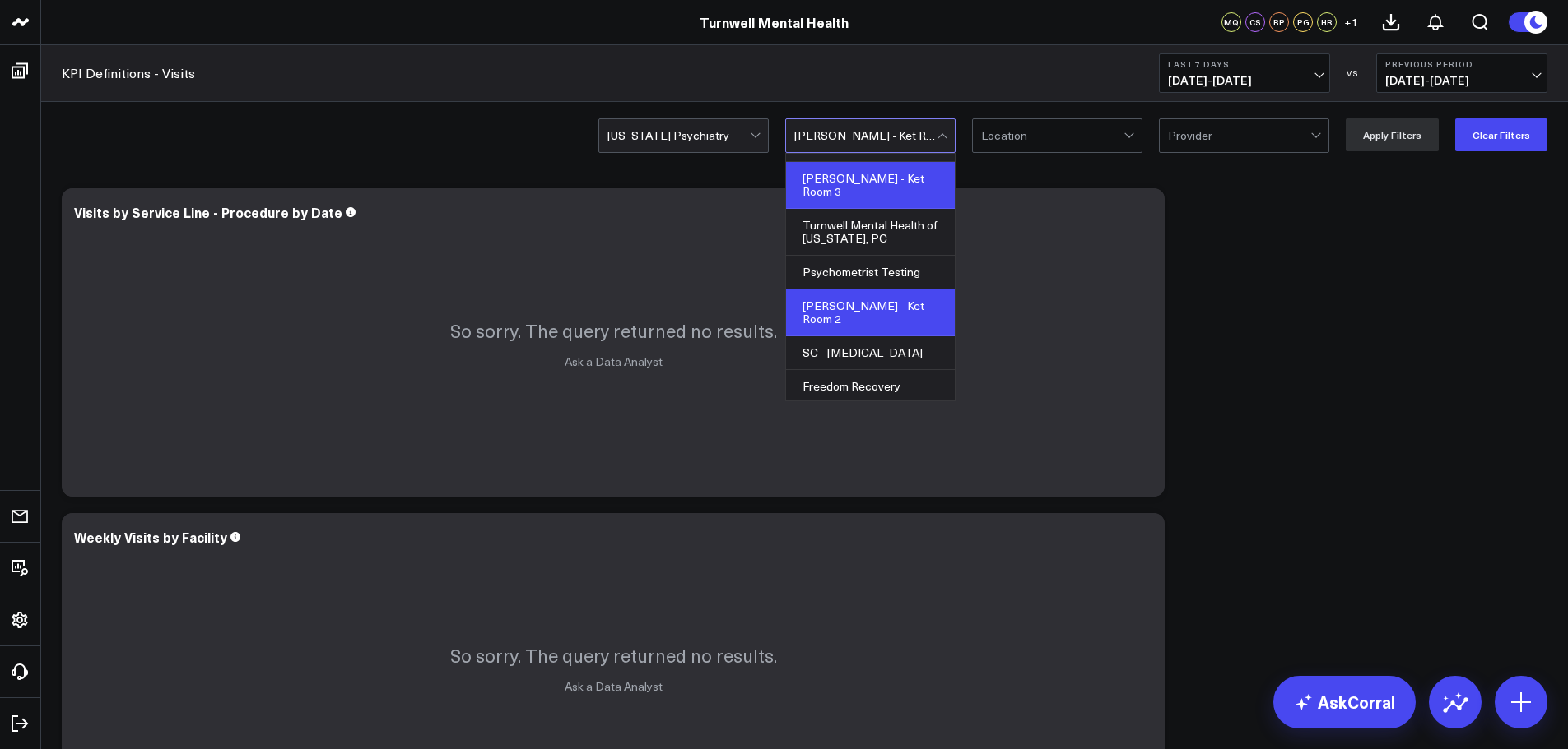
click at [824, 290] on div "[PERSON_NAME] - Ket Room 2" at bounding box center [870, 313] width 169 height 47
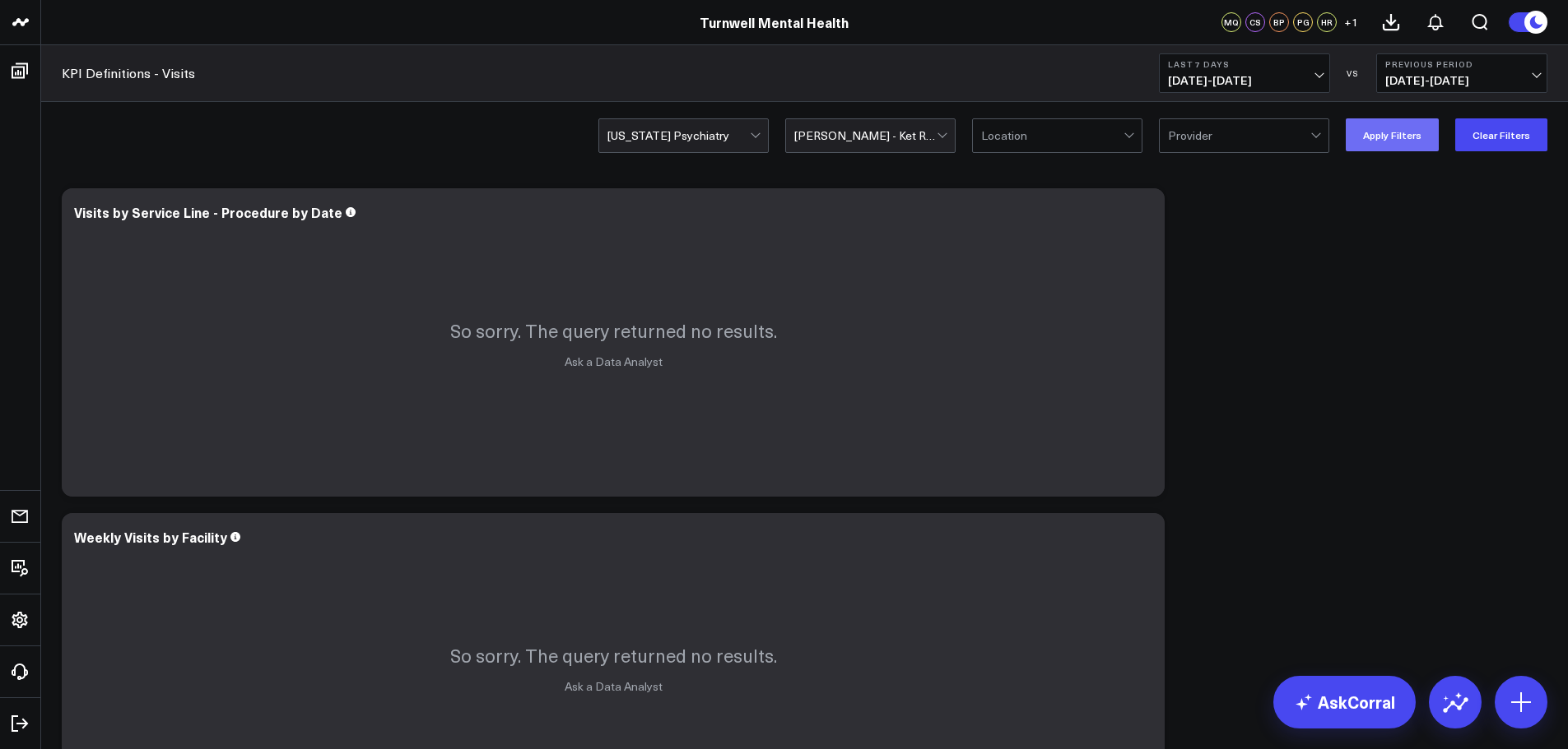
click at [1416, 126] on button "Apply Filters" at bounding box center [1392, 135] width 93 height 33
click at [869, 151] on div at bounding box center [865, 136] width 142 height 33
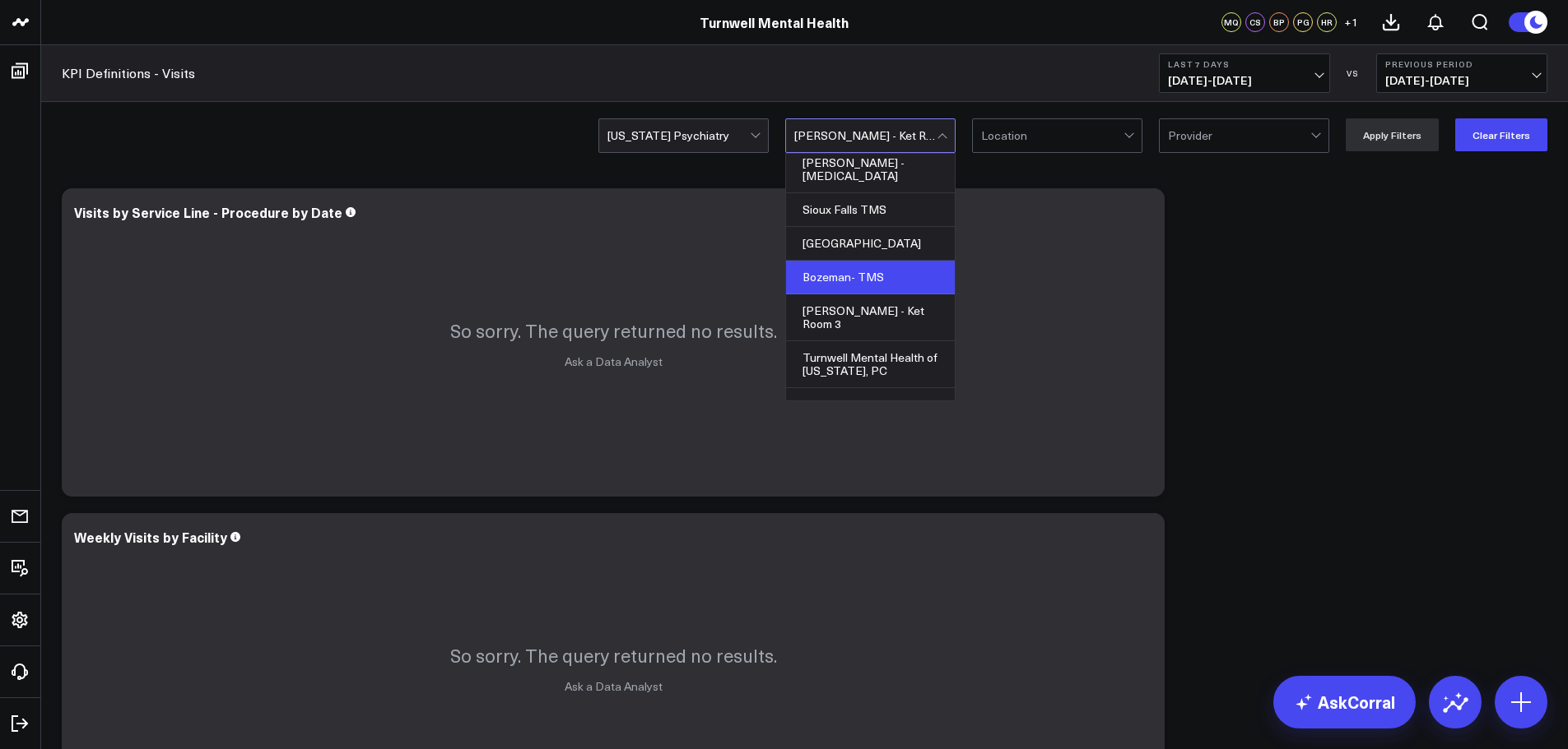
scroll to position [669, 0]
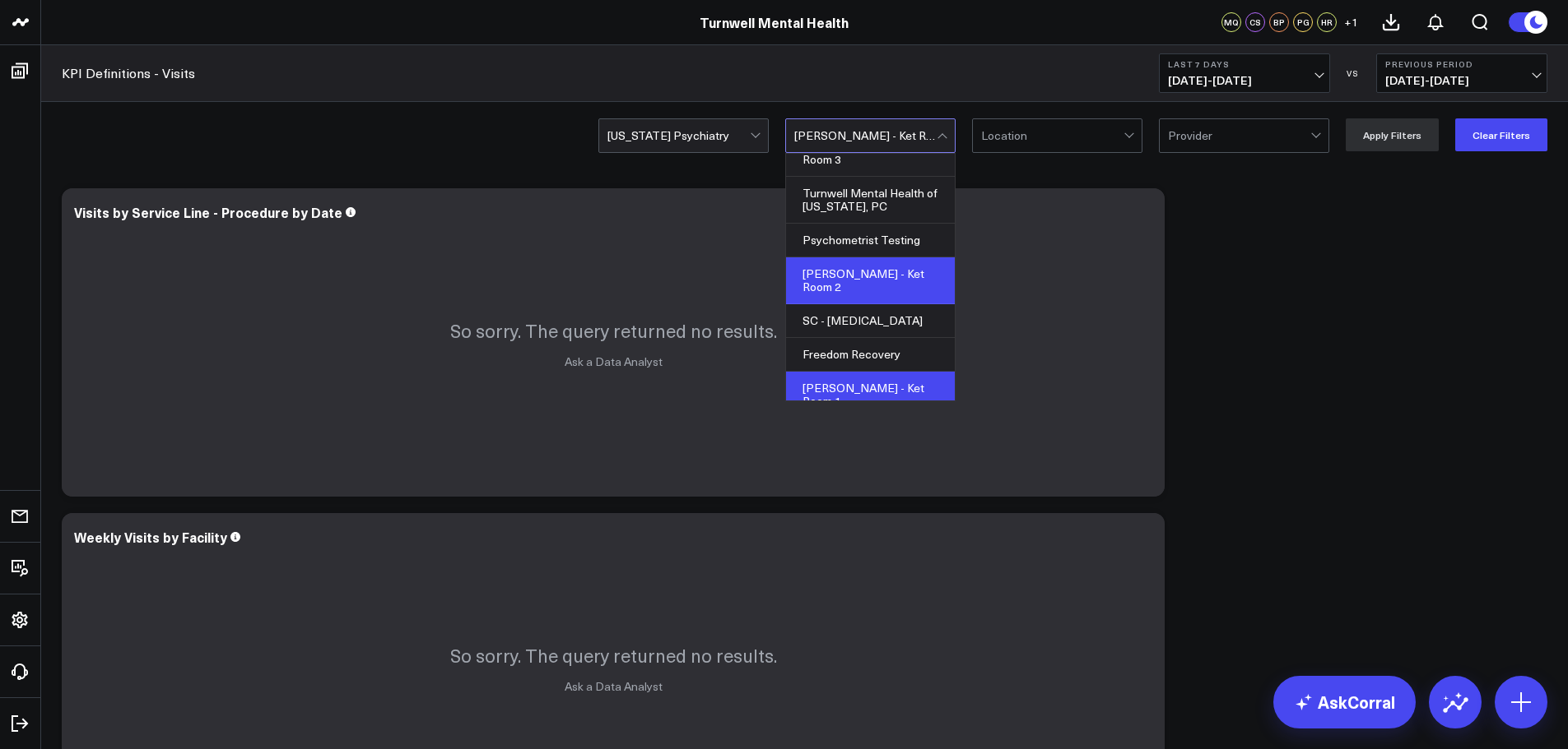
click at [866, 372] on div "[PERSON_NAME] - Ket Room 1" at bounding box center [870, 395] width 169 height 47
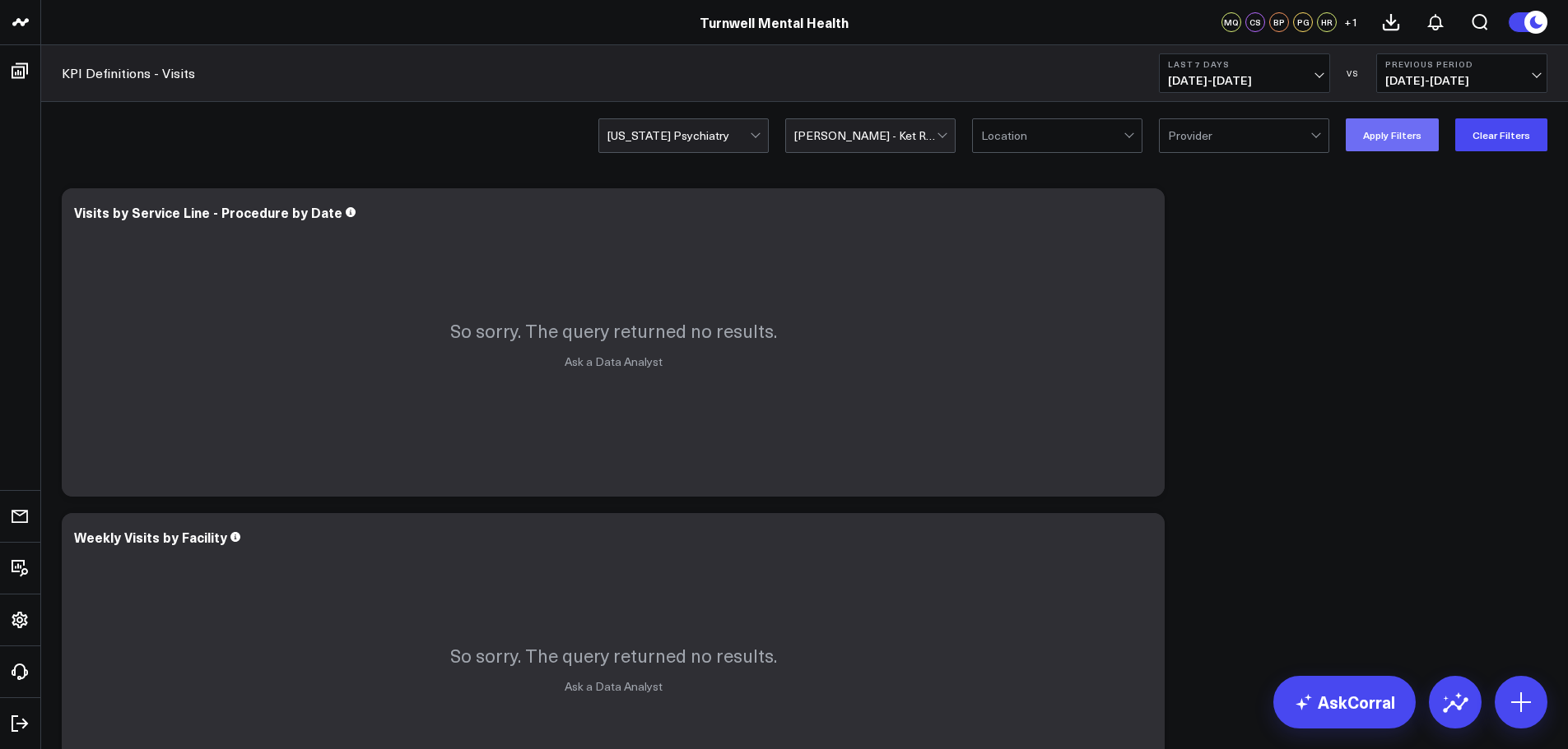
click at [1396, 126] on button "Apply Filters" at bounding box center [1392, 135] width 93 height 33
click at [784, 129] on div "[US_STATE] Psychiatry [PERSON_NAME] - Ket Room 1 Location Provider Apply Filter…" at bounding box center [1073, 135] width 949 height 33
click at [797, 122] on input "text" at bounding box center [795, 136] width 2 height 33
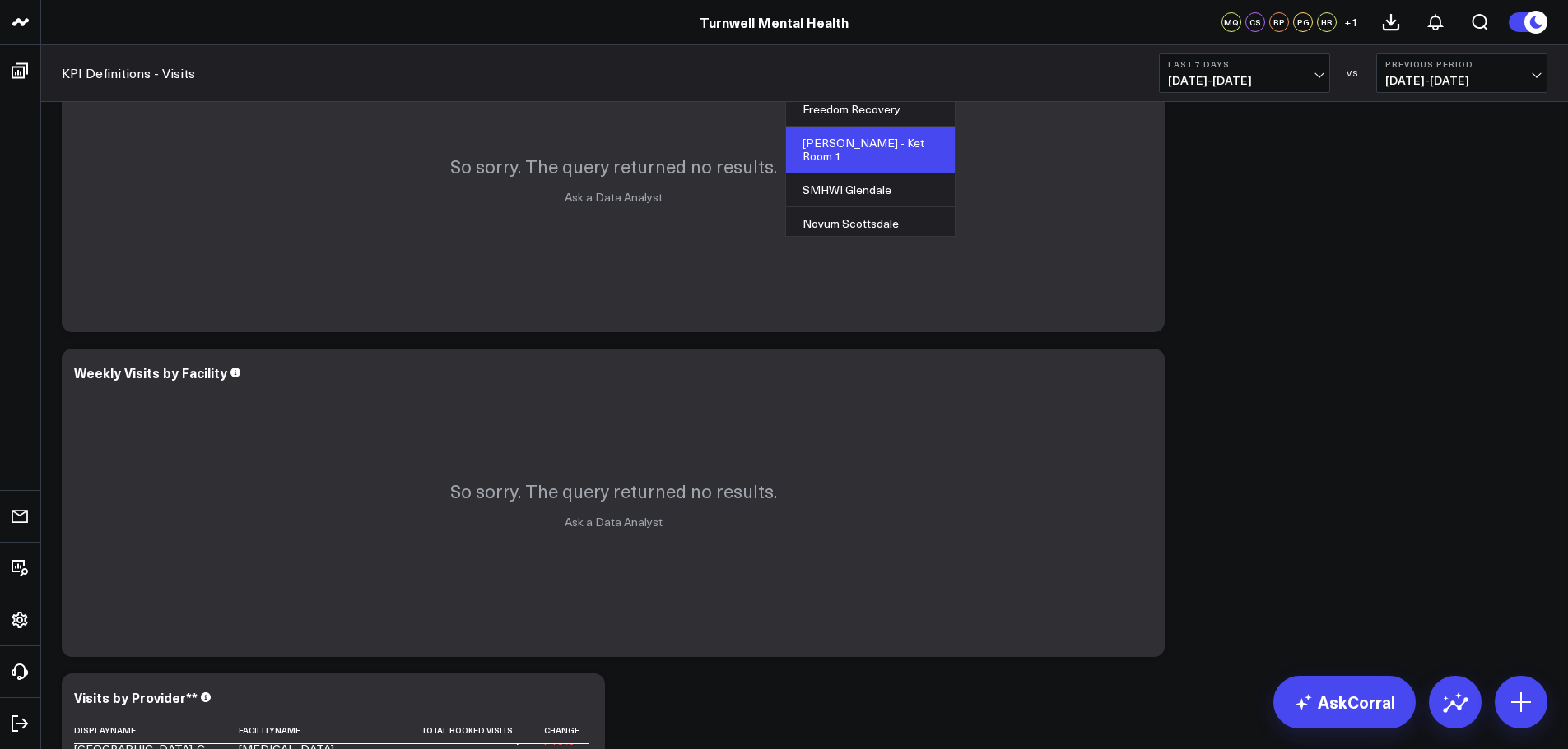
scroll to position [770, 0]
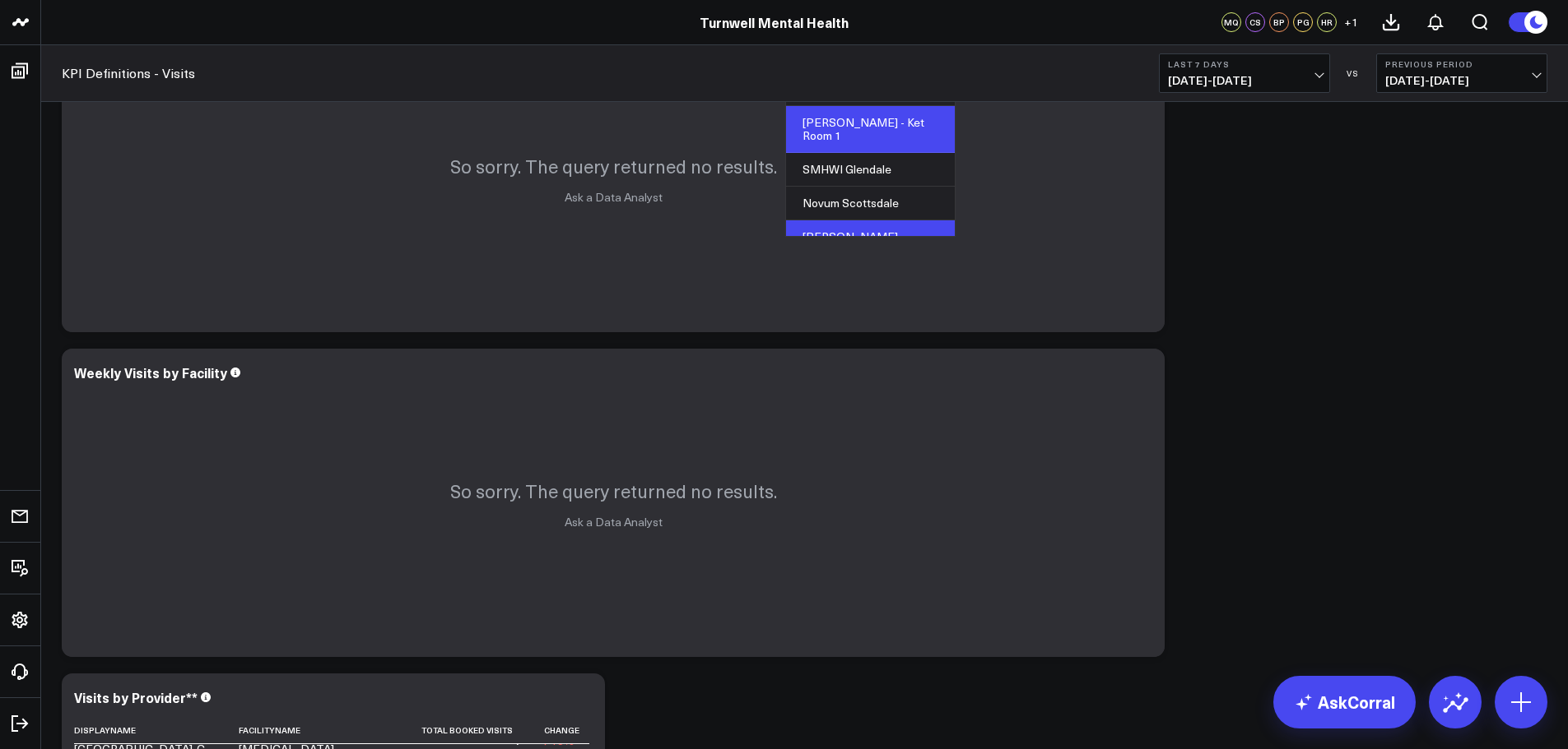
click at [821, 221] on div "[PERSON_NAME] - [MEDICAL_DATA]" at bounding box center [870, 244] width 169 height 47
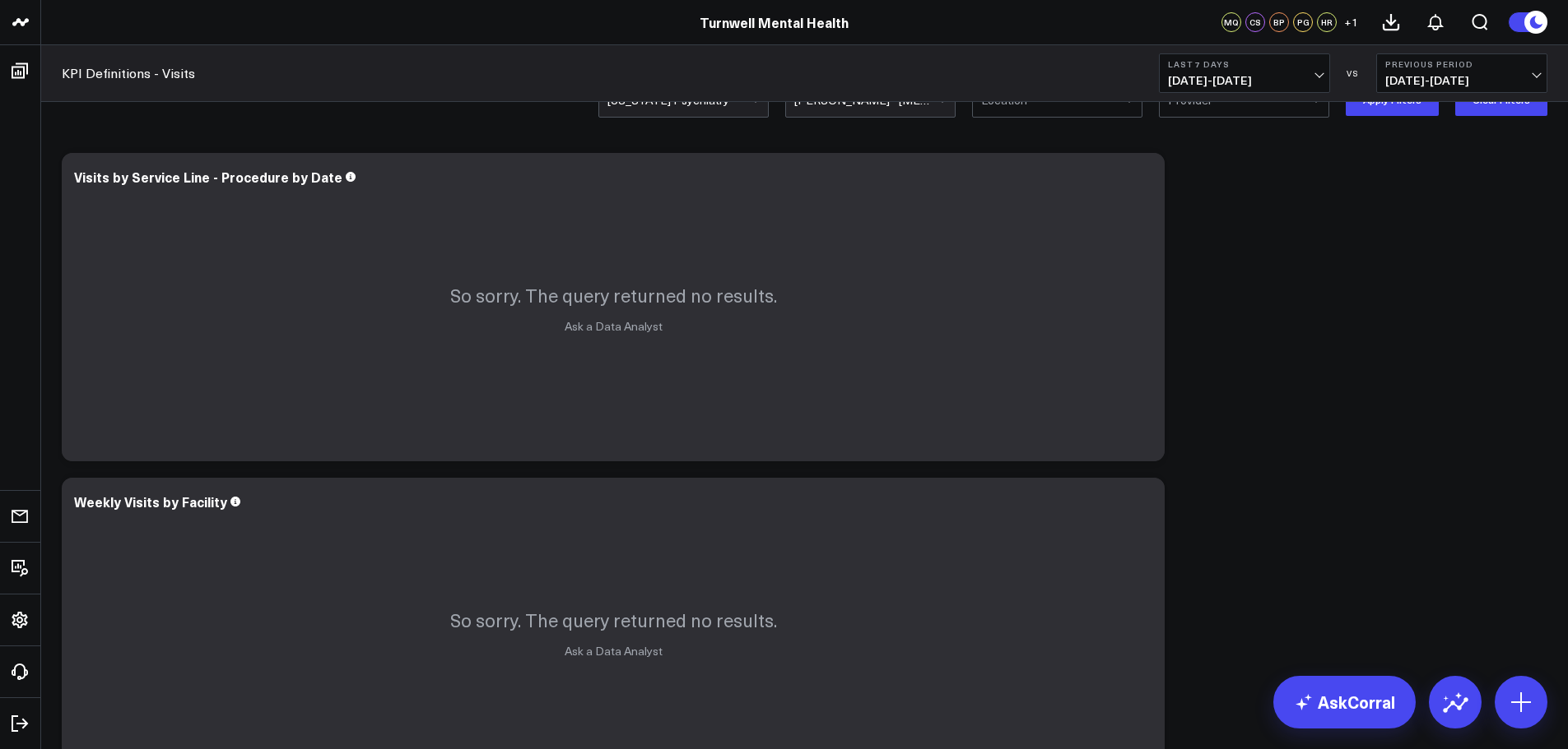
scroll to position [0, 0]
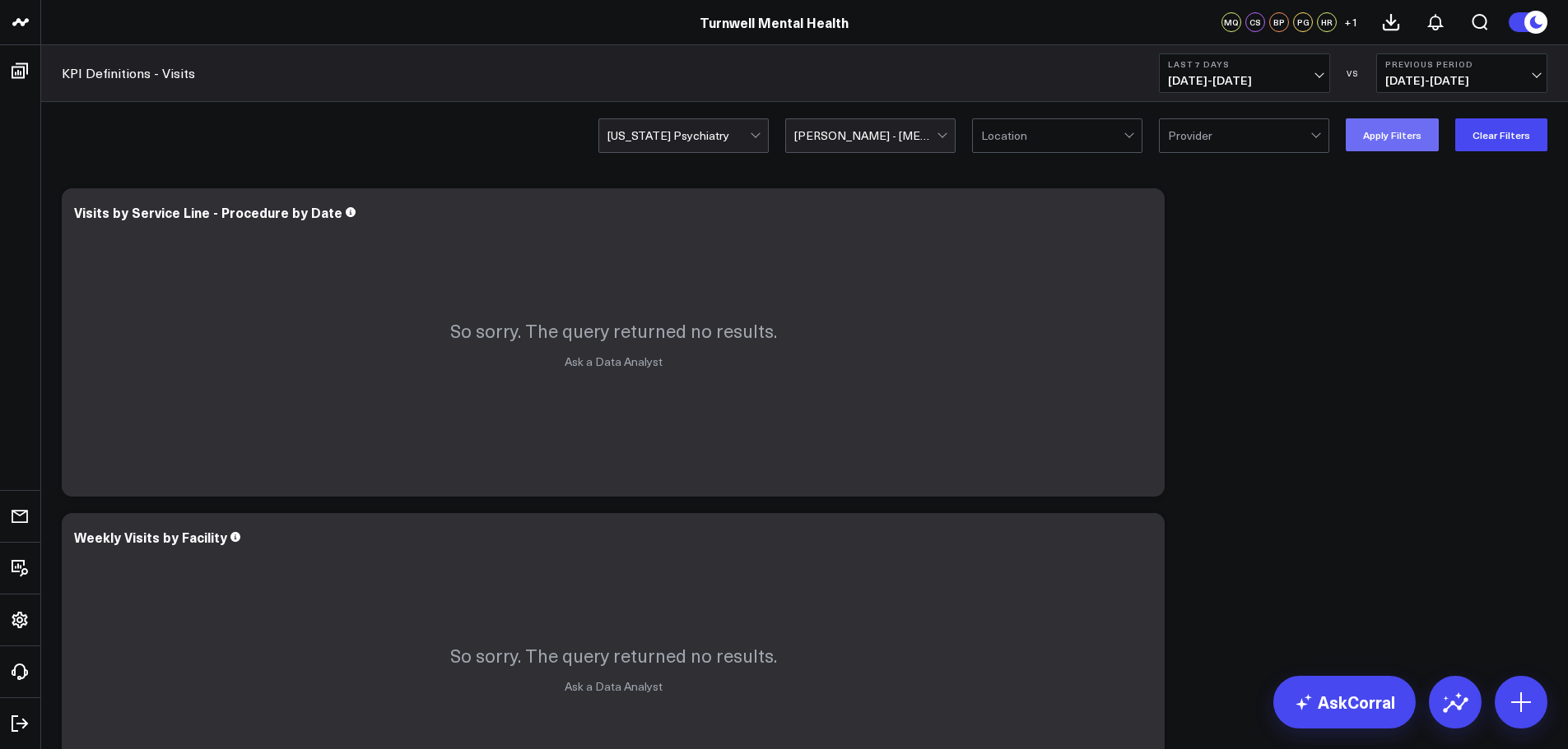
click at [1385, 135] on button "Apply Filters" at bounding box center [1392, 135] width 93 height 33
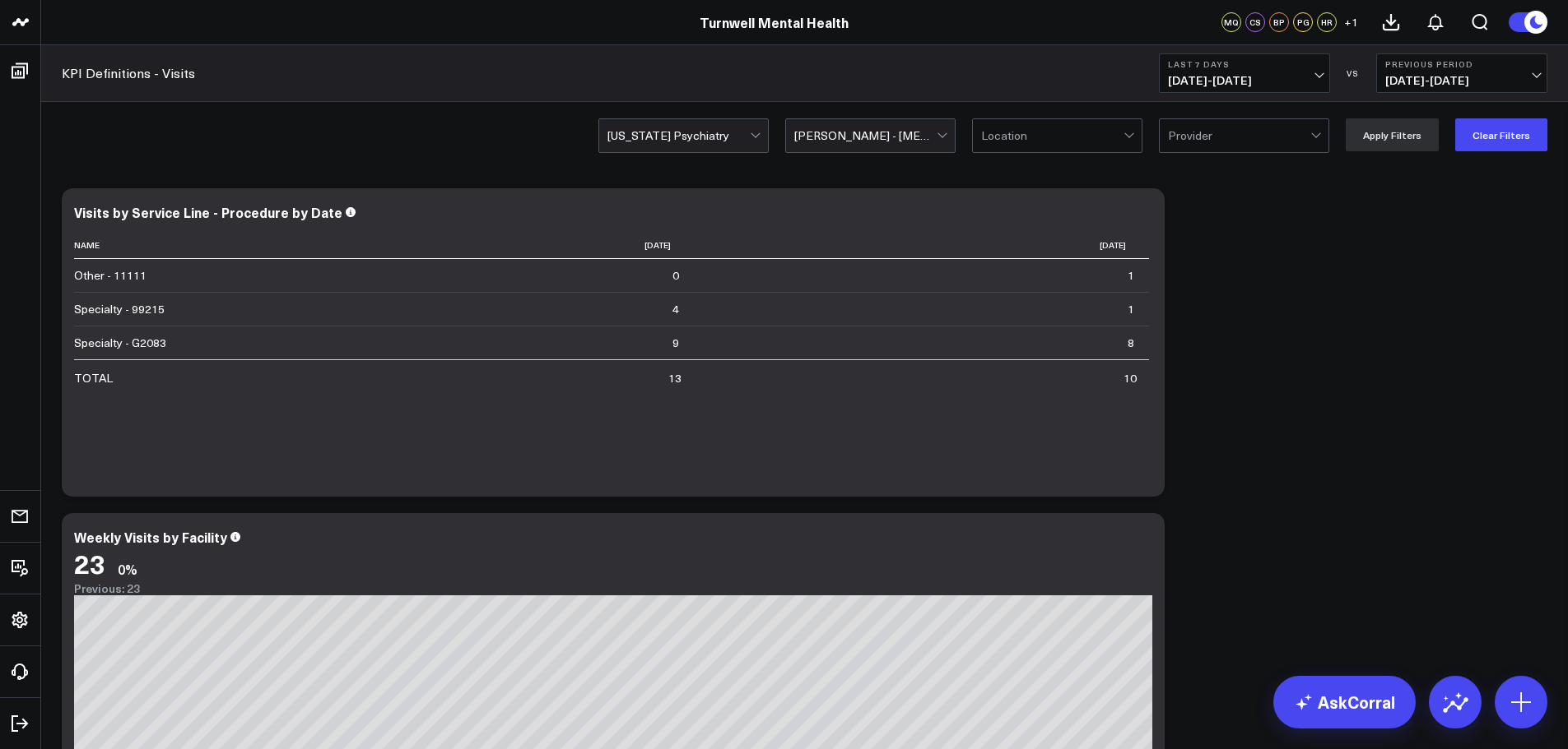
click at [857, 137] on div at bounding box center [865, 136] width 142 height 33
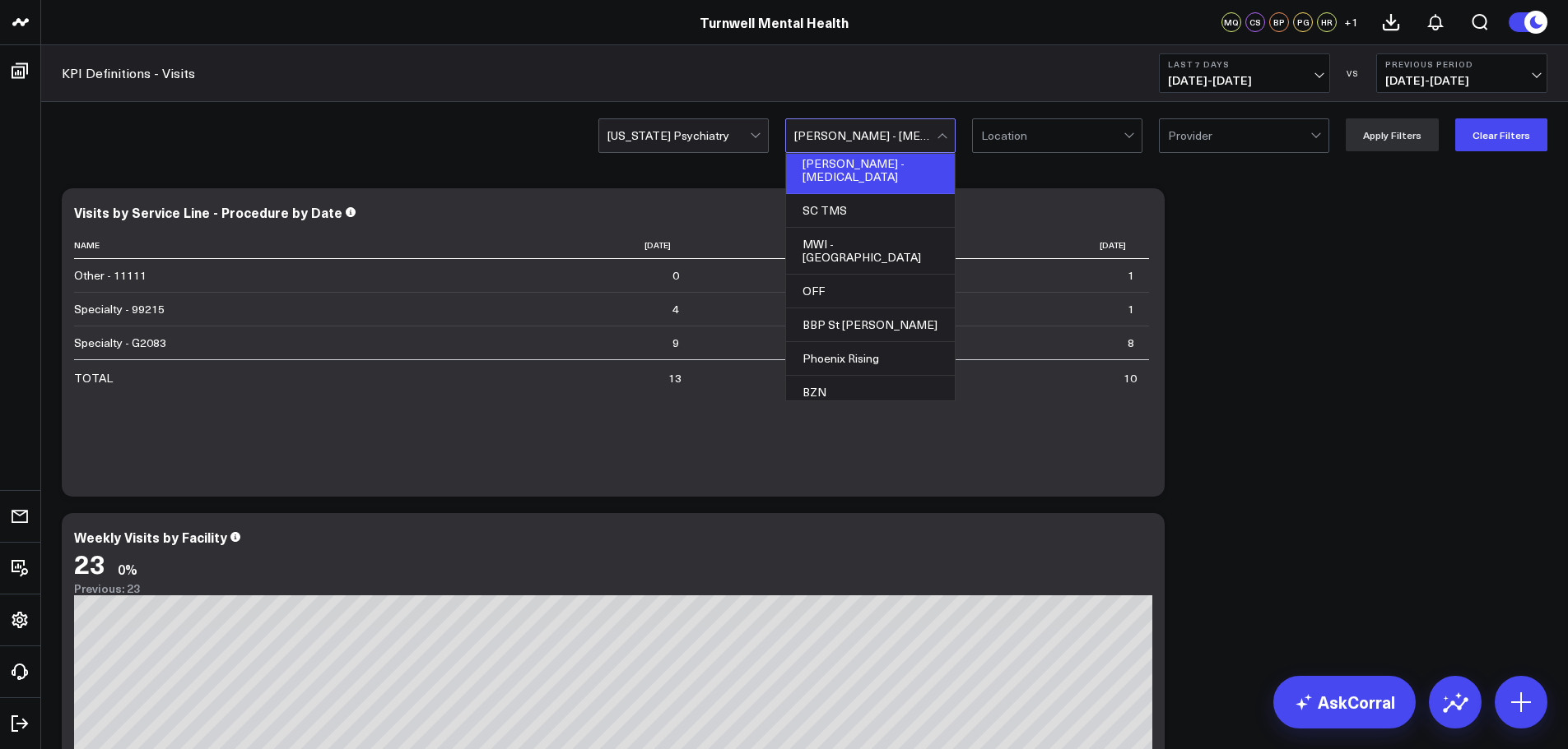
scroll to position [1035, 0]
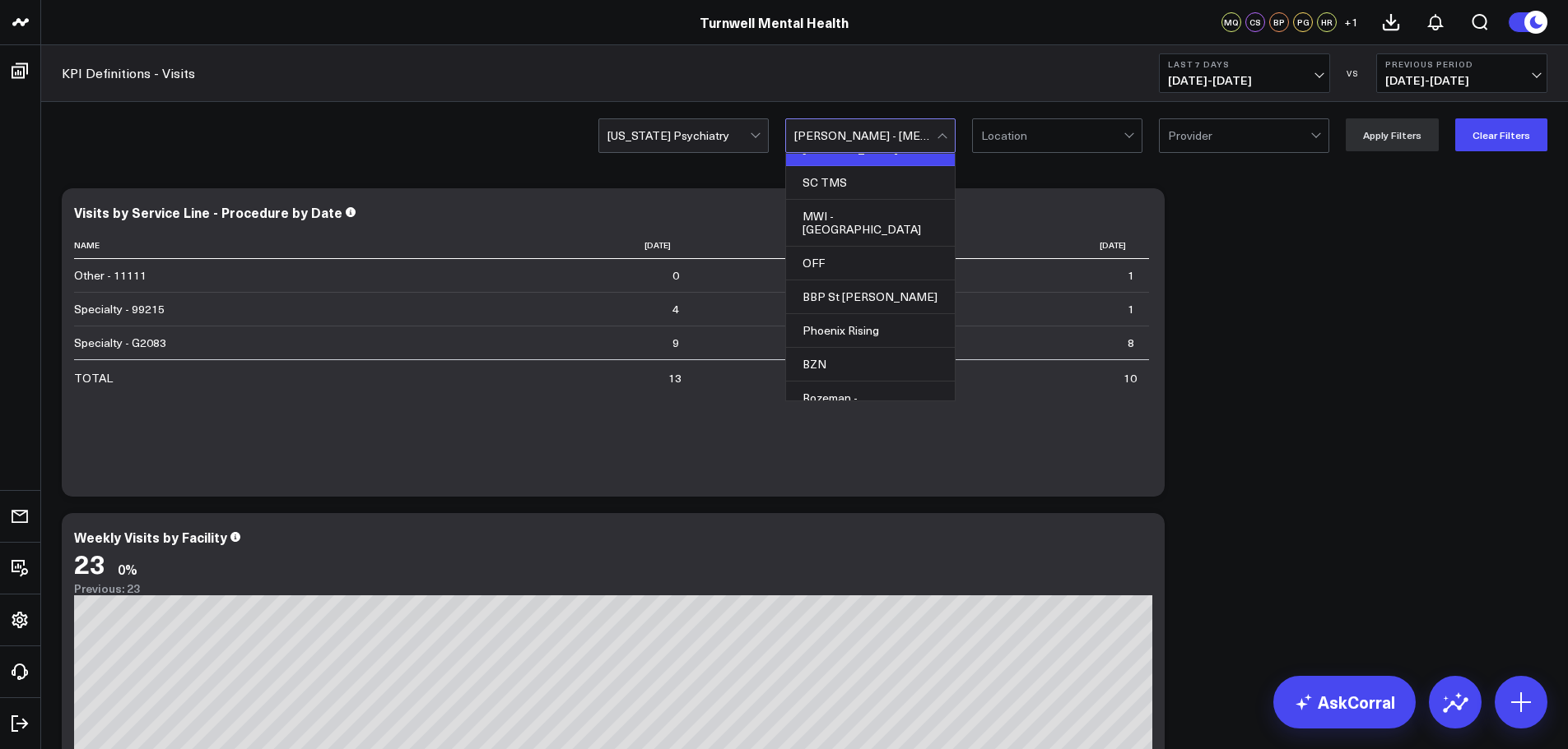
click at [888, 429] on div "[PERSON_NAME]- TMS" at bounding box center [870, 445] width 169 height 34
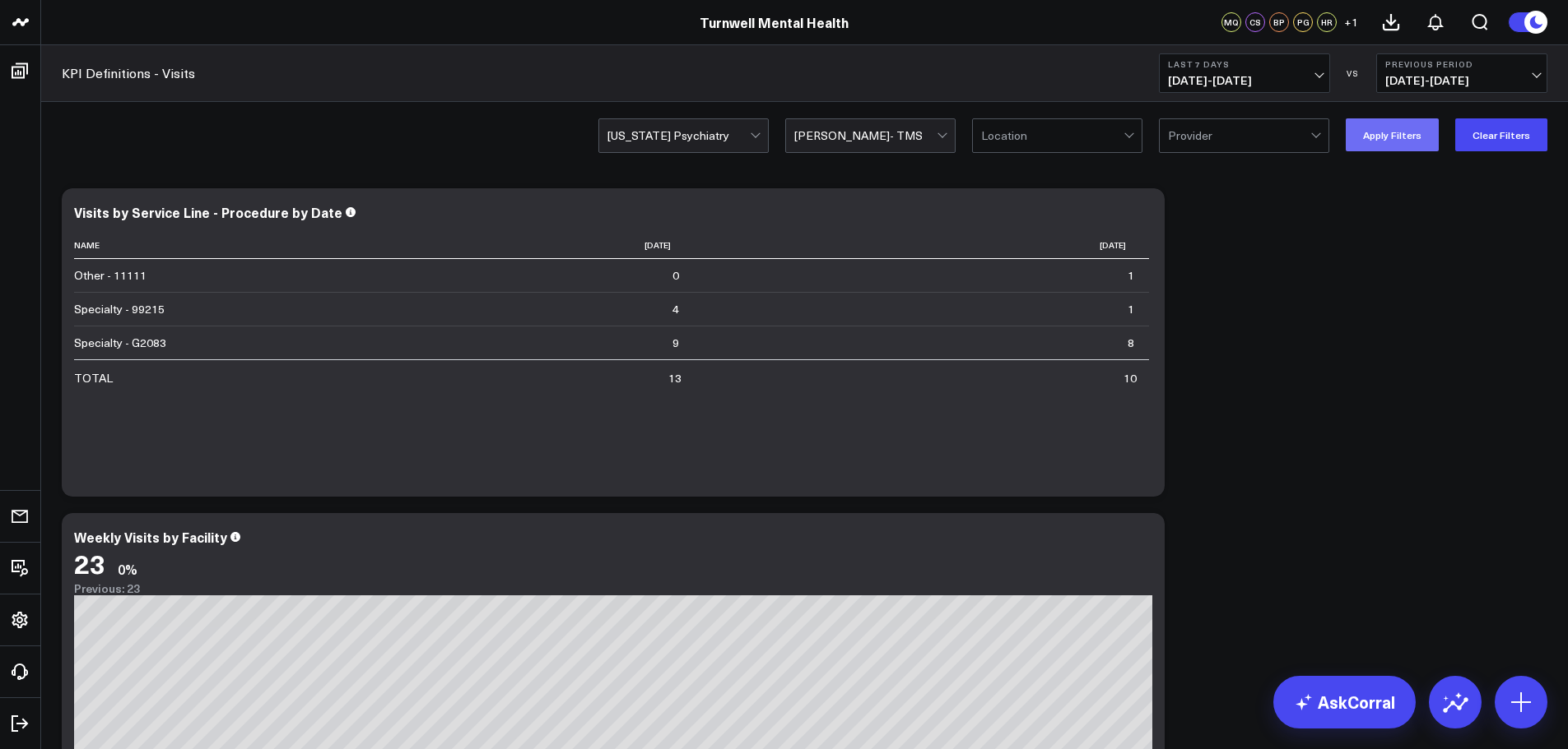
click at [1416, 141] on button "Apply Filters" at bounding box center [1392, 135] width 93 height 33
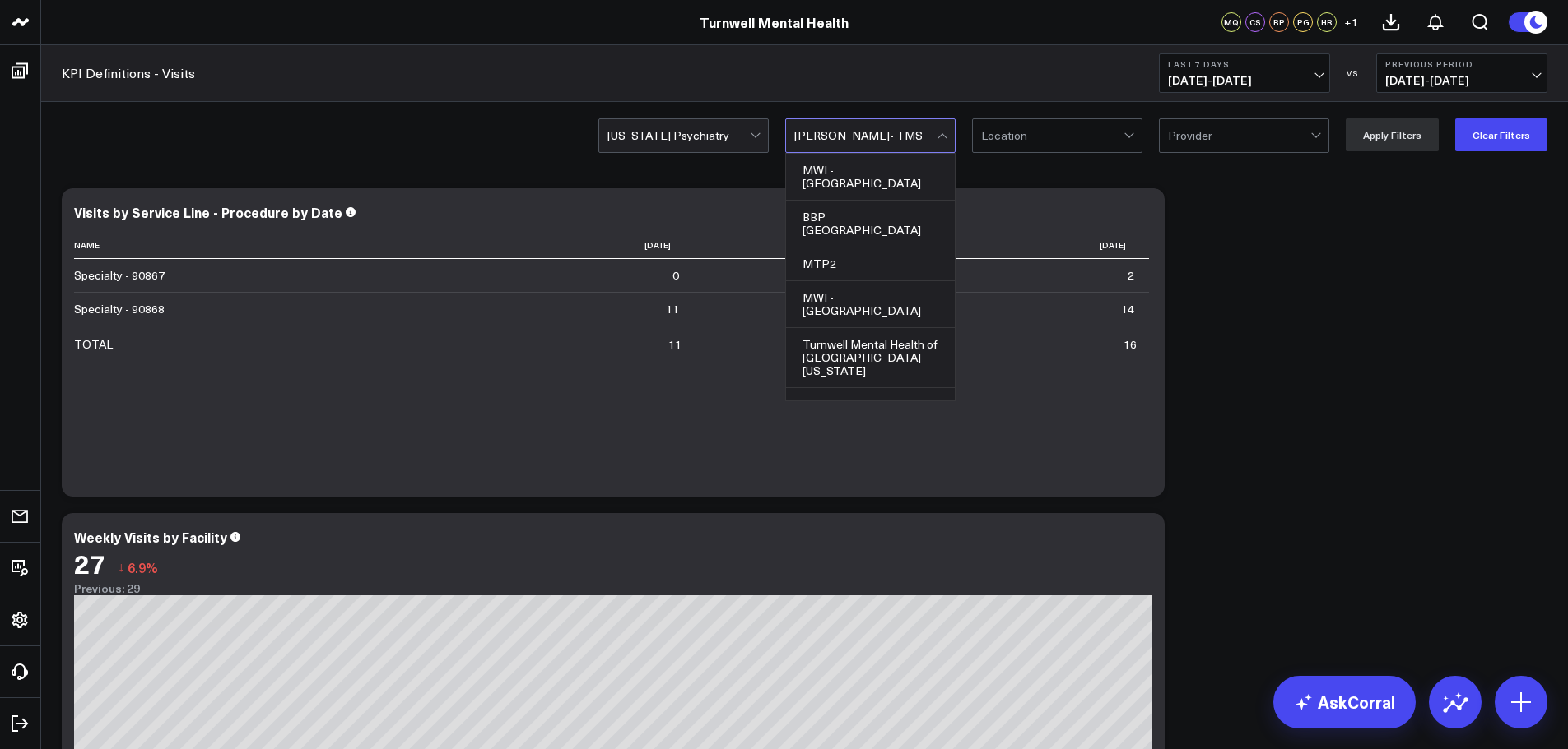
click at [882, 136] on div at bounding box center [865, 136] width 142 height 33
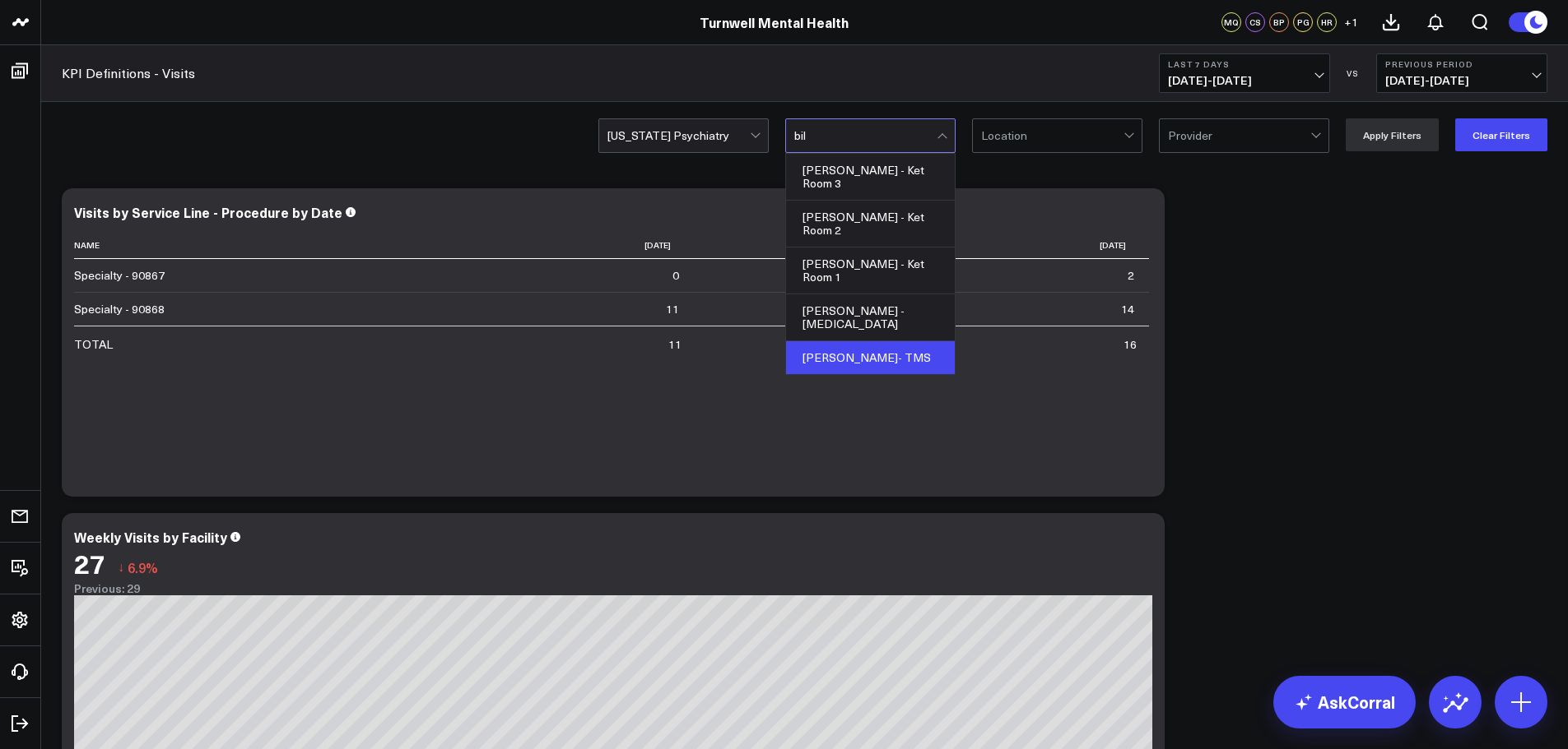
type input "bill"
click at [904, 295] on div "[PERSON_NAME] - [MEDICAL_DATA]" at bounding box center [870, 318] width 169 height 47
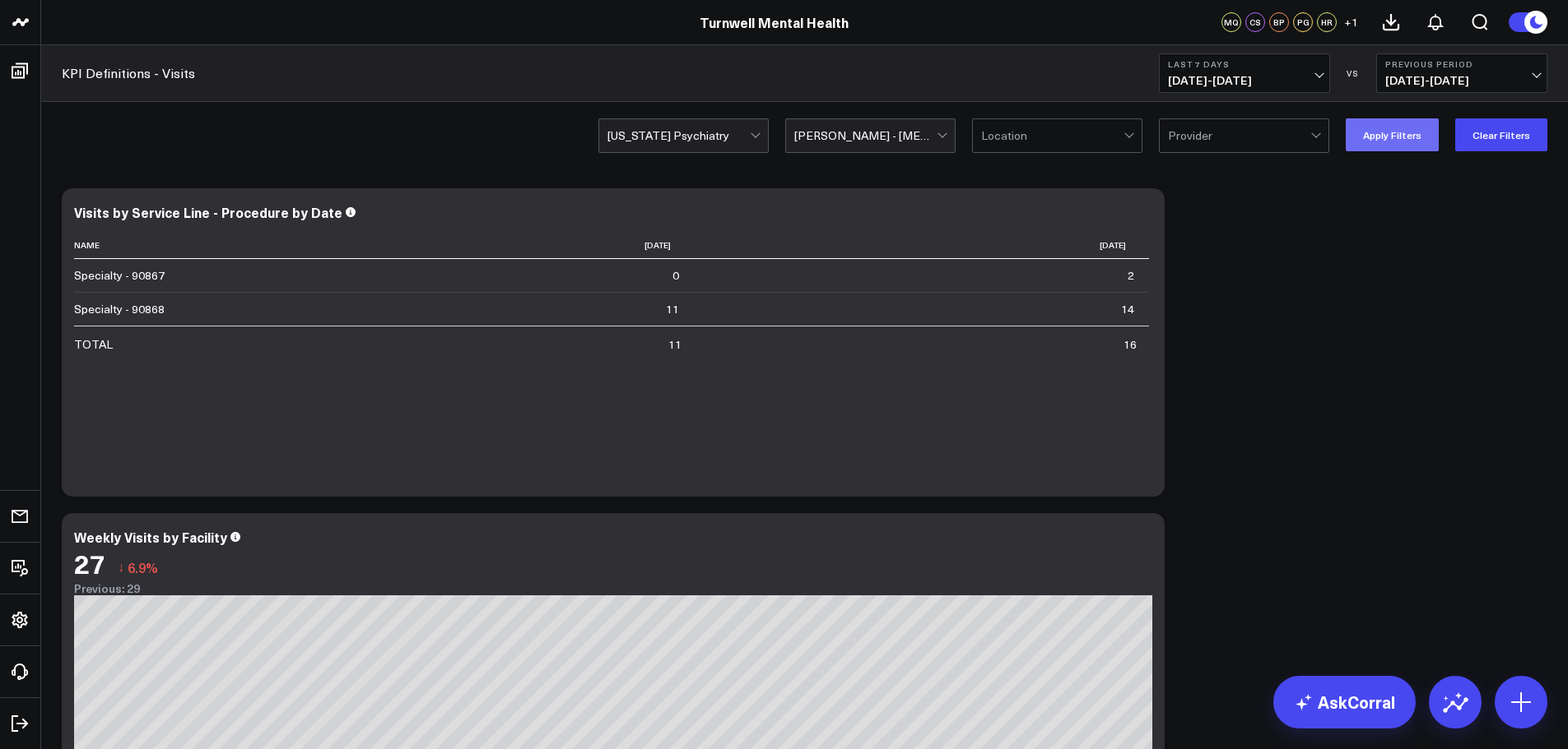
click at [1410, 137] on button "Apply Filters" at bounding box center [1392, 135] width 93 height 33
click at [898, 149] on div at bounding box center [865, 136] width 142 height 33
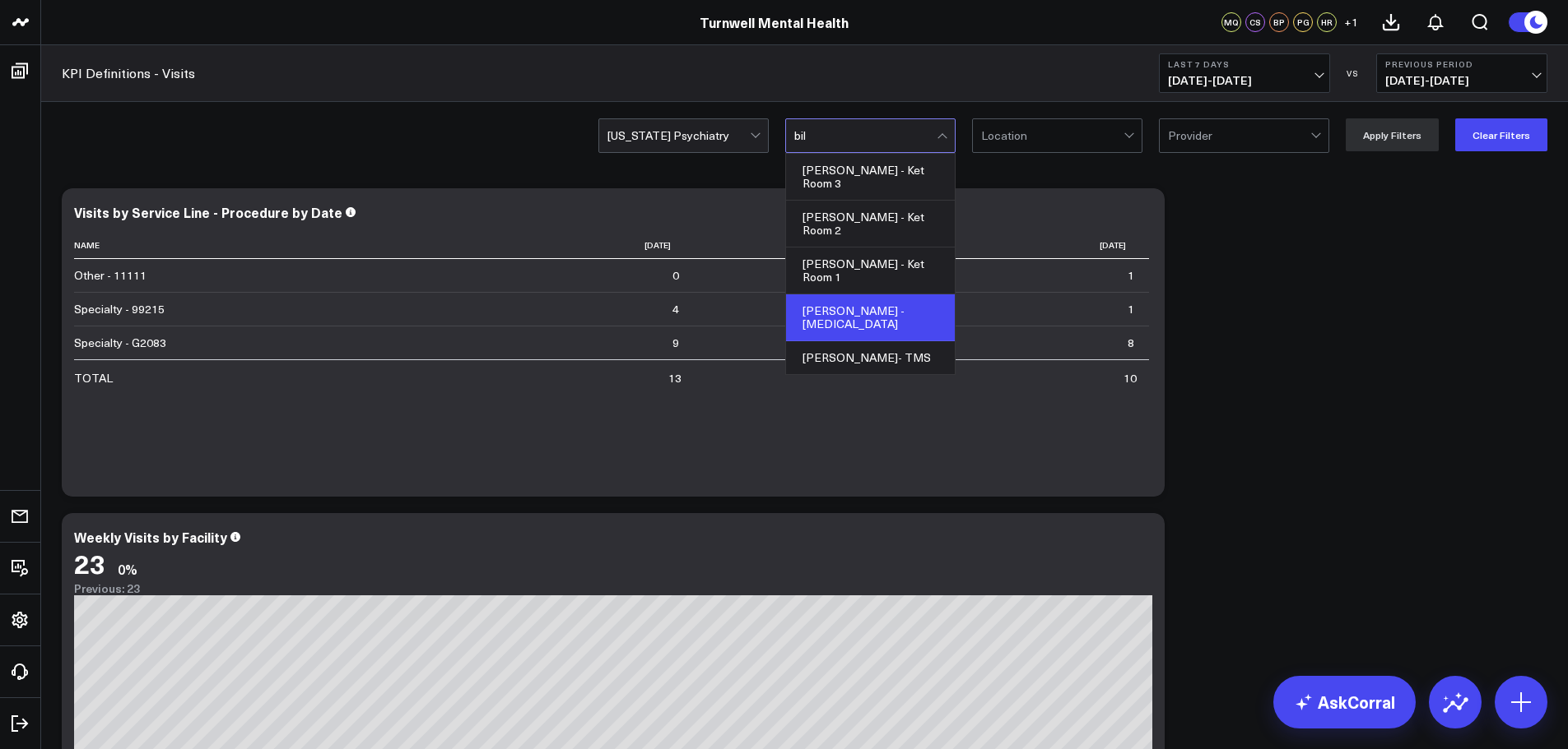
type input "bill"
click at [923, 248] on div "[PERSON_NAME] - Ket Room 1" at bounding box center [870, 271] width 169 height 47
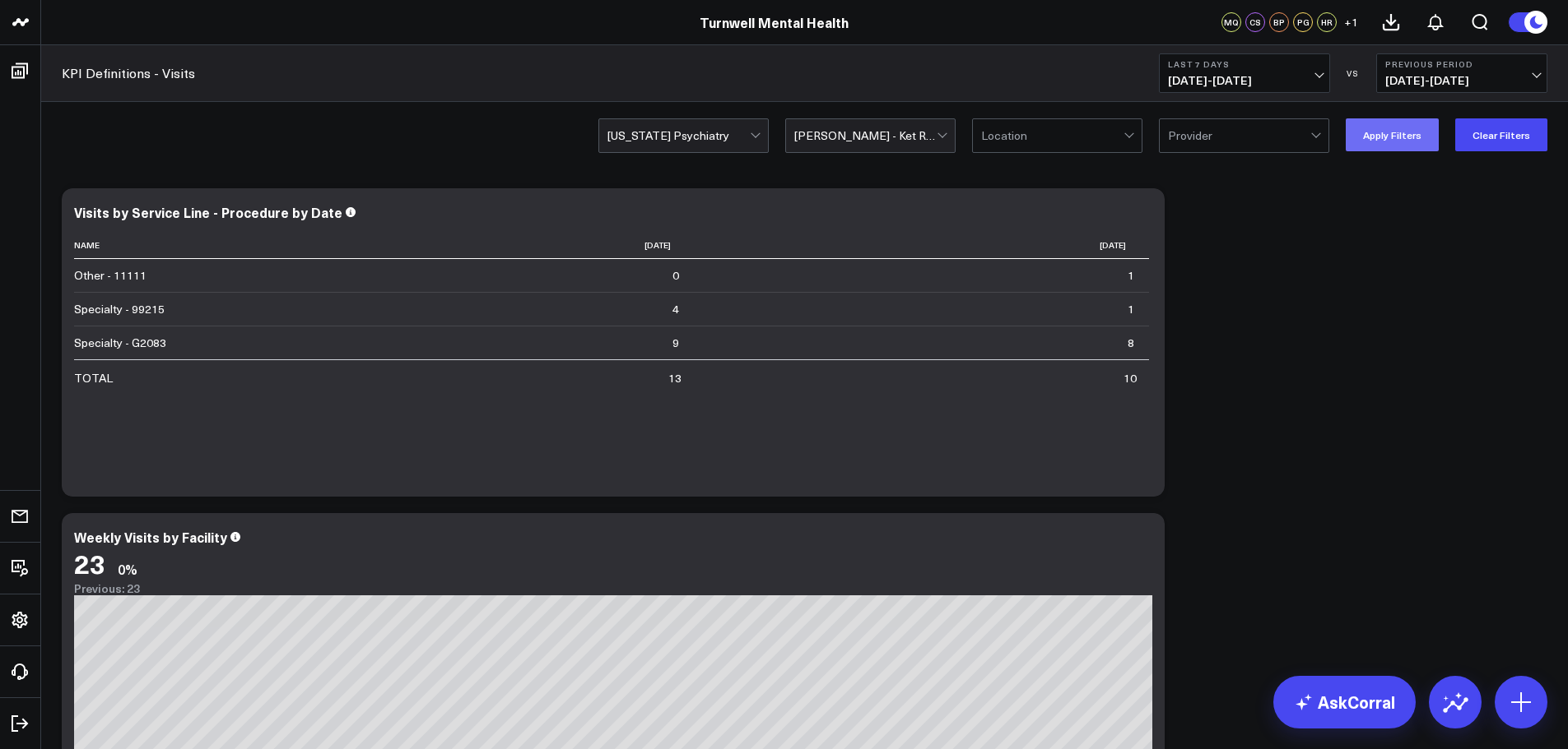
click at [1416, 140] on button "Apply Filters" at bounding box center [1392, 135] width 93 height 33
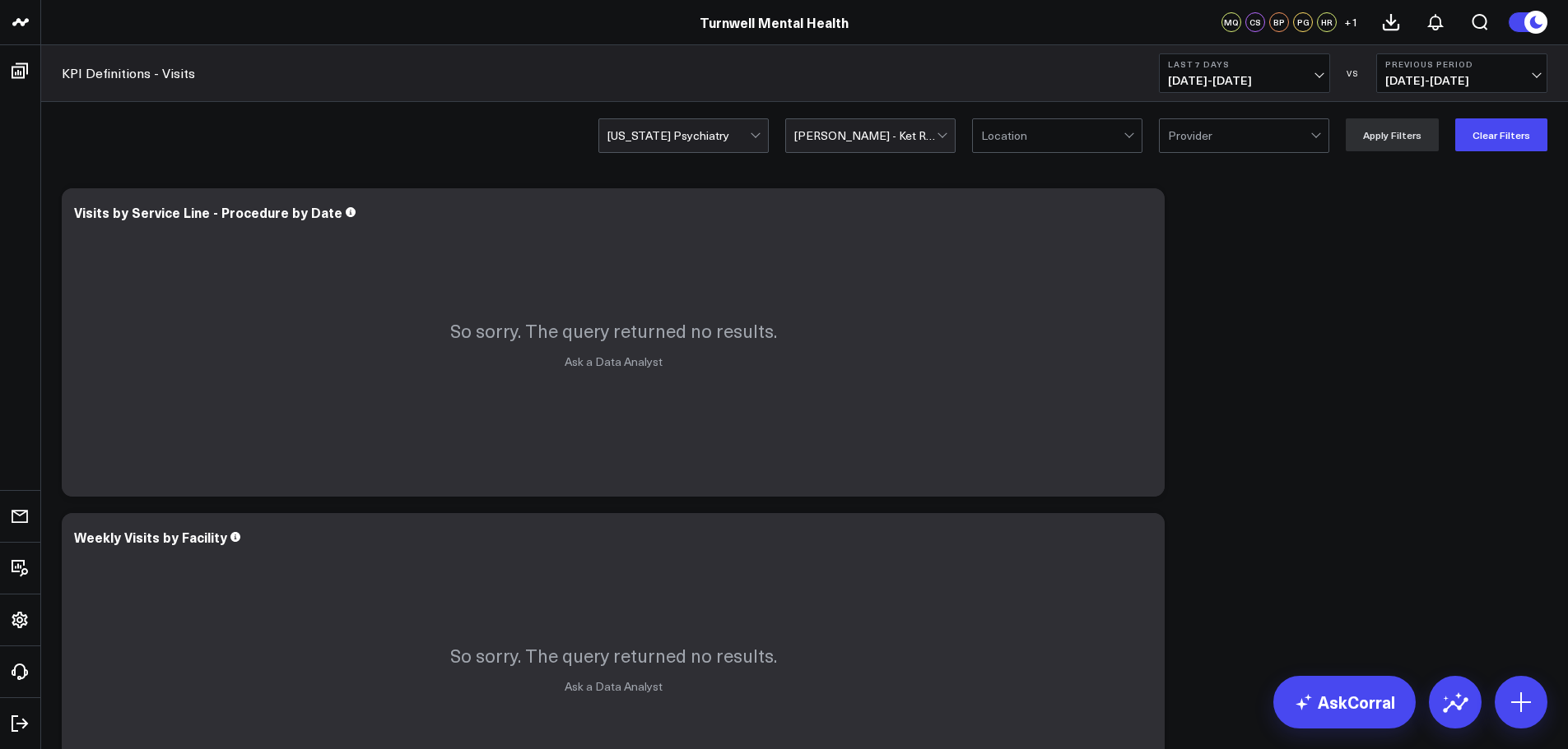
click at [937, 133] on div at bounding box center [865, 136] width 142 height 33
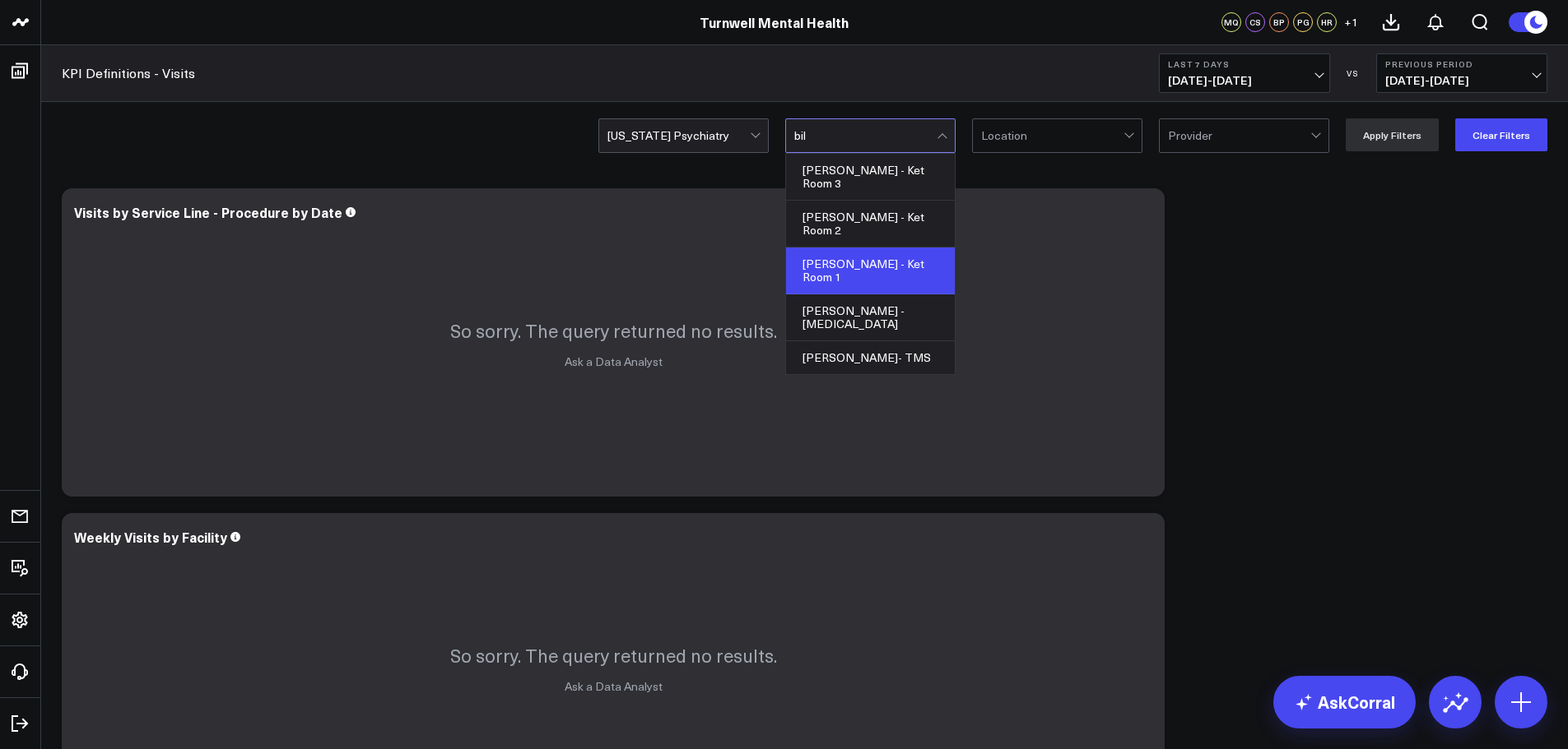
type input "bill"
click at [849, 202] on div "[PERSON_NAME] - Ket Room 2" at bounding box center [870, 224] width 169 height 47
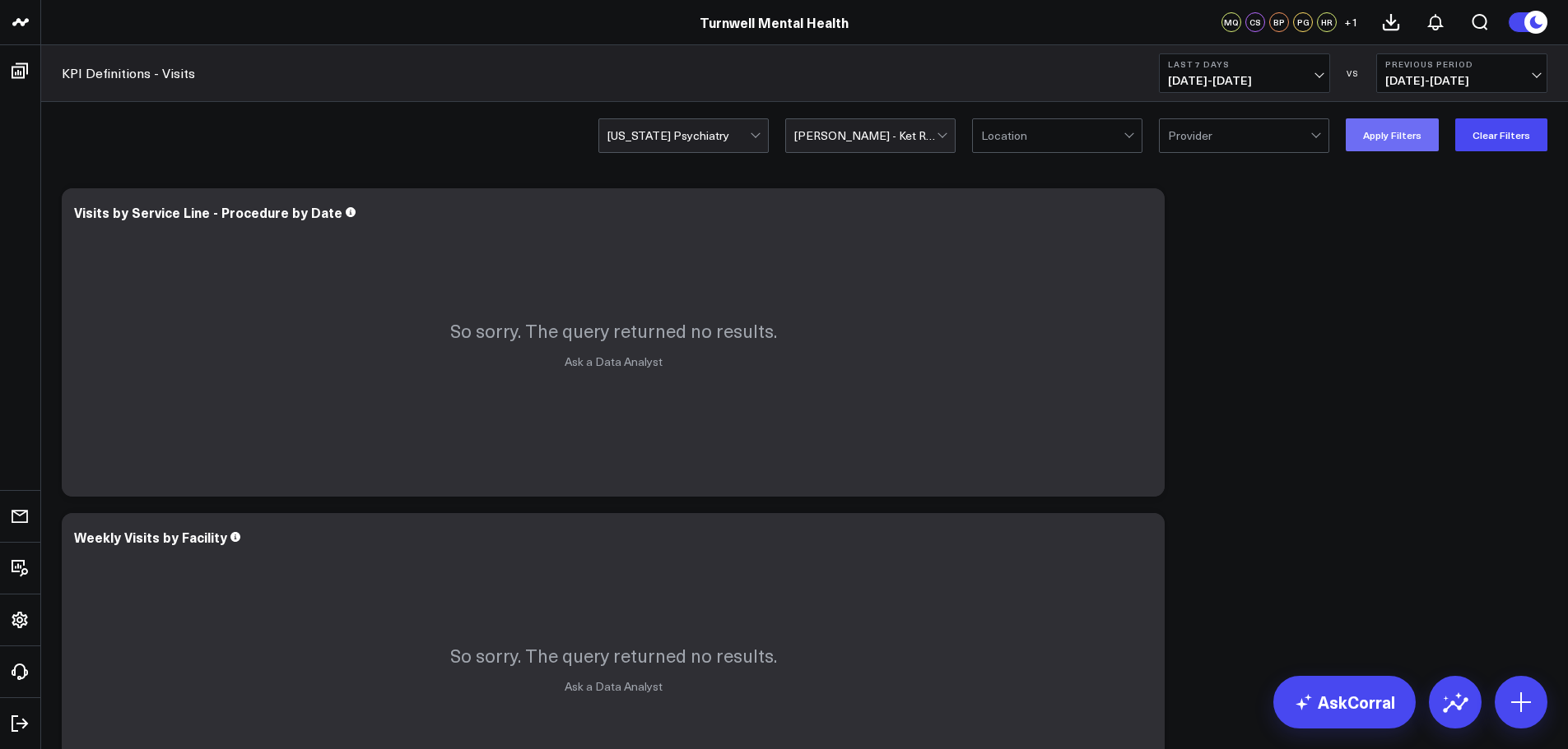
click at [1361, 126] on button "Apply Filters" at bounding box center [1392, 135] width 93 height 33
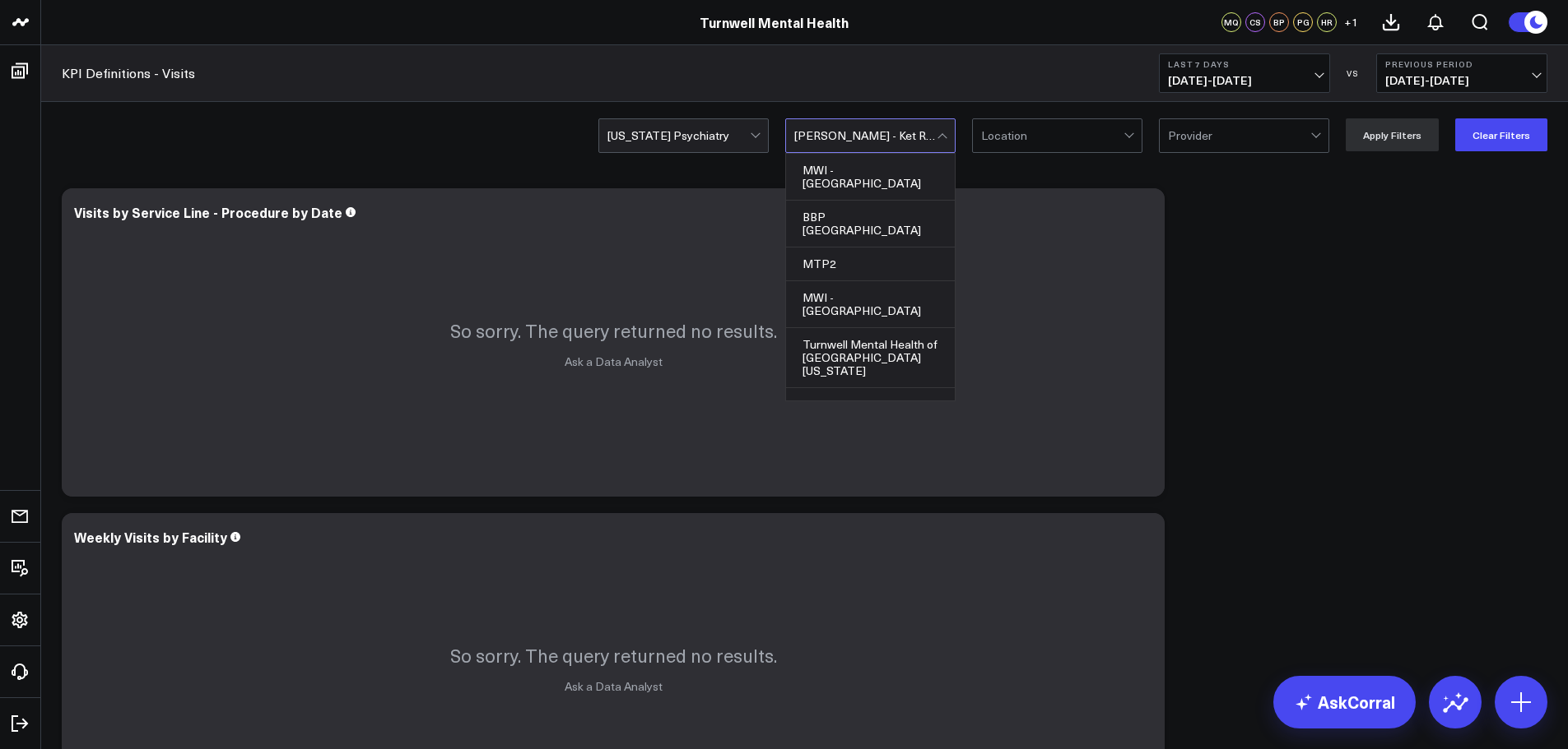
click at [912, 138] on div at bounding box center [865, 136] width 142 height 33
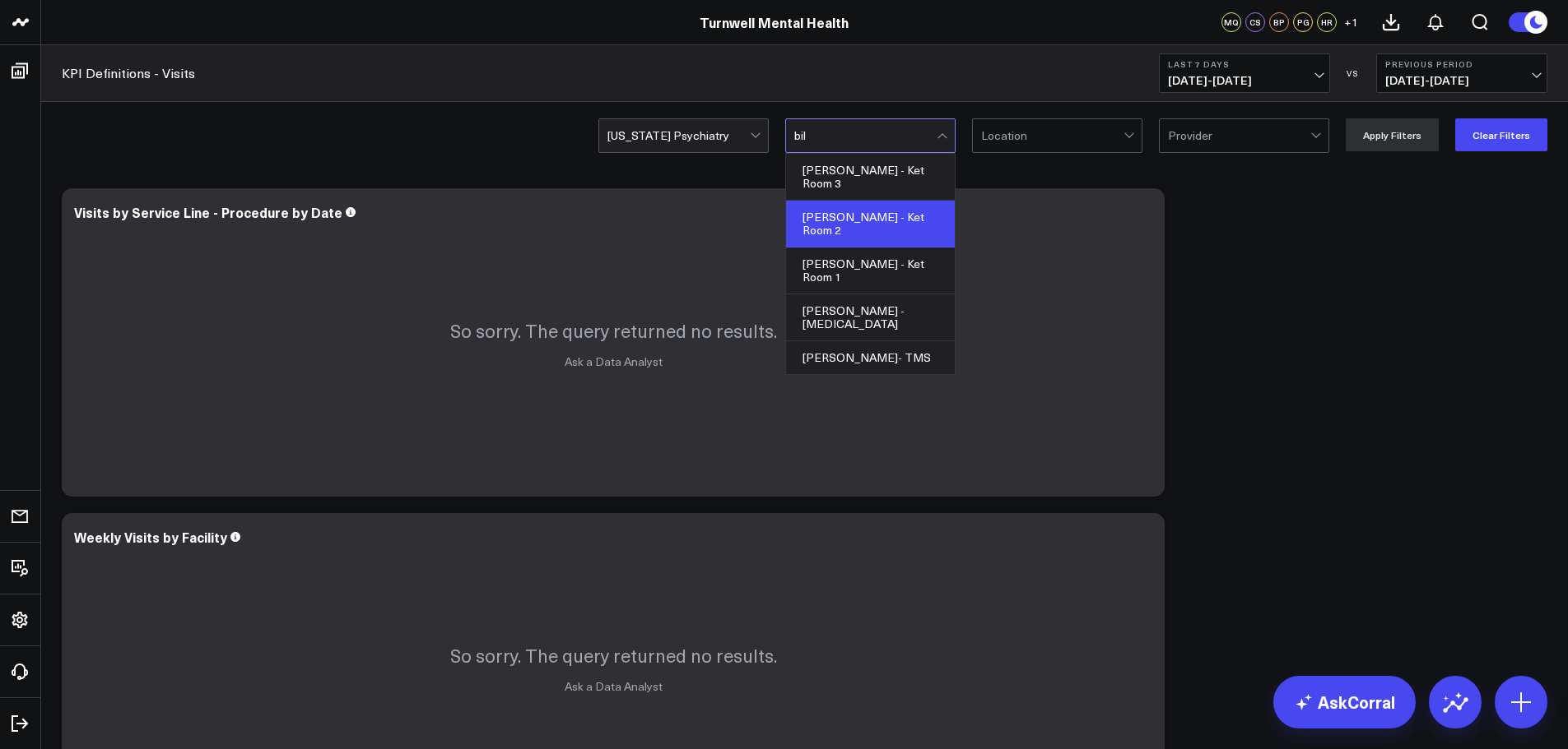
type input "bill"
click at [881, 184] on div "[PERSON_NAME] - Ket Room 3" at bounding box center [870, 177] width 169 height 47
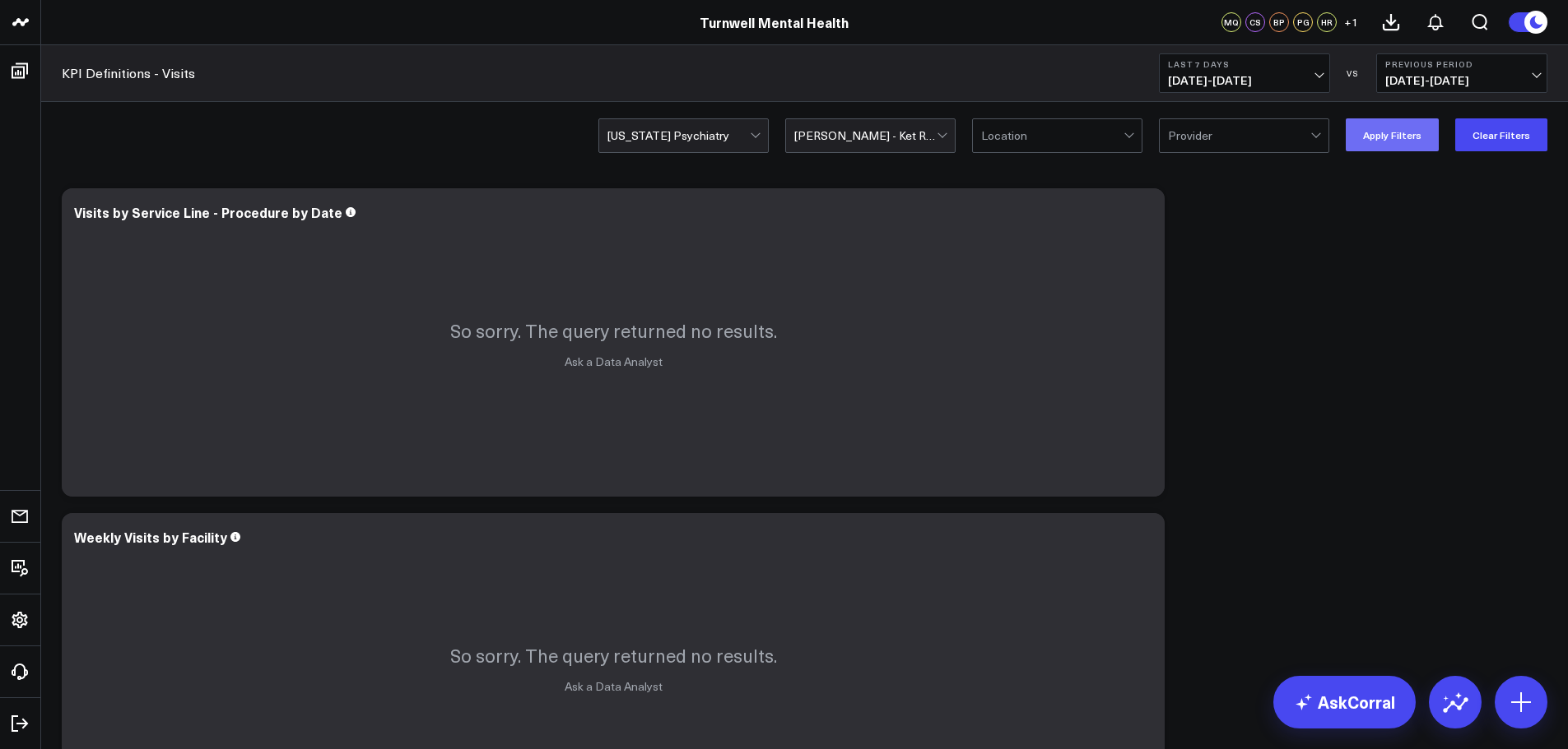
click at [1386, 132] on button "Apply Filters" at bounding box center [1392, 135] width 93 height 33
click at [936, 126] on div at bounding box center [865, 136] width 142 height 33
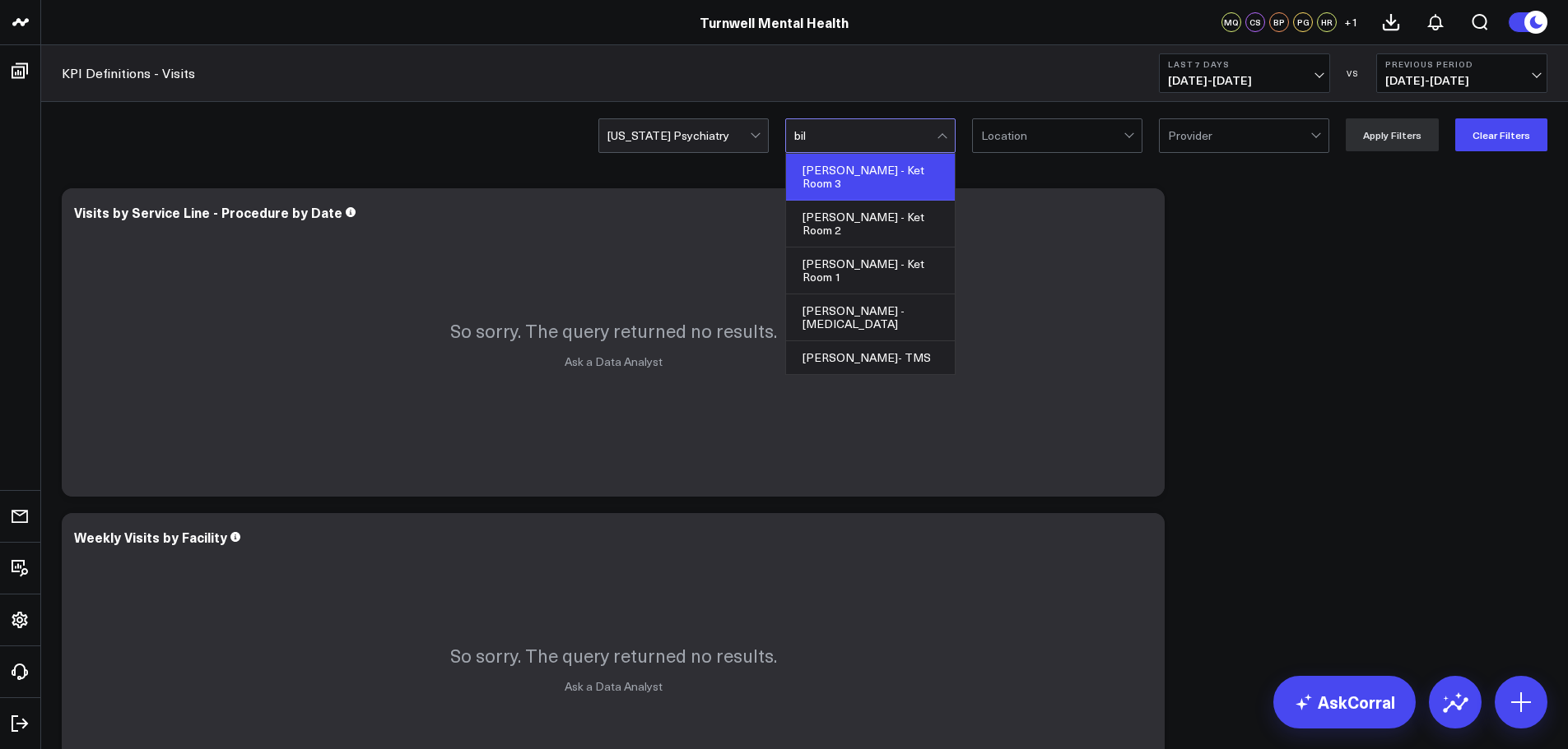
type input "bill"
click at [834, 341] on div "[PERSON_NAME]- TMS" at bounding box center [870, 358] width 169 height 33
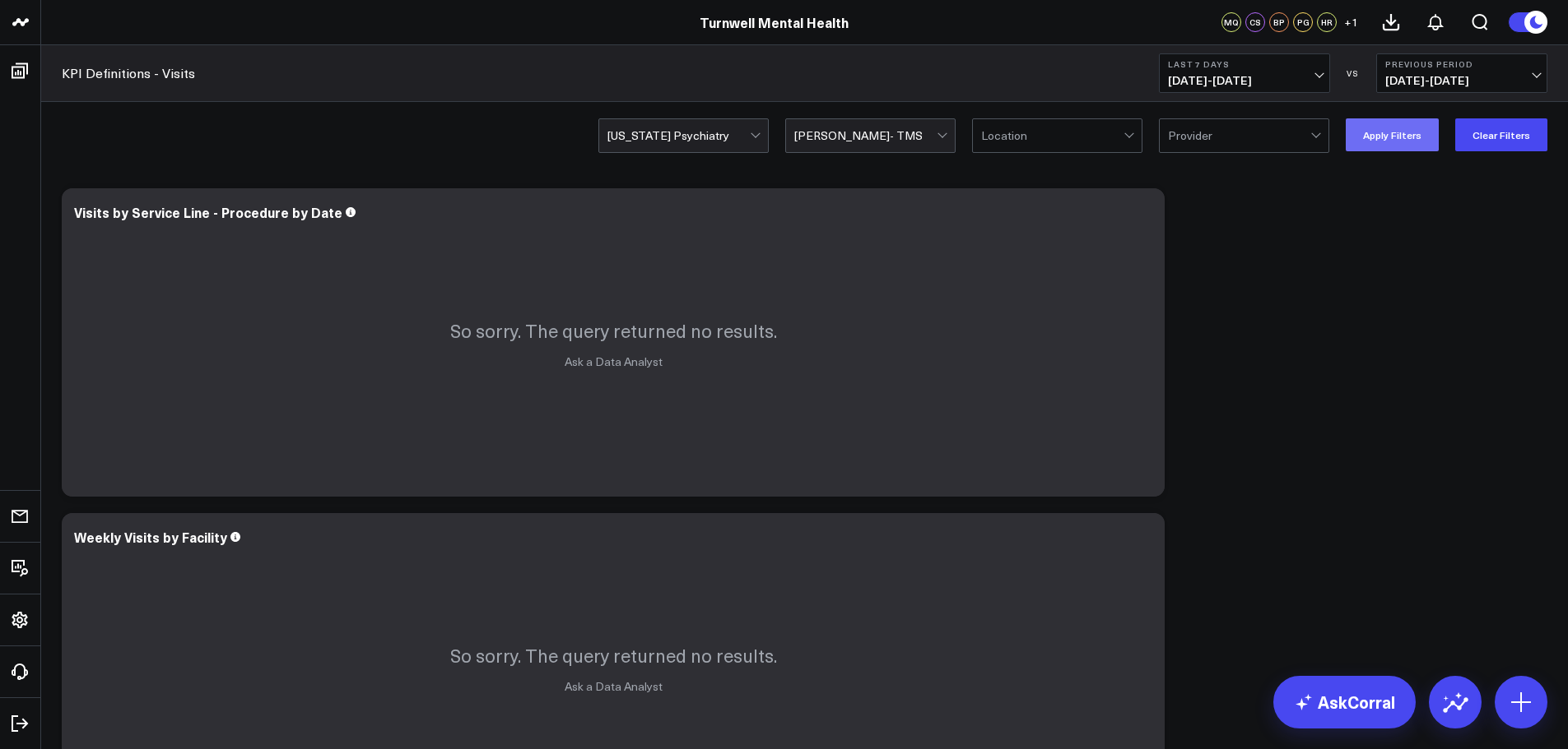
click at [1396, 145] on button "Apply Filters" at bounding box center [1392, 135] width 93 height 33
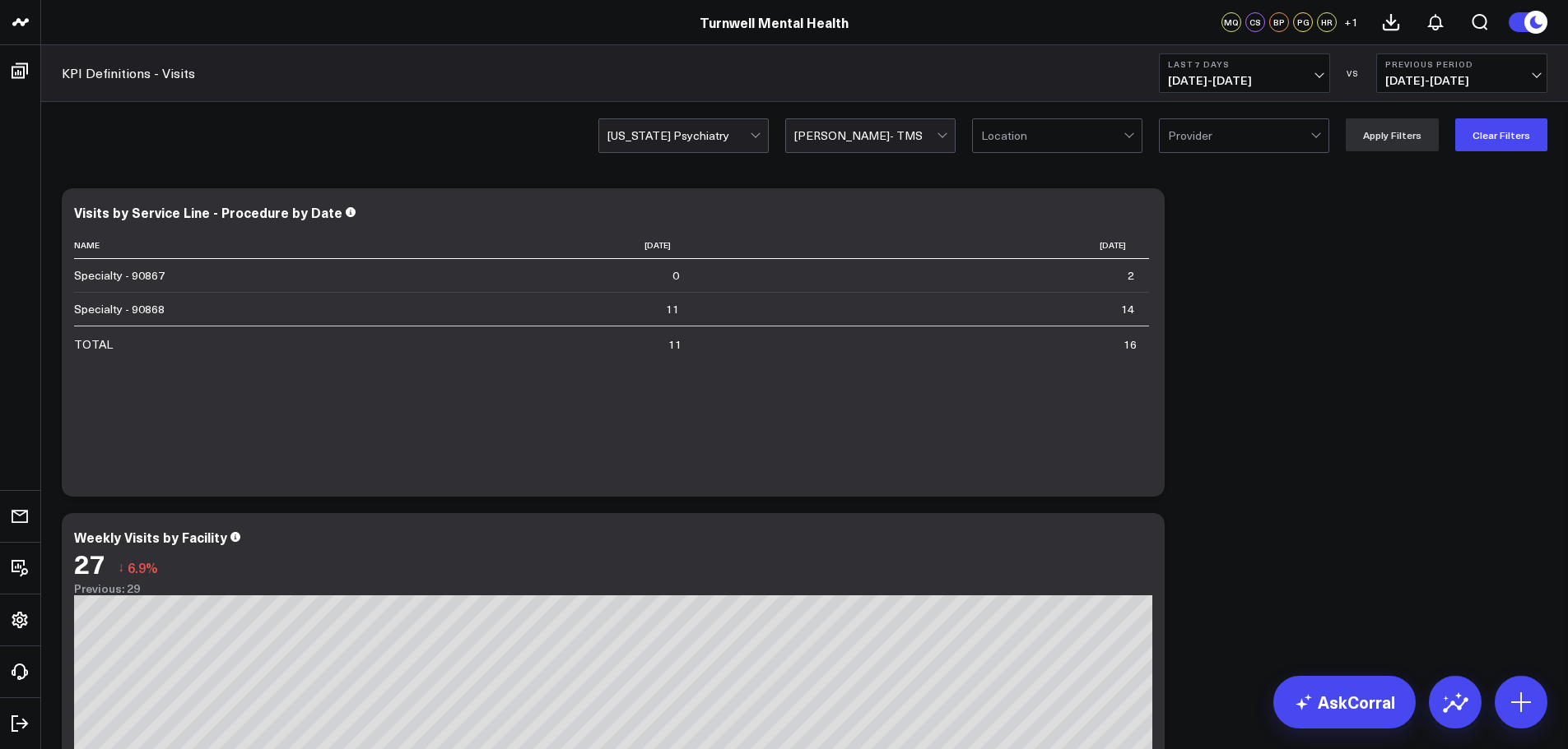
click at [638, 128] on div at bounding box center [678, 136] width 142 height 33
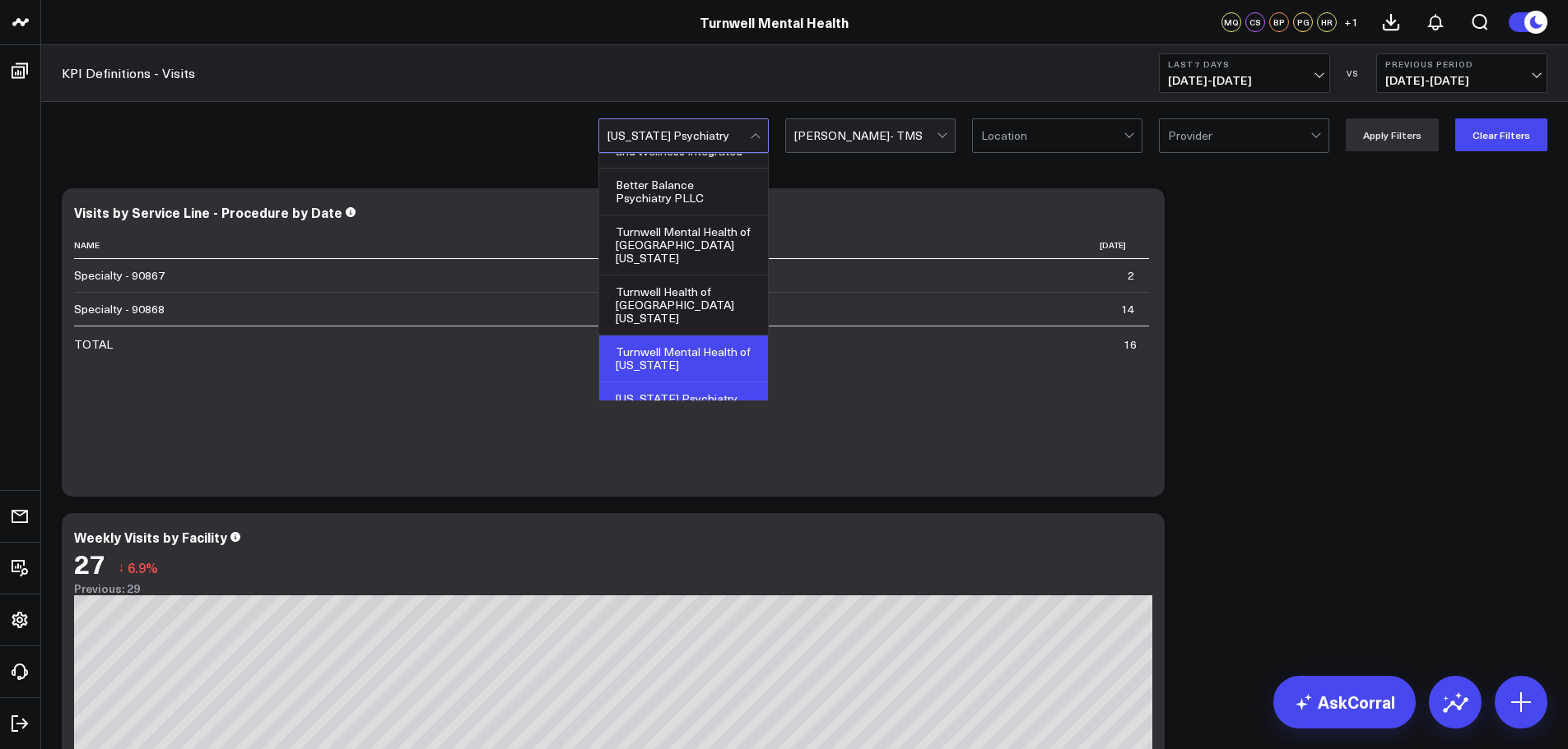
scroll to position [161, 0]
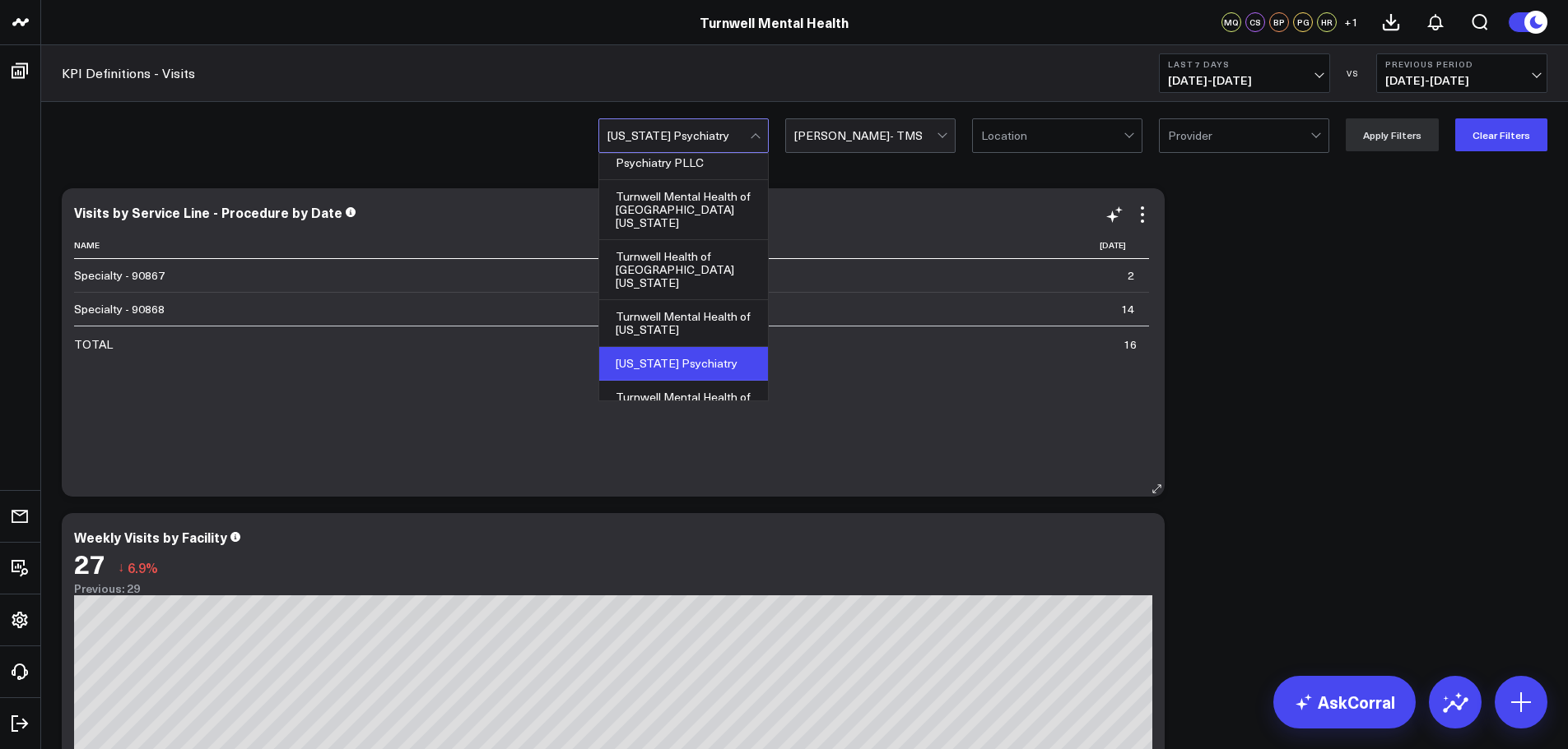
click at [504, 205] on div "Visits by Service Line - Procedure by Date" at bounding box center [613, 212] width 1078 height 15
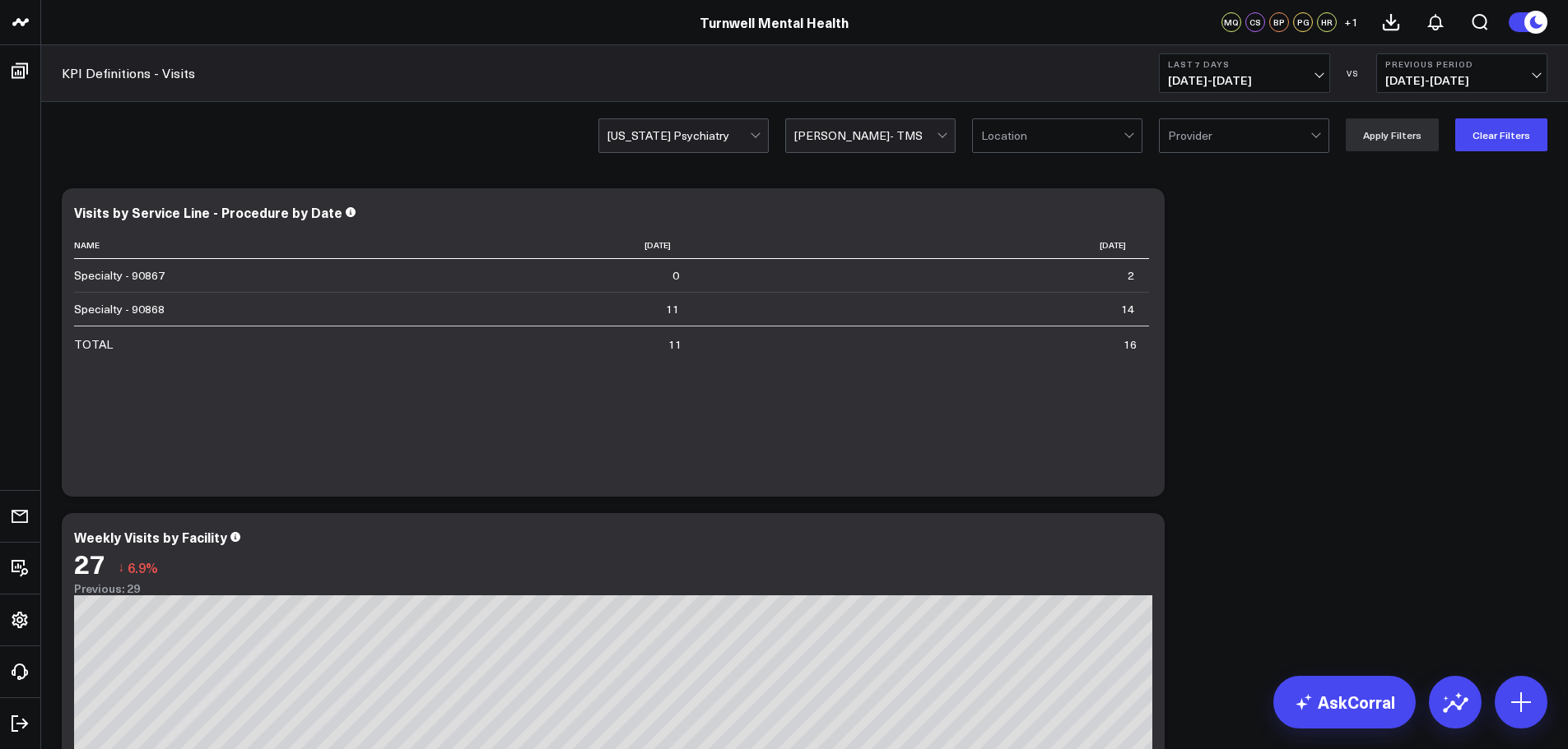
click at [1016, 115] on div "[US_STATE] Psychiatry [PERSON_NAME]- TMS Location Provider Apply Filters Clear …" at bounding box center [804, 135] width 1527 height 66
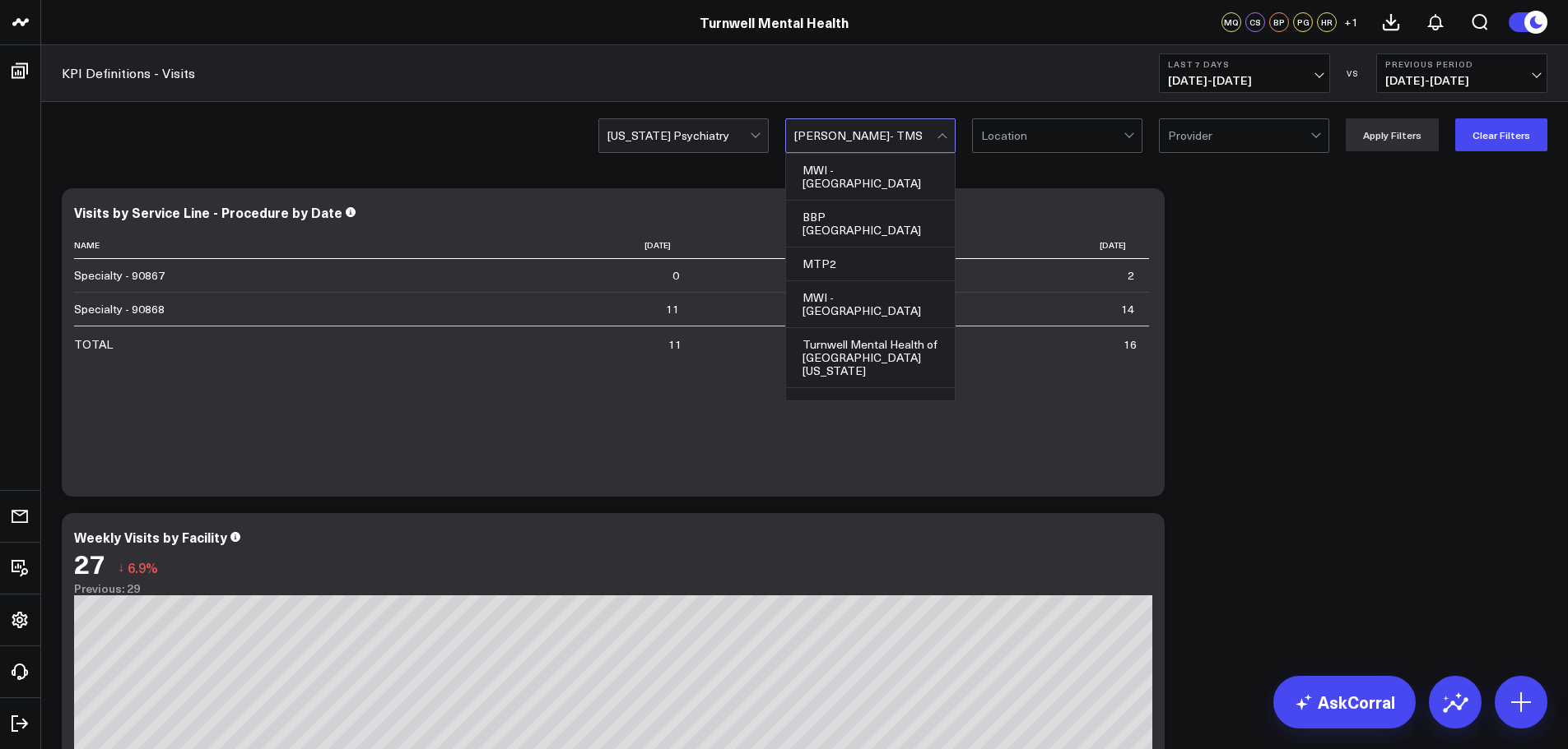
click at [937, 126] on div at bounding box center [865, 136] width 142 height 33
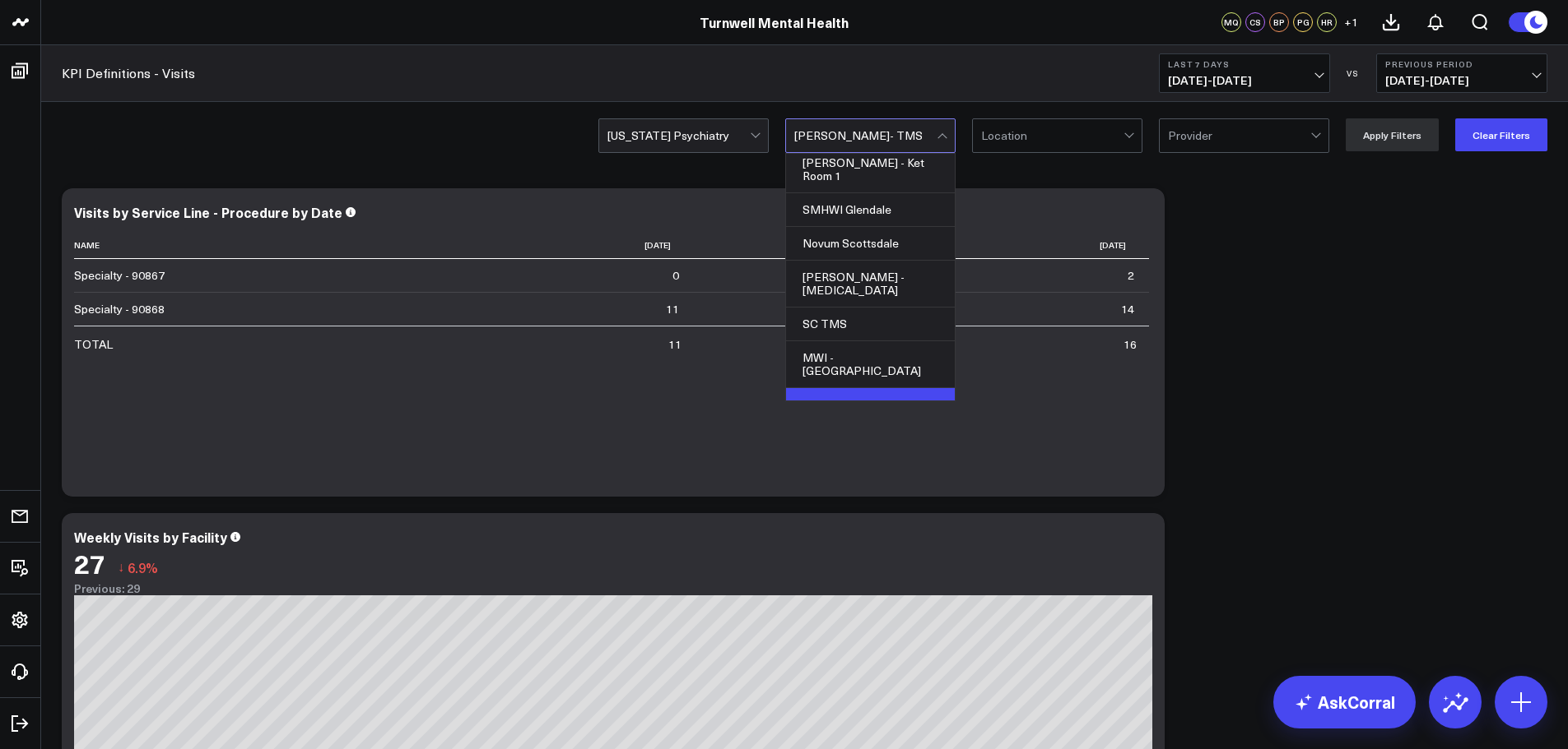
click at [841, 389] on div "OFF" at bounding box center [870, 405] width 169 height 34
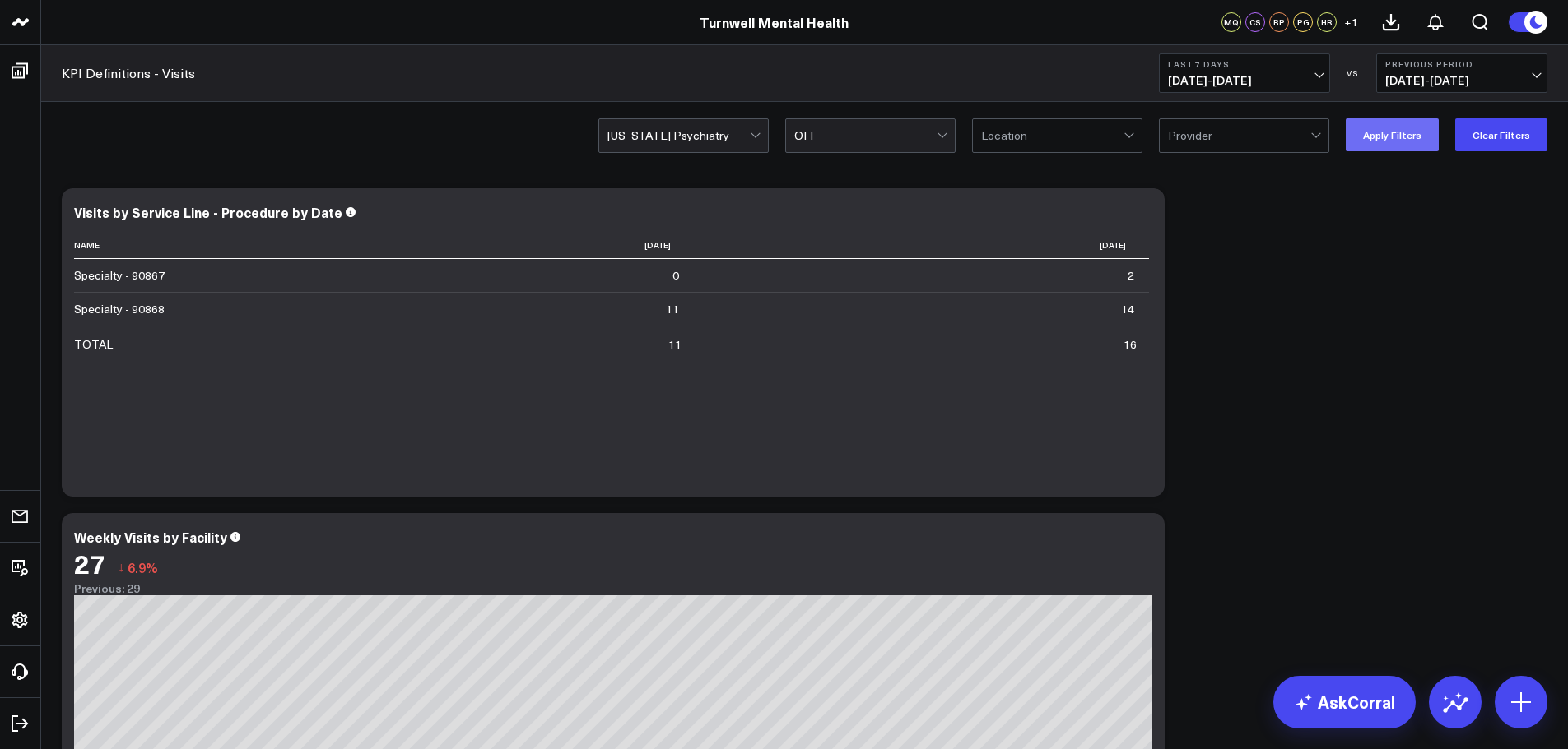
click at [1418, 126] on button "Apply Filters" at bounding box center [1392, 135] width 93 height 33
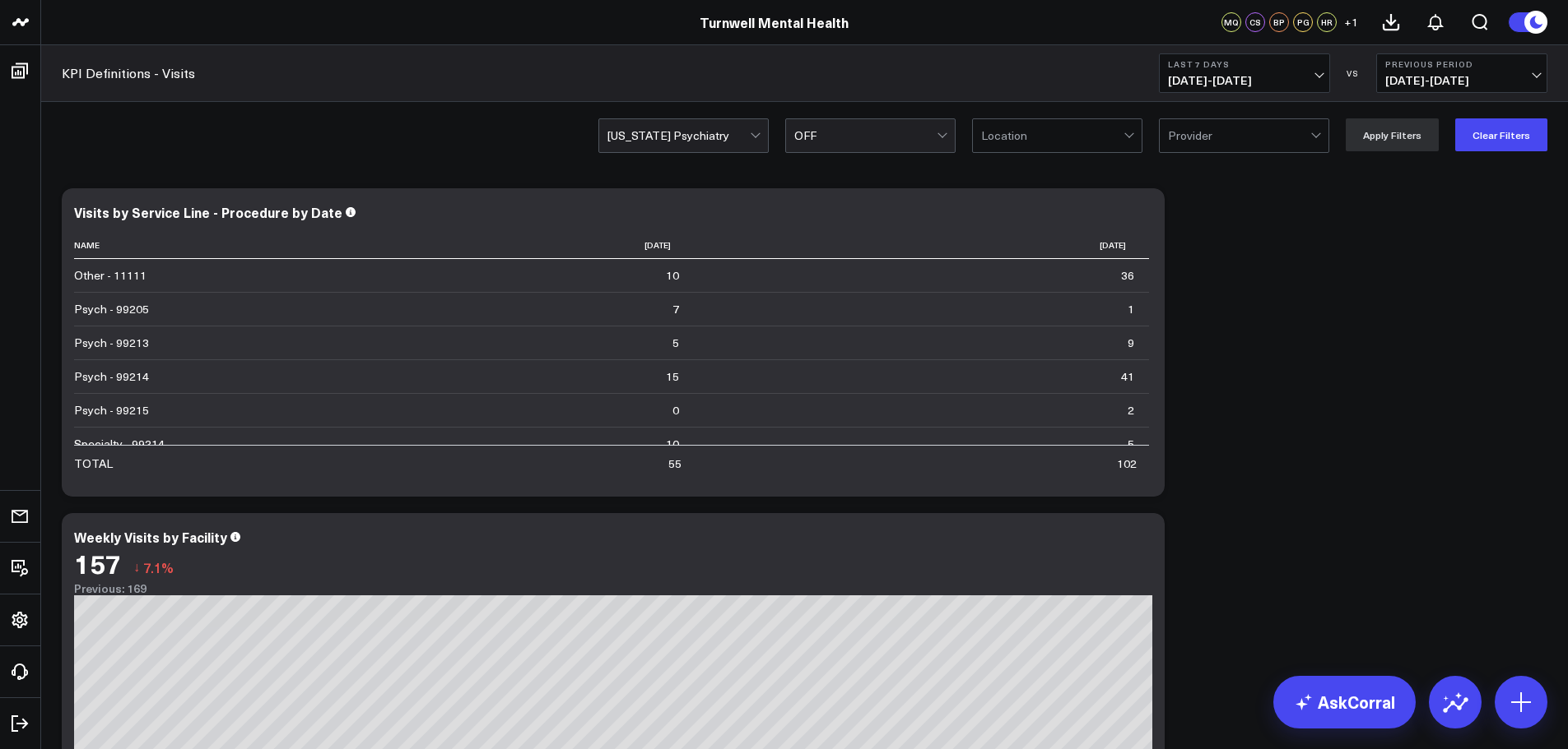
click at [707, 137] on div at bounding box center [678, 136] width 142 height 33
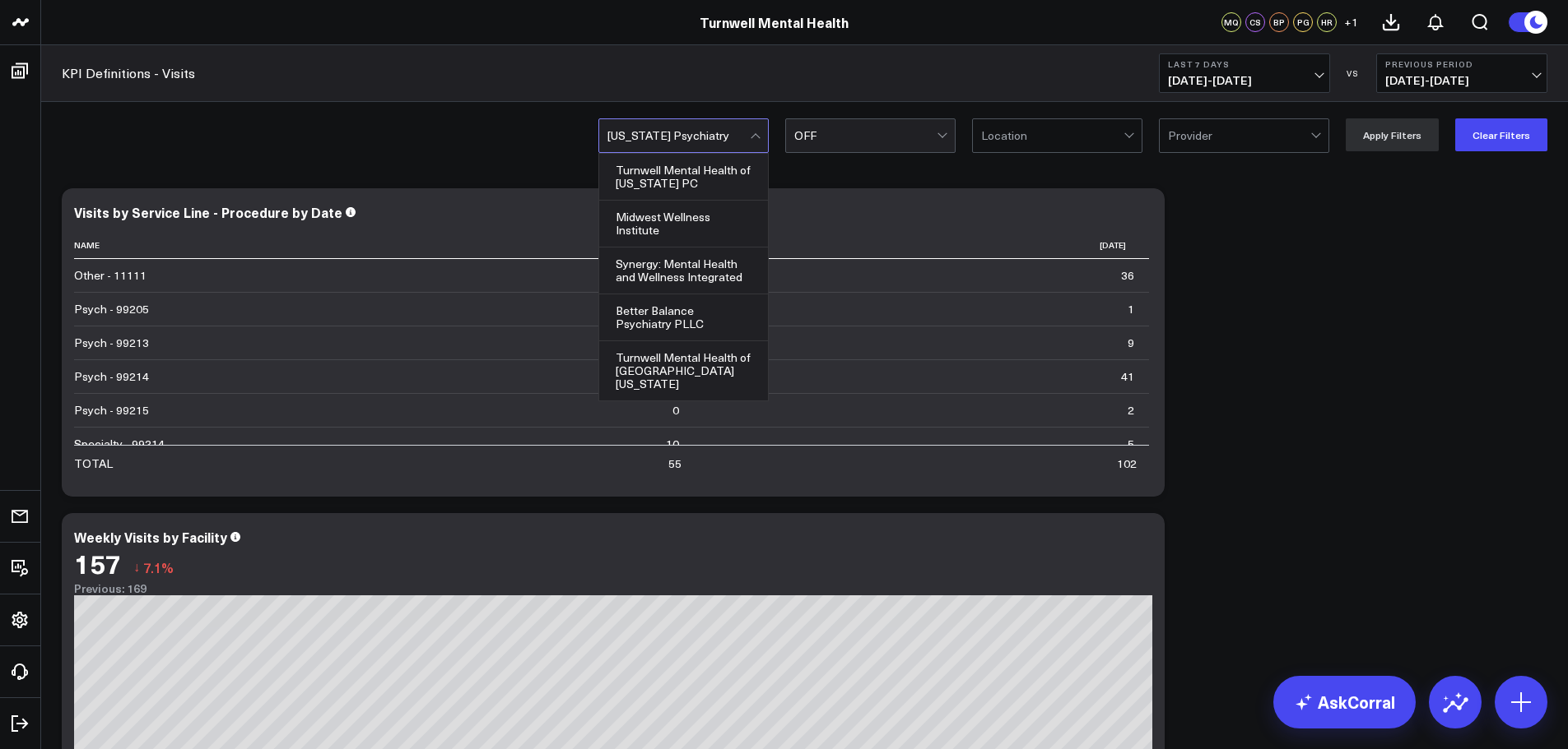
scroll to position [126, 0]
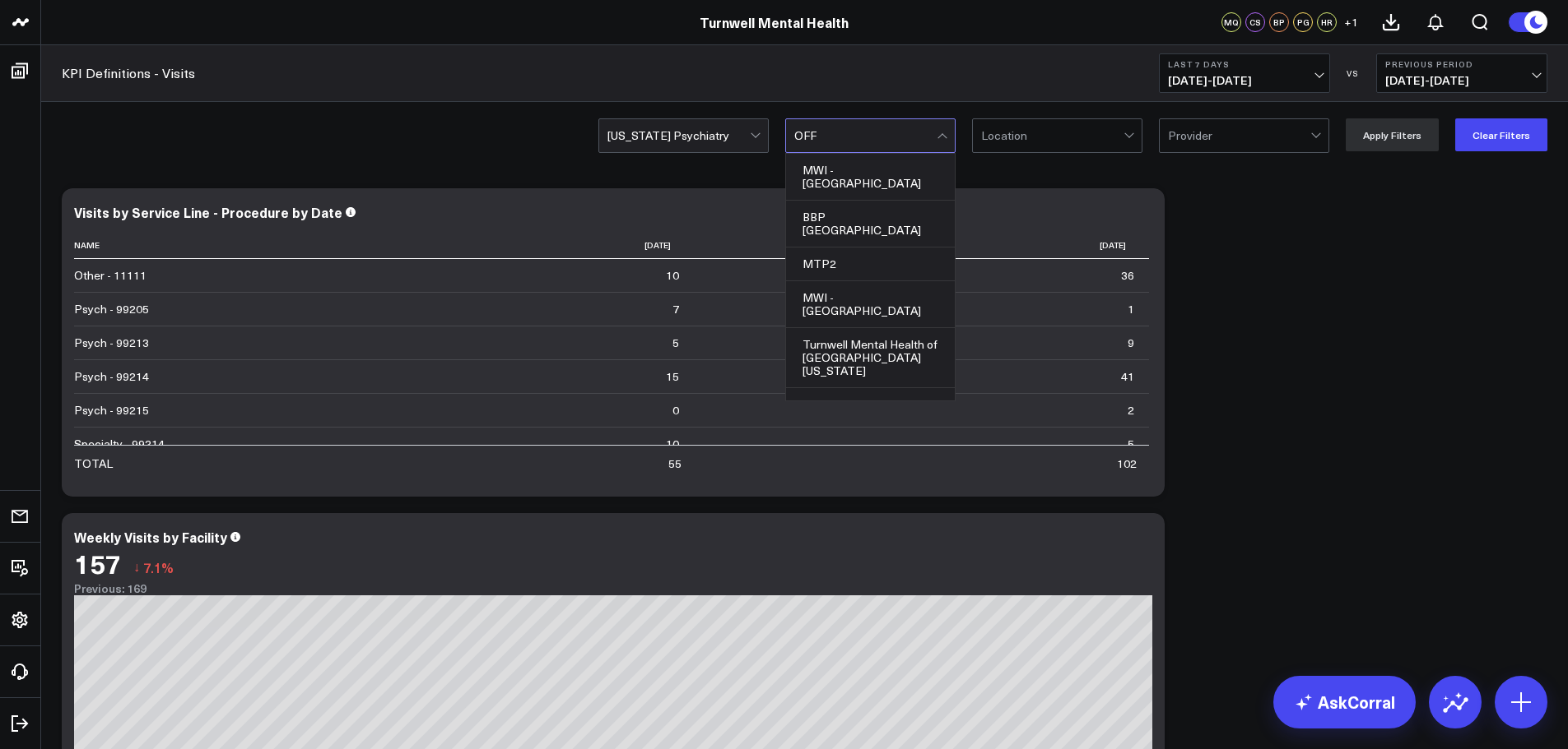
click at [871, 134] on div at bounding box center [865, 136] width 142 height 33
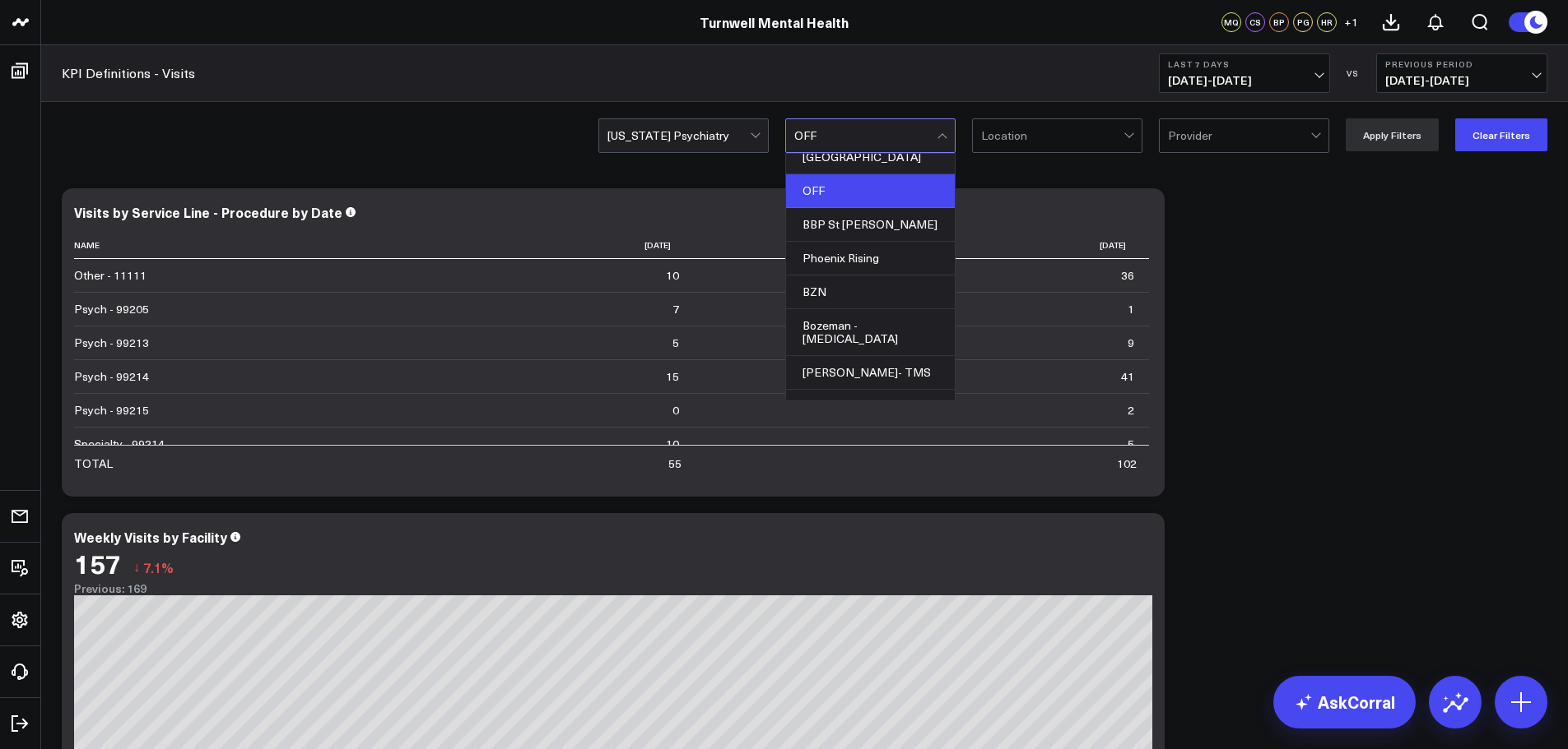
scroll to position [1137, 0]
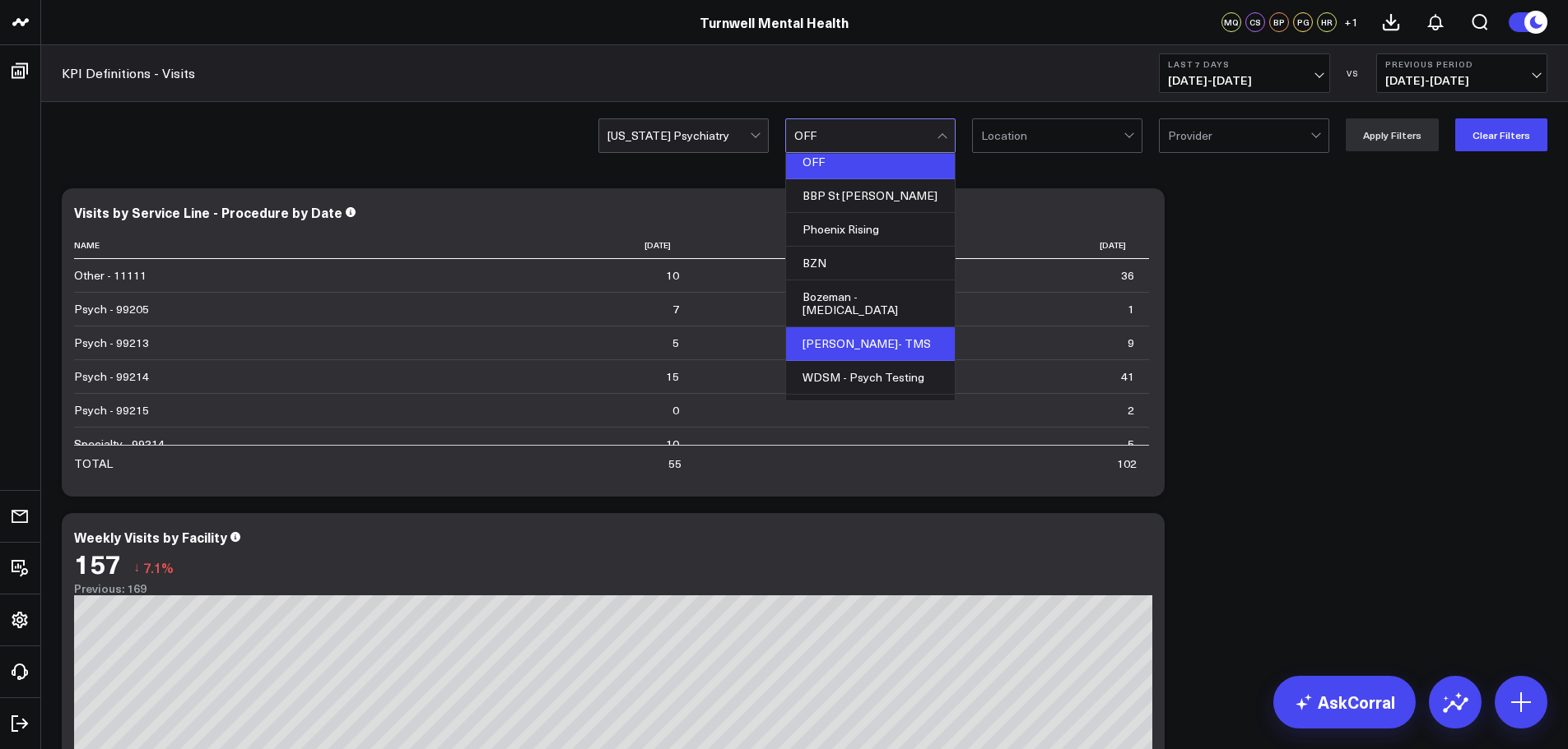
click at [913, 327] on div "[PERSON_NAME]- TMS" at bounding box center [870, 344] width 169 height 34
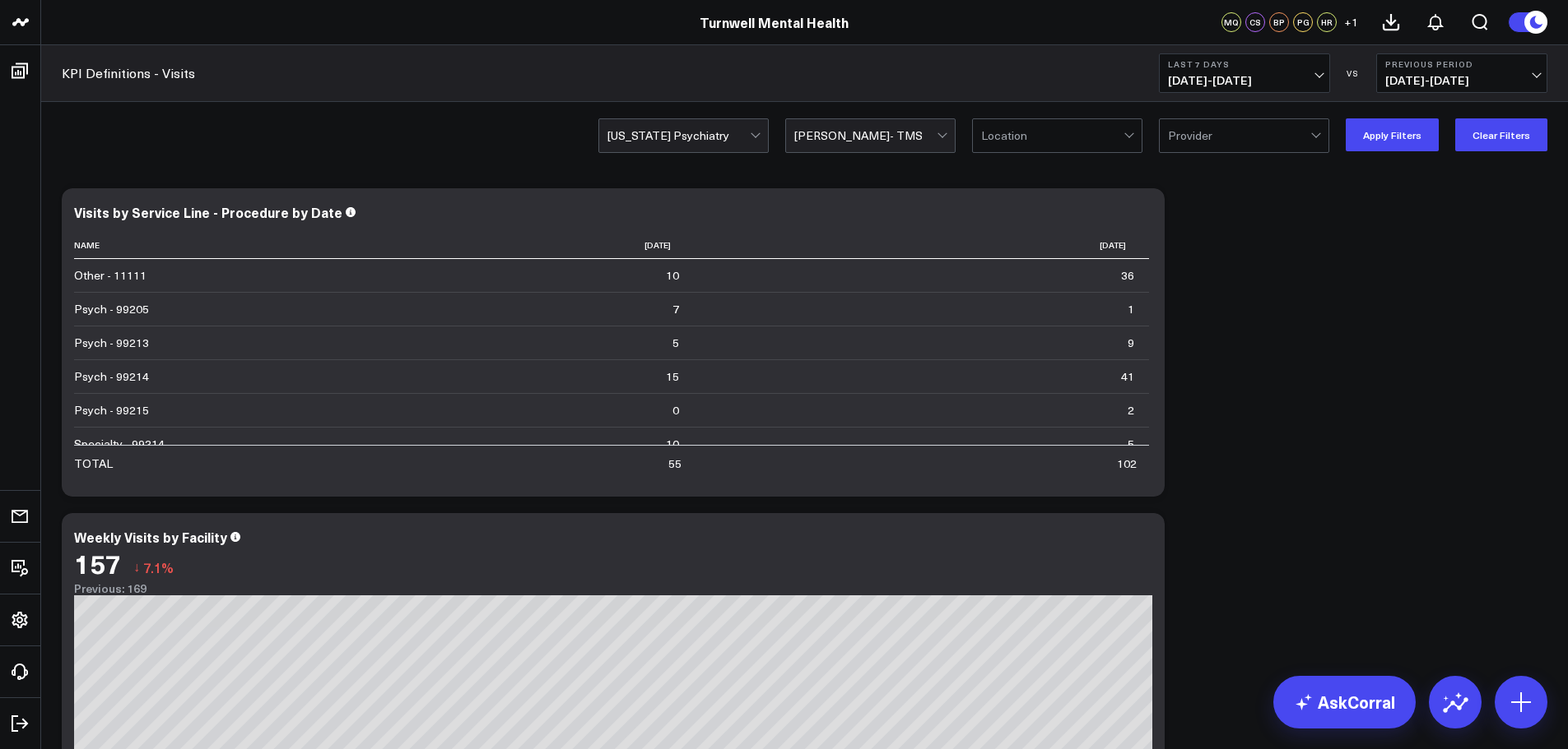
click at [1248, 85] on span "[DATE] - [DATE]" at bounding box center [1245, 81] width 153 height 13
click at [1251, 180] on link "Last 30 Days" at bounding box center [1245, 173] width 170 height 32
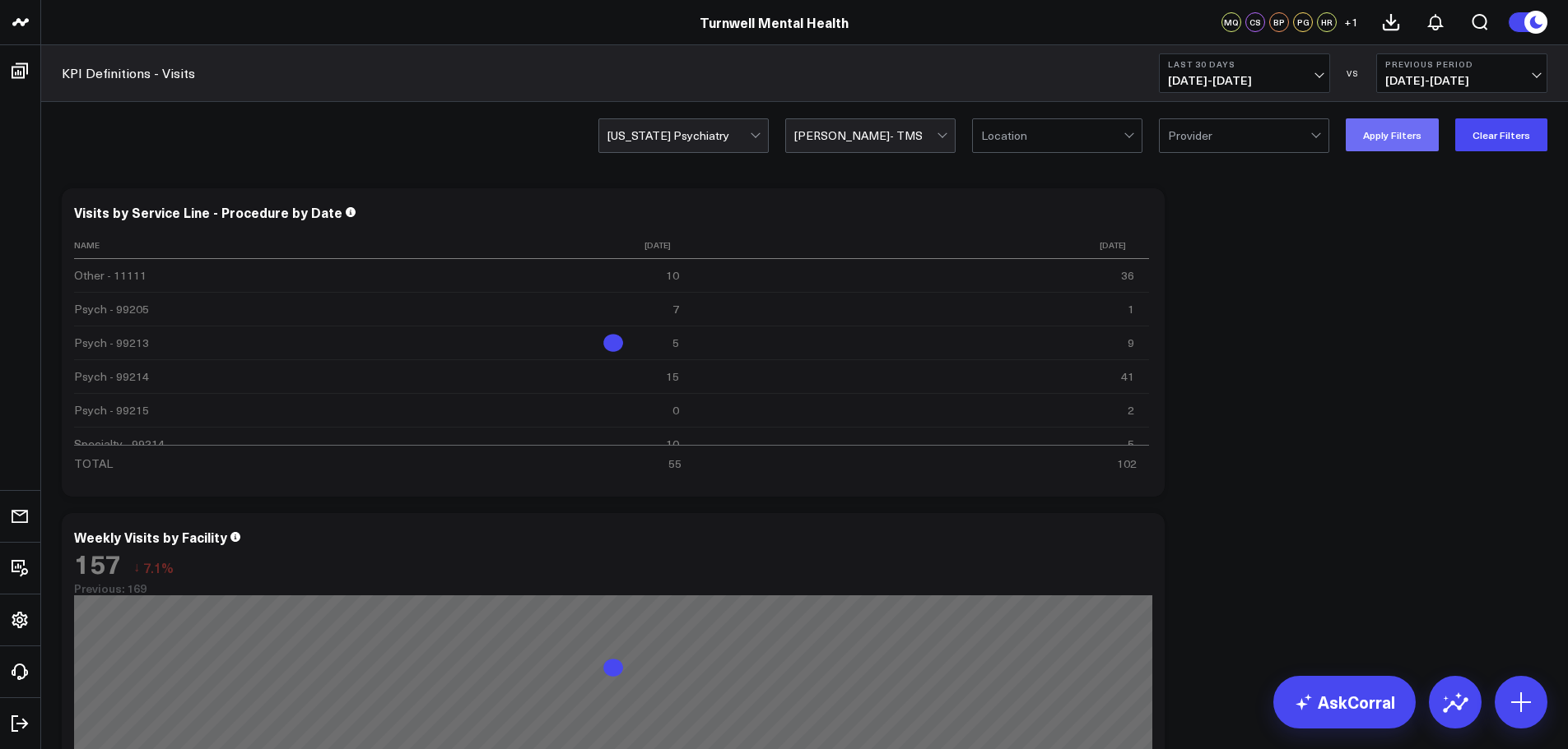
click at [1391, 128] on button "Apply Filters" at bounding box center [1392, 135] width 93 height 33
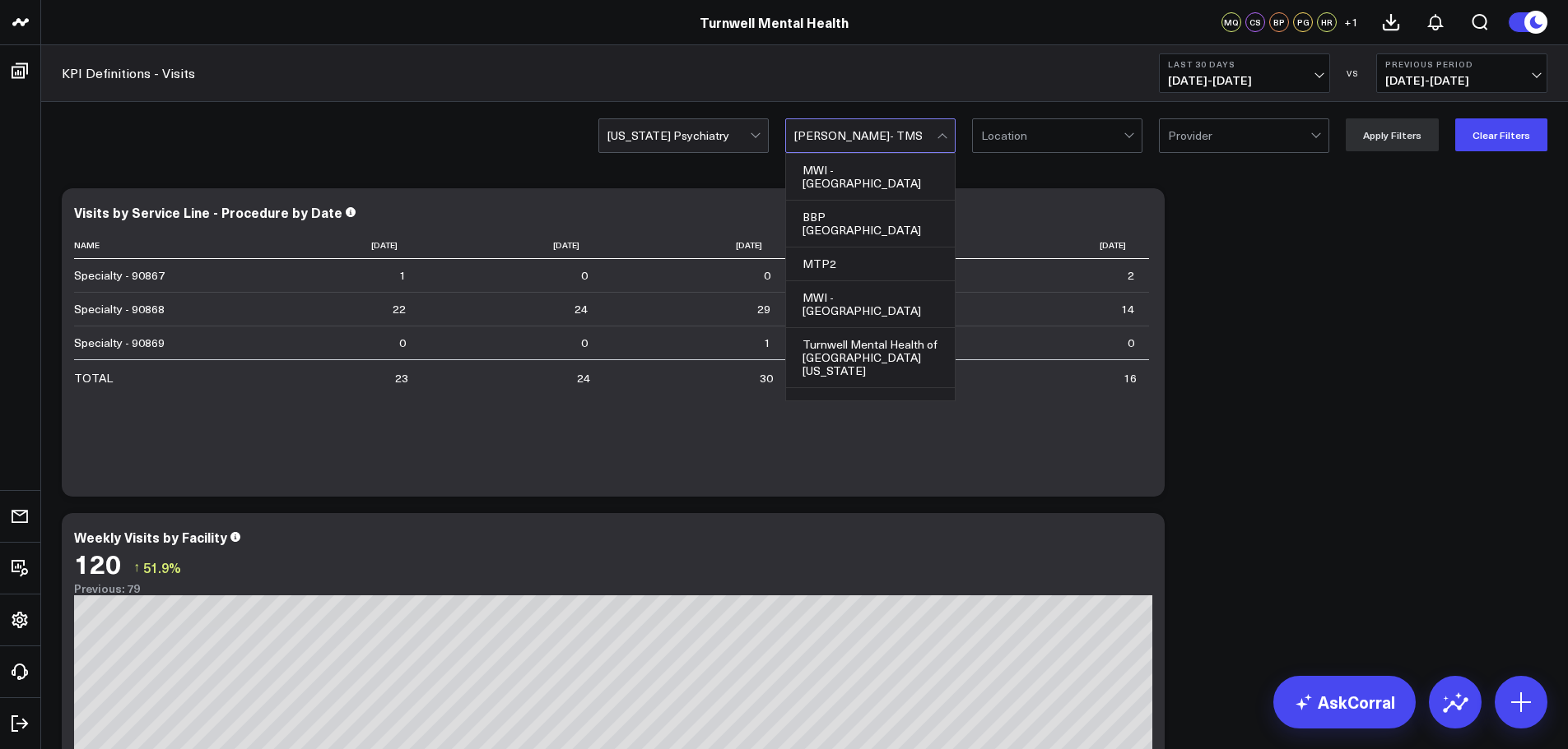
click at [898, 142] on div at bounding box center [865, 136] width 142 height 33
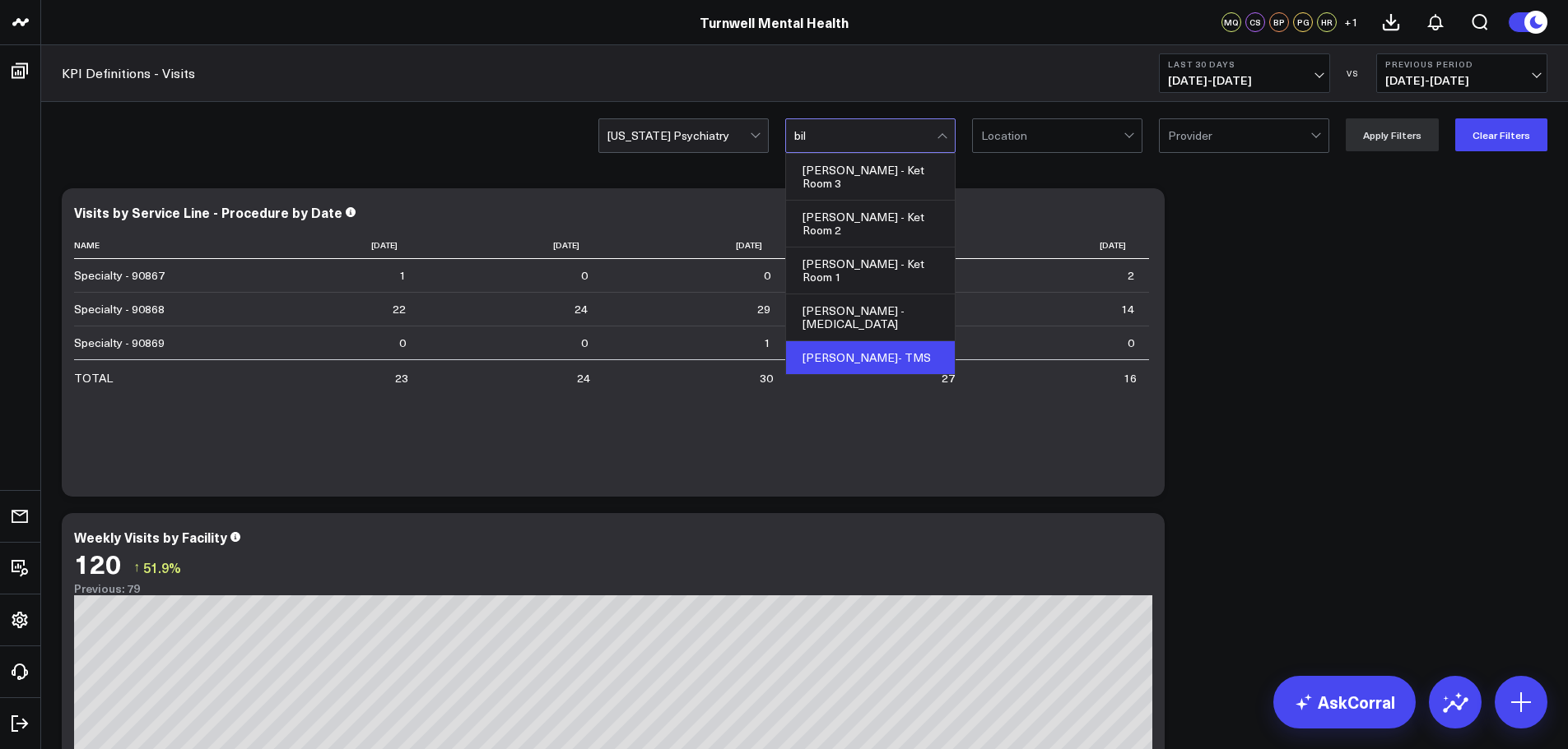
type input "bill"
click at [879, 295] on div "[PERSON_NAME] - [MEDICAL_DATA]" at bounding box center [870, 318] width 169 height 47
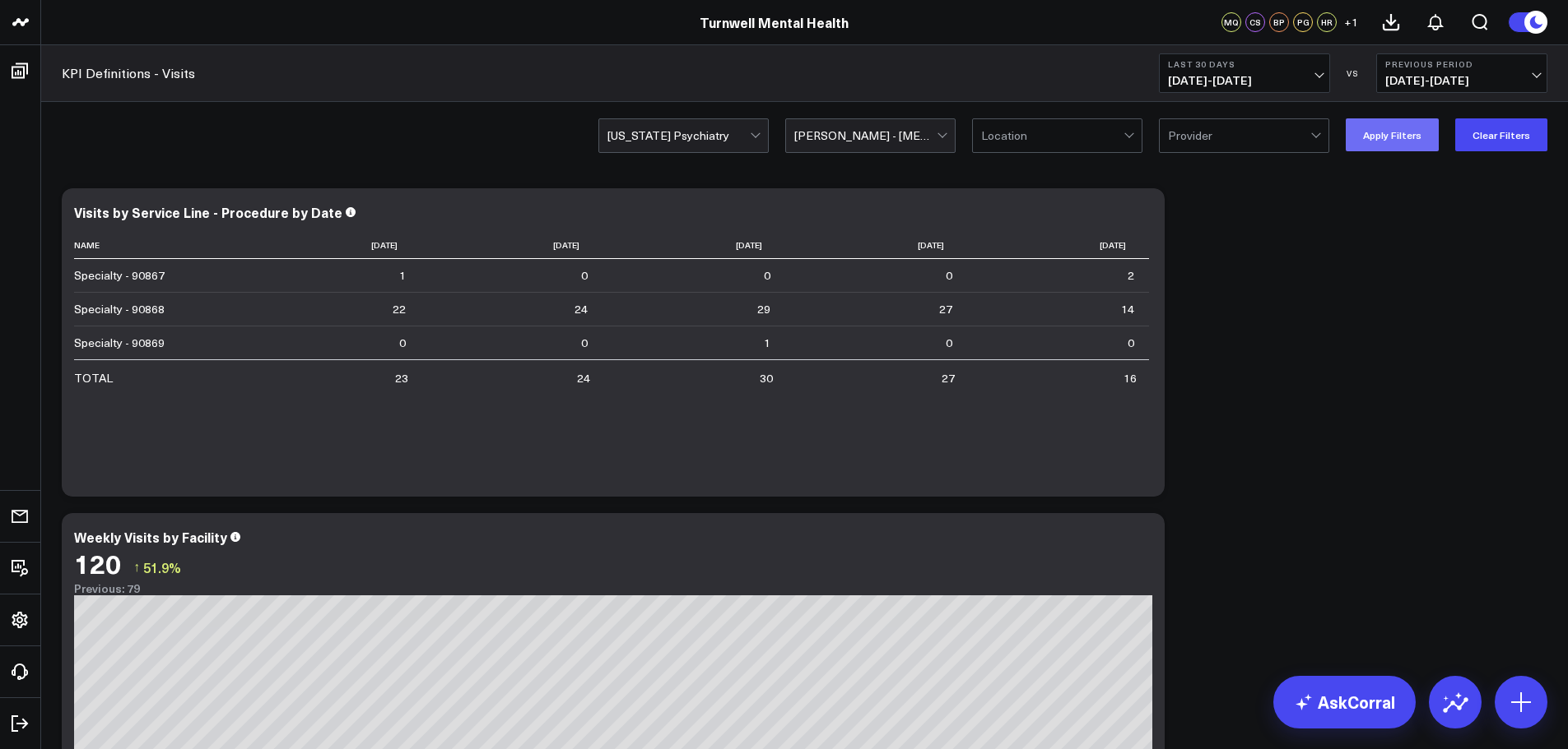
click at [1401, 131] on button "Apply Filters" at bounding box center [1392, 135] width 93 height 33
